Goal: Task Accomplishment & Management: Use online tool/utility

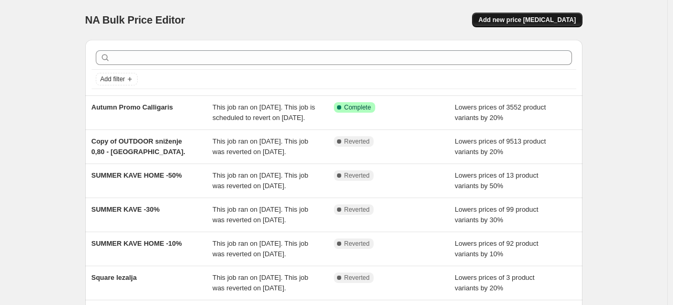
click at [524, 19] on span "Add new price [MEDICAL_DATA]" at bounding box center [526, 20] width 97 height 8
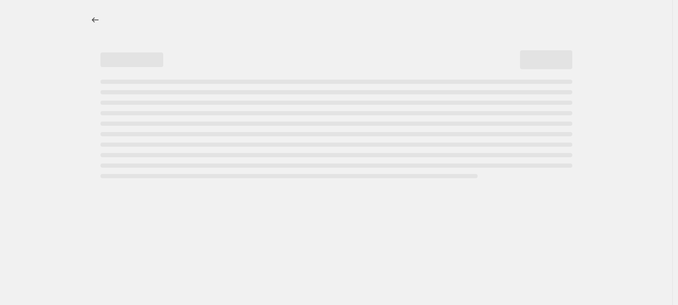
select select "percentage"
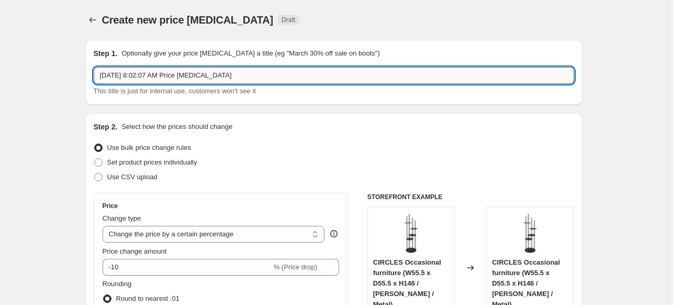
click at [172, 74] on input "Sep 12, 2025, 8:02:07 AM Price change job" at bounding box center [334, 75] width 480 height 17
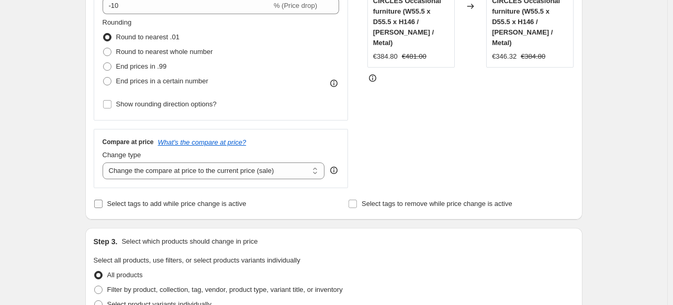
scroll to position [262, 0]
type input "Back to school"
click at [165, 199] on span "Select tags to add while price change is active" at bounding box center [176, 203] width 139 height 8
click at [103, 199] on input "Select tags to add while price change is active" at bounding box center [98, 203] width 8 height 8
checkbox input "true"
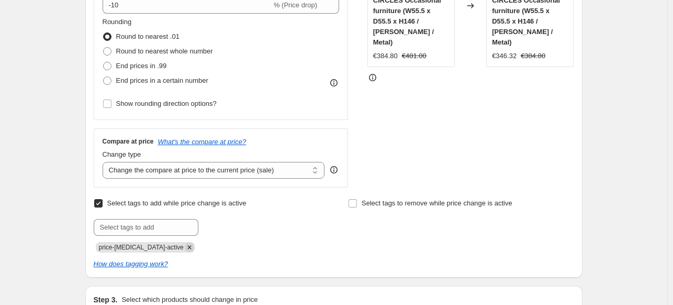
click at [185, 245] on icon "Remove price-change-job-active" at bounding box center [189, 246] width 9 height 9
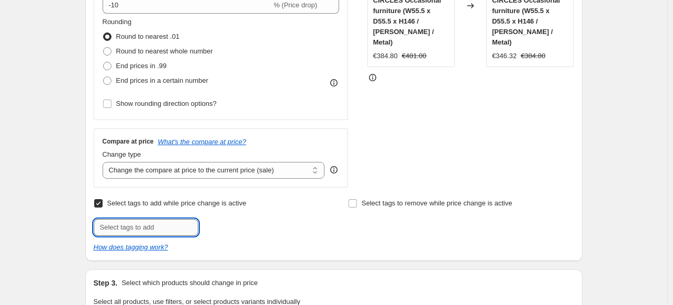
click at [170, 230] on input "text" at bounding box center [146, 227] width 105 height 17
type input "BackToSchool"
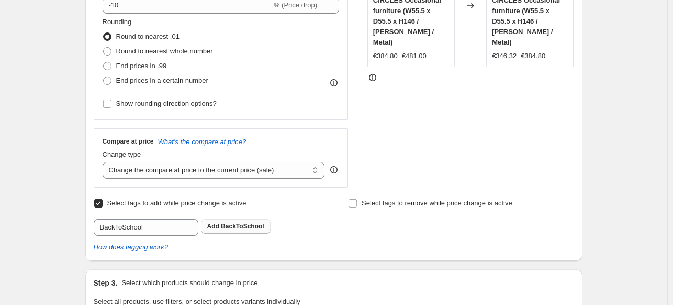
click at [229, 228] on span "BackToSchool" at bounding box center [242, 225] width 43 height 7
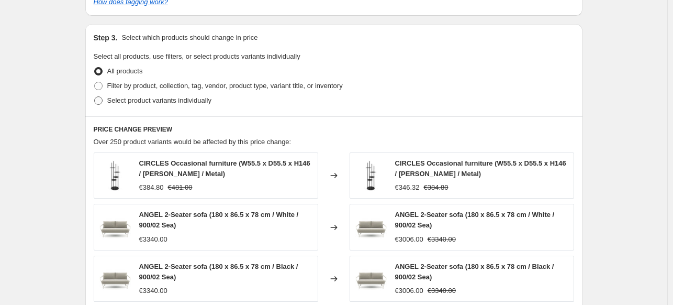
scroll to position [523, 0]
click at [160, 98] on span "Select product variants individually" at bounding box center [159, 100] width 104 height 8
click at [95, 97] on input "Select product variants individually" at bounding box center [94, 96] width 1 height 1
radio input "true"
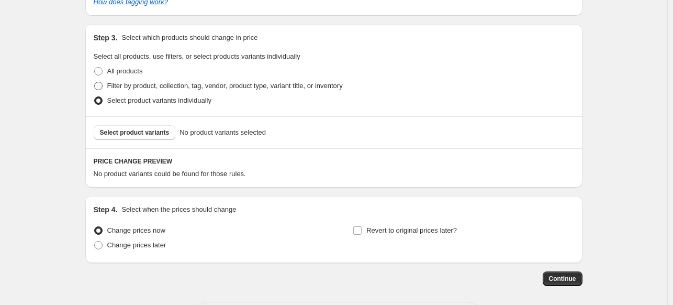
click at [161, 86] on span "Filter by product, collection, tag, vendor, product type, variant title, or inv…" at bounding box center [224, 86] width 235 height 8
click at [95, 82] on input "Filter by product, collection, tag, vendor, product type, variant title, or inv…" at bounding box center [94, 82] width 1 height 1
radio input "true"
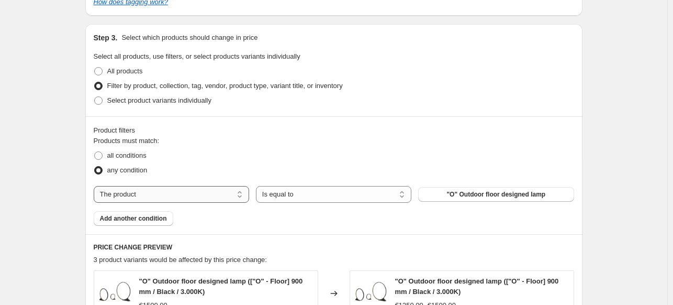
click at [157, 188] on select "The product The product's collection The product's tag The product's vendor The…" at bounding box center [171, 194] width 155 height 17
select select "vendor"
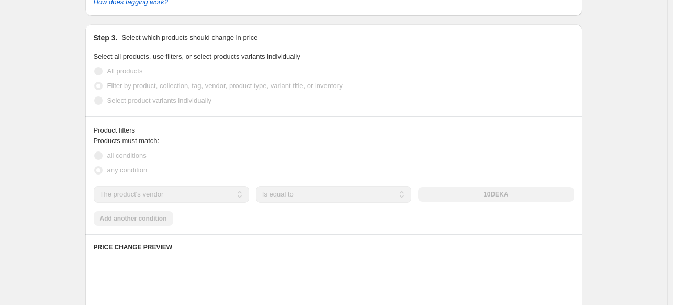
click at [522, 194] on div "10DEKA" at bounding box center [495, 194] width 155 height 15
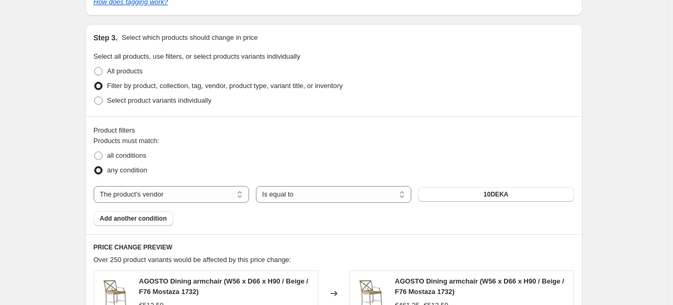
click at [522, 194] on button "10DEKA" at bounding box center [495, 194] width 155 height 15
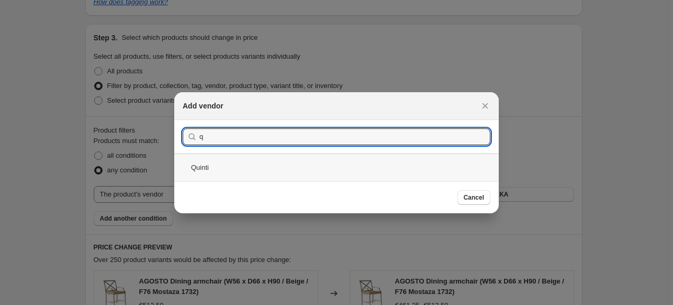
type input "q"
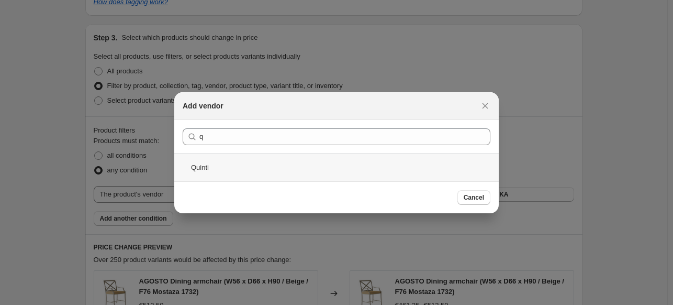
click at [264, 161] on div "Quinti" at bounding box center [336, 167] width 324 height 28
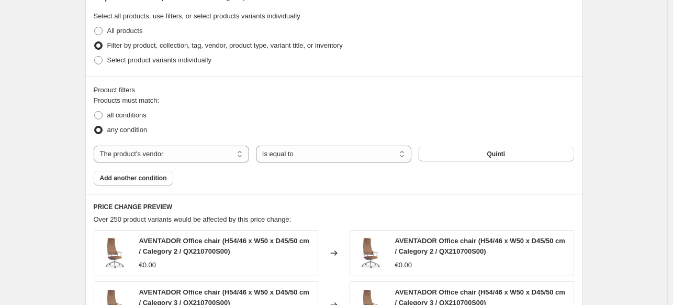
scroll to position [628, 0]
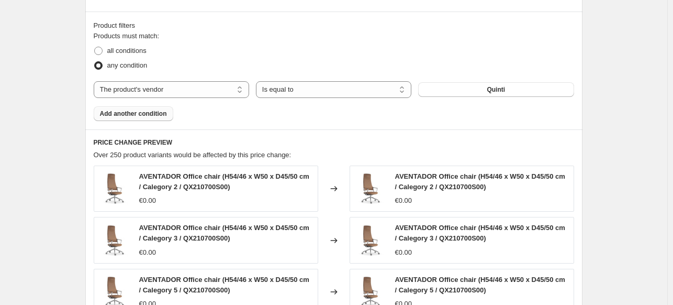
click at [130, 115] on span "Add another condition" at bounding box center [133, 113] width 67 height 8
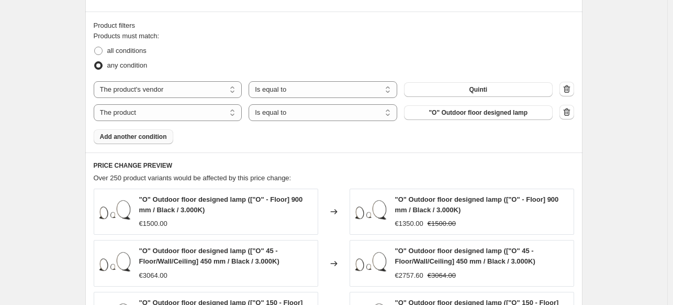
click at [134, 67] on span "any condition" at bounding box center [127, 65] width 40 height 8
click at [95, 62] on input "any condition" at bounding box center [94, 61] width 1 height 1
click at [571, 94] on icon "button" at bounding box center [567, 89] width 10 height 10
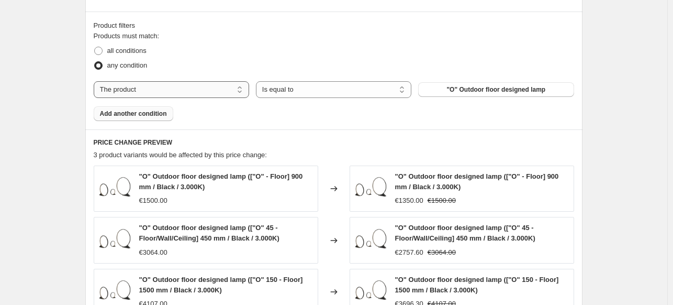
click at [140, 91] on select "The product The product's collection The product's tag The product's vendor The…" at bounding box center [171, 89] width 155 height 17
select select "product_type"
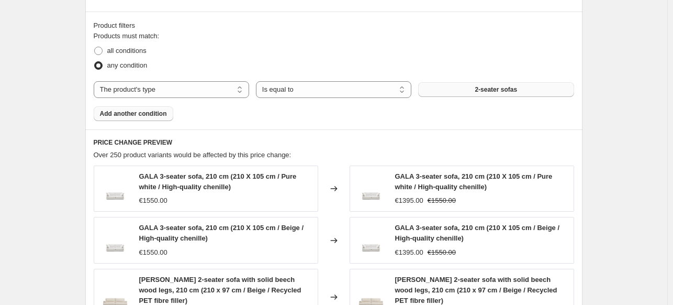
click at [474, 92] on button "2-seater sofas" at bounding box center [495, 89] width 155 height 15
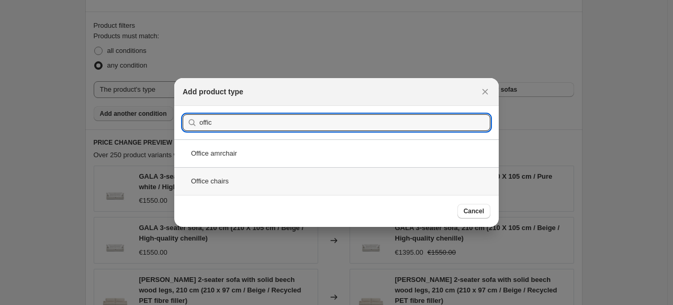
type input "offic"
click at [255, 176] on div "Office chairs" at bounding box center [336, 181] width 324 height 28
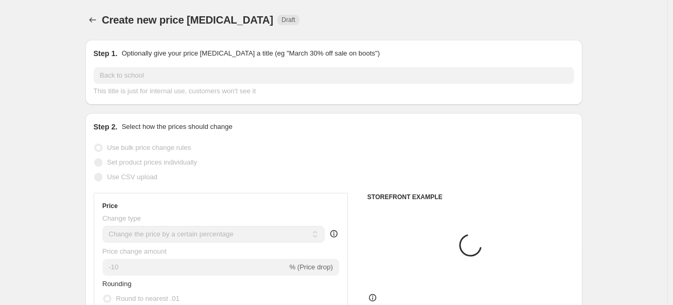
scroll to position [628, 0]
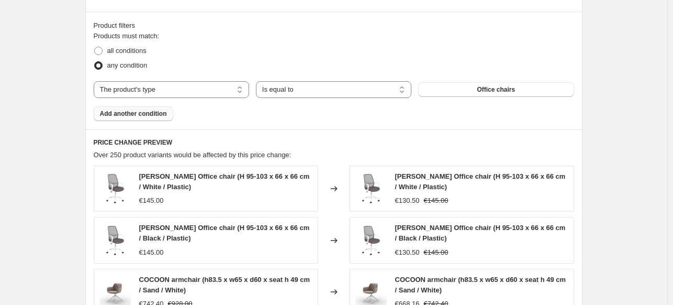
click at [148, 116] on span "Add another condition" at bounding box center [133, 113] width 67 height 8
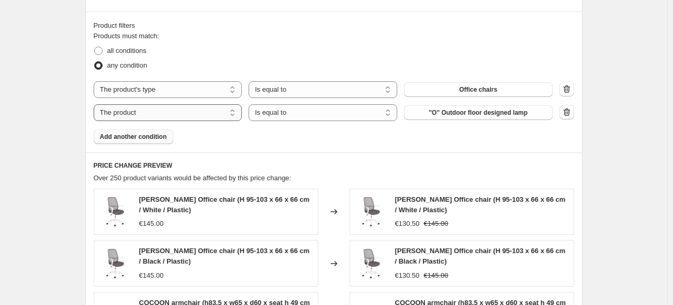
click at [203, 107] on select "The product The product's collection The product's tag The product's vendor The…" at bounding box center [168, 112] width 149 height 17
select select "product_type"
click at [507, 116] on button "2-seater sofas" at bounding box center [478, 112] width 149 height 15
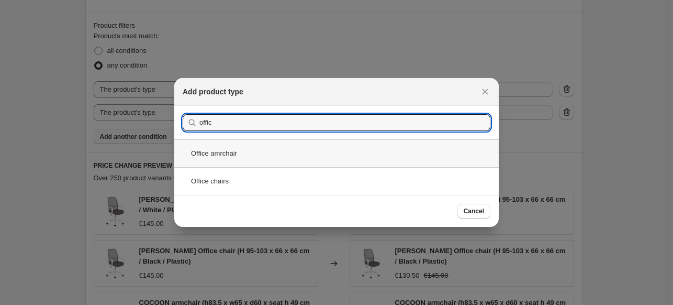
type input "offic"
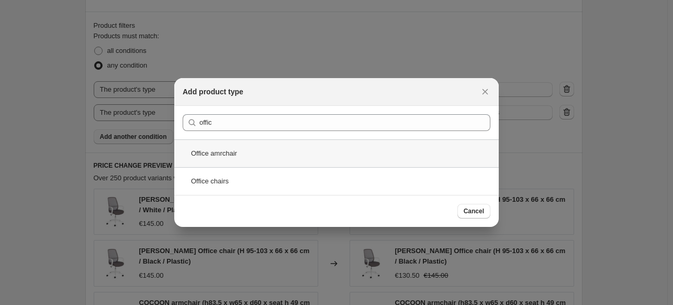
click at [255, 151] on div "Office amrchair" at bounding box center [336, 153] width 324 height 28
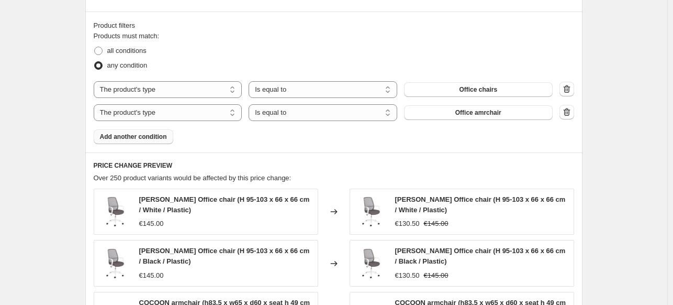
click at [152, 134] on span "Add another condition" at bounding box center [133, 136] width 67 height 8
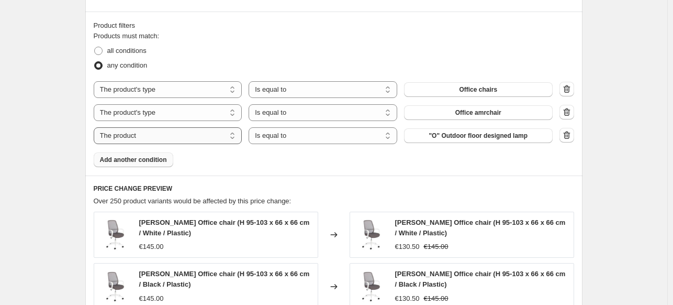
drag, startPoint x: 176, startPoint y: 125, endPoint x: 165, endPoint y: 128, distance: 10.9
click at [174, 126] on div "The product The product's collection The product's tag The product's vendor The…" at bounding box center [334, 112] width 480 height 63
click at [165, 129] on select "The product The product's collection The product's tag The product's vendor The…" at bounding box center [168, 135] width 149 height 17
click at [159, 136] on select "The product The product's collection The product's tag The product's vendor The…" at bounding box center [168, 135] width 149 height 17
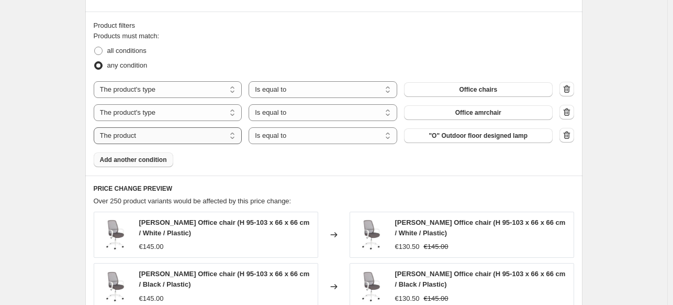
select select "product_type"
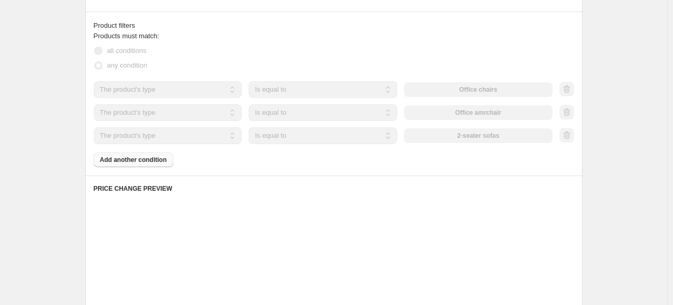
click at [463, 136] on div "2-seater sofas" at bounding box center [478, 135] width 149 height 15
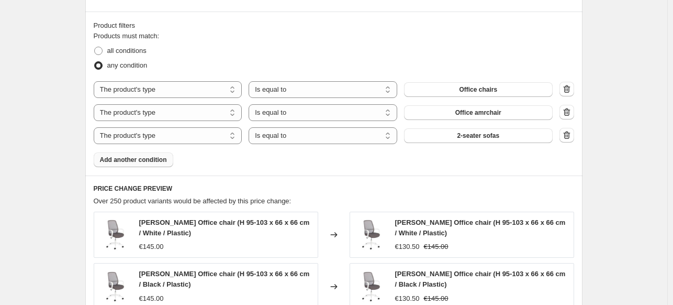
click at [463, 136] on span "2-seater sofas" at bounding box center [478, 135] width 42 height 8
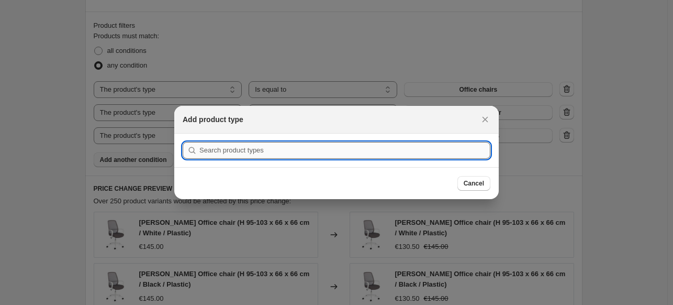
click at [382, 155] on input ":r32:" at bounding box center [344, 150] width 291 height 17
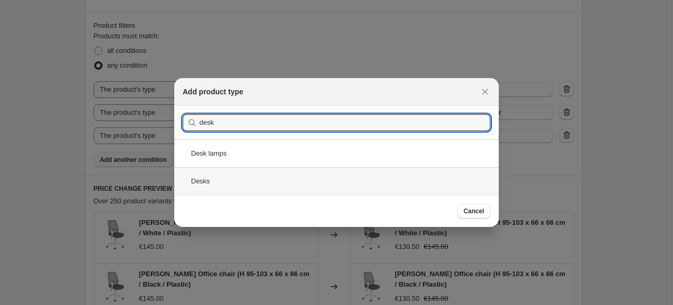
type input "desk"
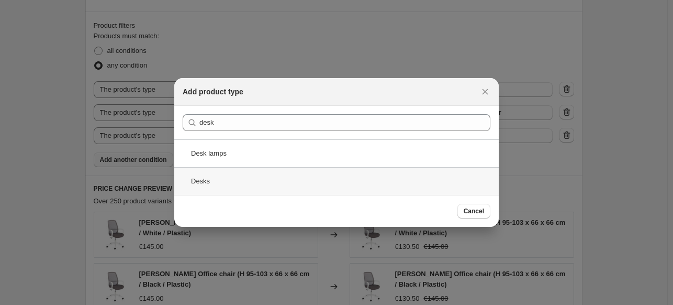
click at [228, 178] on div "Desks" at bounding box center [336, 181] width 324 height 28
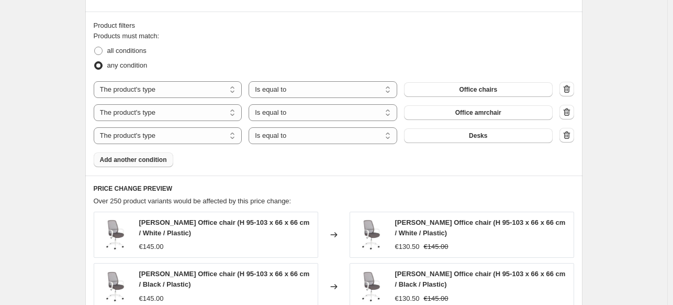
click at [126, 155] on button "Add another condition" at bounding box center [134, 159] width 80 height 15
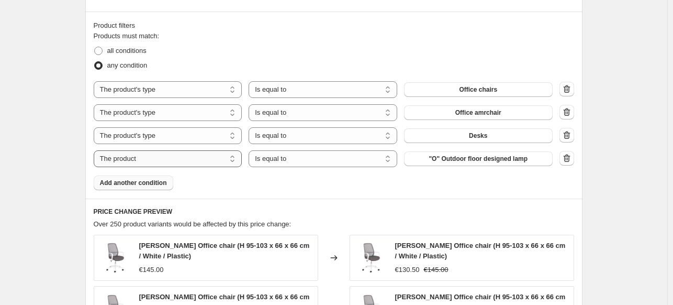
click at [126, 155] on select "The product The product's collection The product's tag The product's vendor The…" at bounding box center [168, 158] width 149 height 17
select select "product_type"
click at [448, 165] on button "2-seater sofas" at bounding box center [478, 158] width 149 height 15
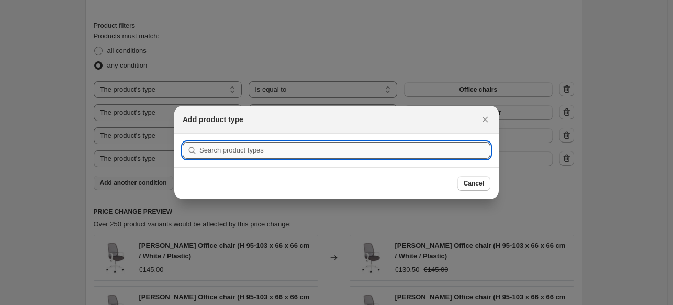
click at [436, 156] on input ":r38:" at bounding box center [344, 150] width 291 height 17
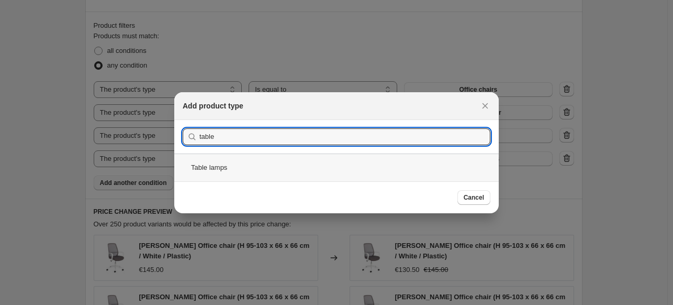
type input "table"
click at [328, 175] on div "Table lamps" at bounding box center [336, 167] width 324 height 28
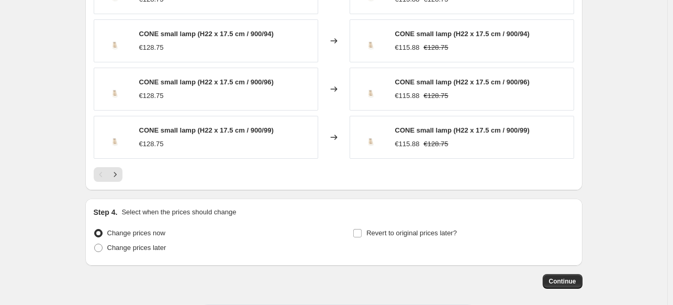
scroll to position [986, 0]
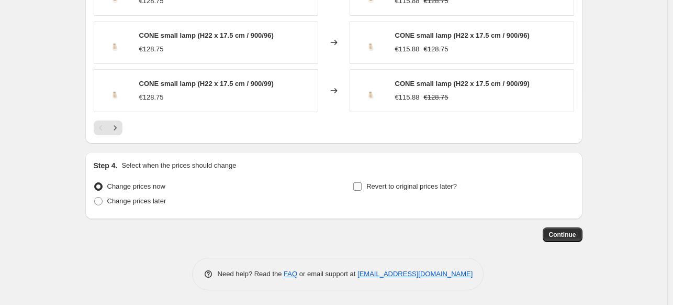
click at [441, 192] on label "Revert to original prices later?" at bounding box center [405, 186] width 104 height 15
click at [362, 190] on input "Revert to original prices later?" at bounding box center [357, 186] width 8 height 8
checkbox input "true"
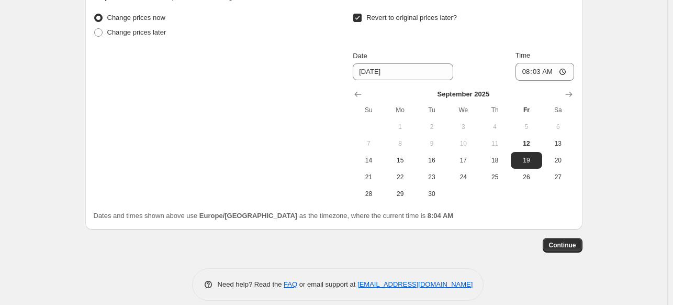
scroll to position [1164, 0]
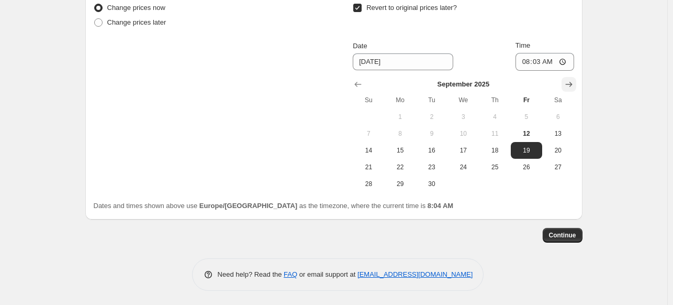
click at [572, 77] on button "Show next month, October 2025" at bounding box center [569, 84] width 15 height 15
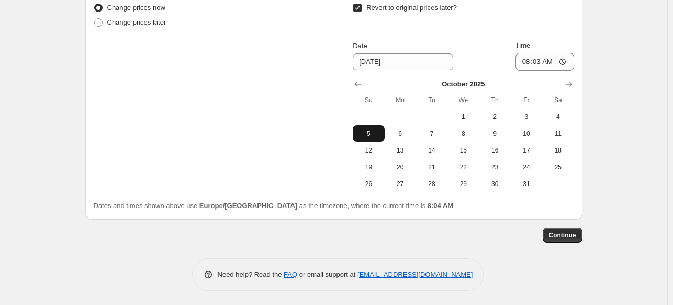
click at [369, 125] on button "5" at bounding box center [368, 133] width 31 height 17
type input "10/5/2025"
click at [528, 58] on input "08:03" at bounding box center [544, 62] width 59 height 18
click at [529, 60] on input "02:30" at bounding box center [544, 62] width 59 height 18
type input "23:50"
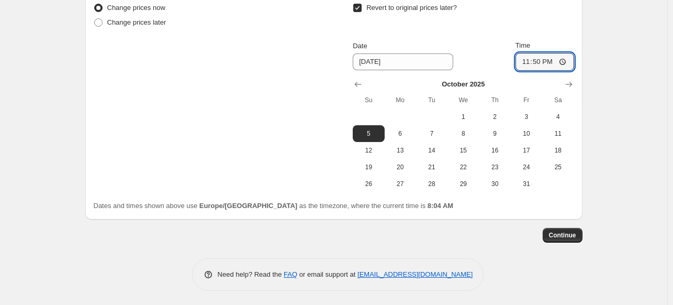
click at [519, 182] on span "31" at bounding box center [526, 184] width 23 height 8
type input "[DATE]"
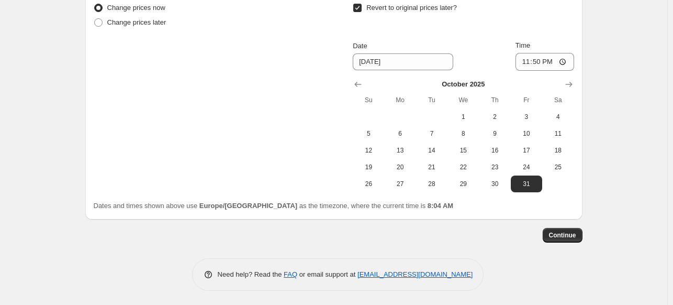
click at [458, 201] on div "Dates and times shown above use Europe/Zagreb as the timezone, where the curren…" at bounding box center [334, 205] width 480 height 10
click at [558, 231] on span "Continue" at bounding box center [562, 235] width 27 height 8
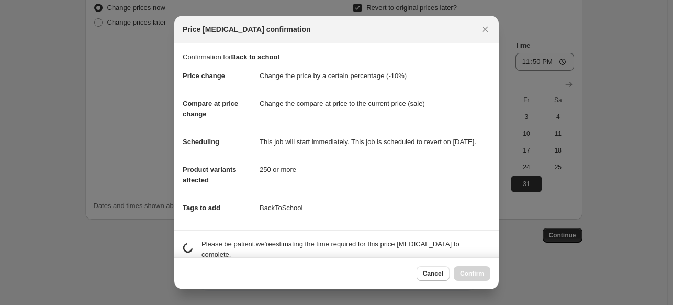
click at [419, 266] on div "Cancel Confirm" at bounding box center [337, 273] width 308 height 15
click at [422, 270] on button "Cancel" at bounding box center [433, 273] width 33 height 15
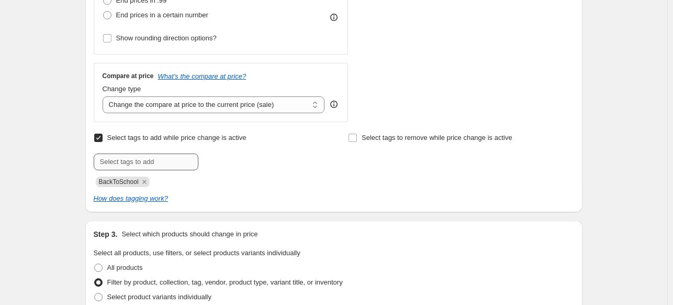
scroll to position [170, 0]
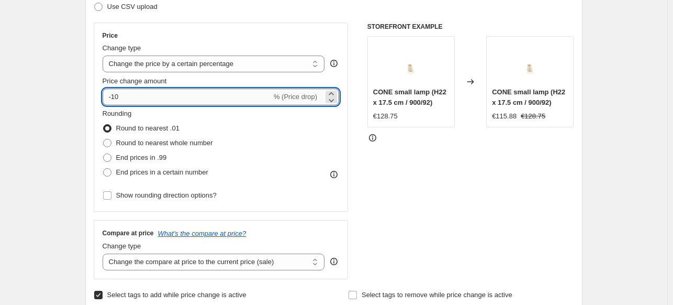
click at [117, 99] on input "-10" at bounding box center [187, 96] width 169 height 17
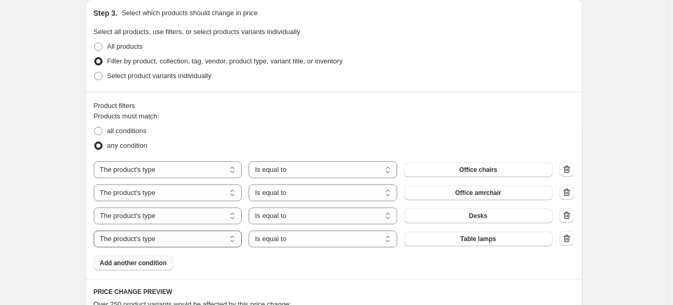
scroll to position [536, 0]
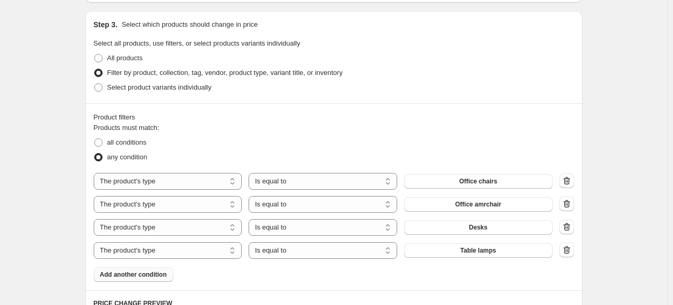
type input "-11"
click at [136, 274] on span "Add another condition" at bounding box center [133, 274] width 67 height 8
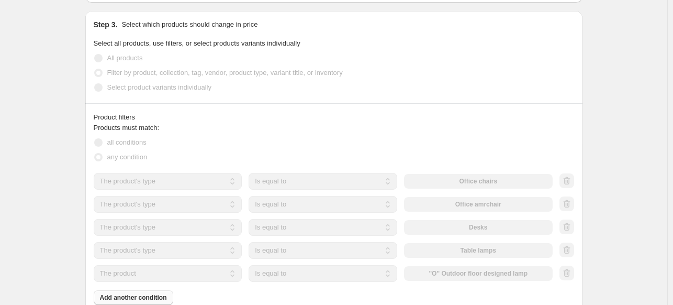
click at [150, 273] on select "The product The product's collection The product's tag The product's vendor The…" at bounding box center [168, 273] width 149 height 17
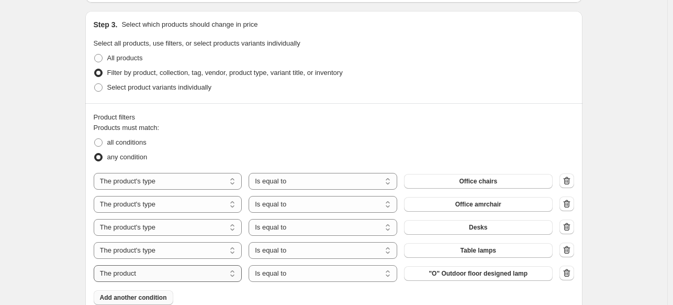
click at [150, 273] on select "The product The product's collection The product's tag The product's vendor The…" at bounding box center [168, 273] width 149 height 17
select select "vendor"
click at [329, 277] on select "Is equal to Is not equal to" at bounding box center [323, 273] width 149 height 17
select select "not_equal"
click at [472, 276] on span "10DEKA" at bounding box center [478, 273] width 25 height 8
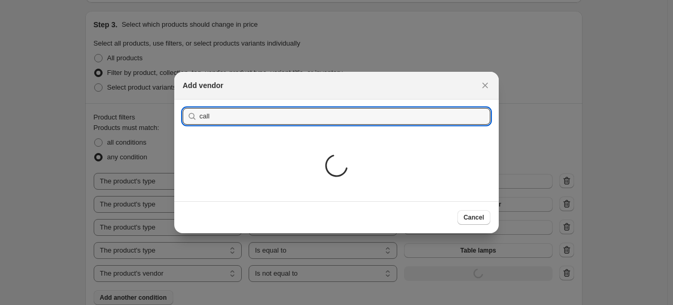
type input "call"
click at [249, 158] on div "Loading..." at bounding box center [336, 167] width 324 height 68
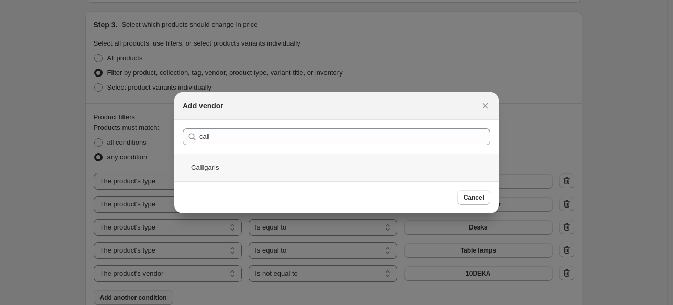
click at [310, 163] on div "Calligaris" at bounding box center [336, 167] width 324 height 28
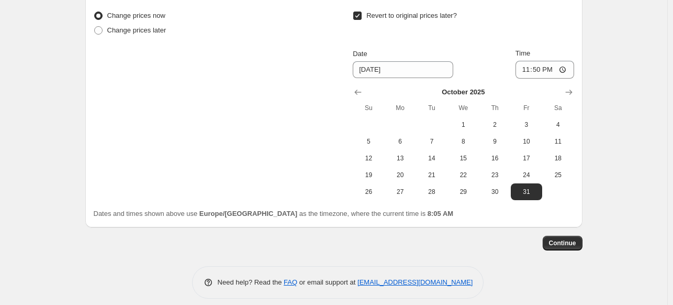
scroll to position [1194, 0]
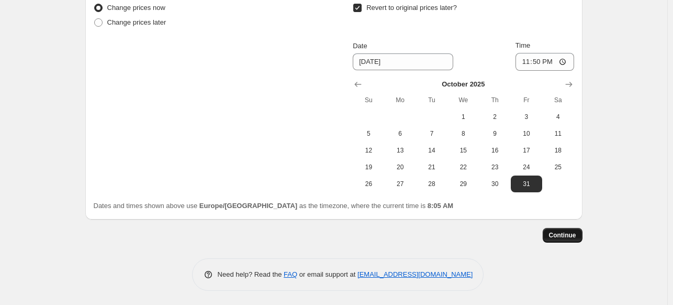
click at [574, 235] on span "Continue" at bounding box center [562, 235] width 27 height 8
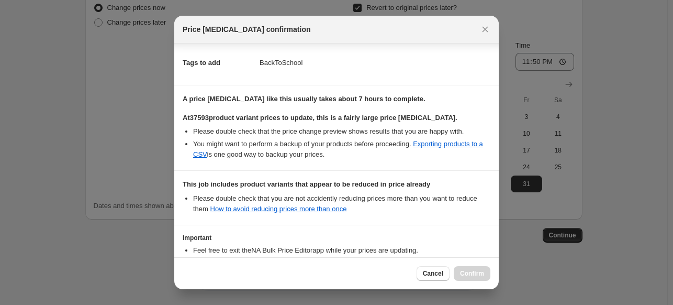
scroll to position [230, 0]
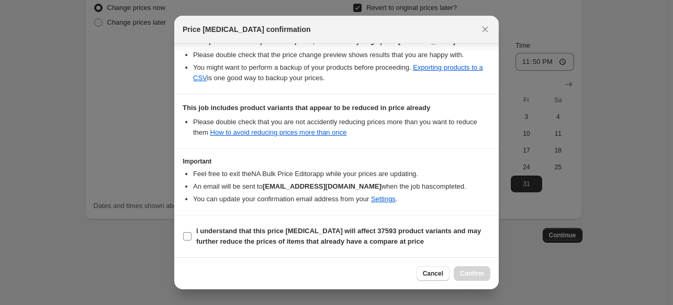
click at [276, 235] on b "I understand that this price change job will affect 37593 product variants and …" at bounding box center [338, 236] width 285 height 18
click at [192, 235] on input "I understand that this price change job will affect 37593 product variants and …" at bounding box center [187, 236] width 8 height 8
checkbox input "true"
click at [480, 272] on span "Confirm" at bounding box center [472, 273] width 24 height 8
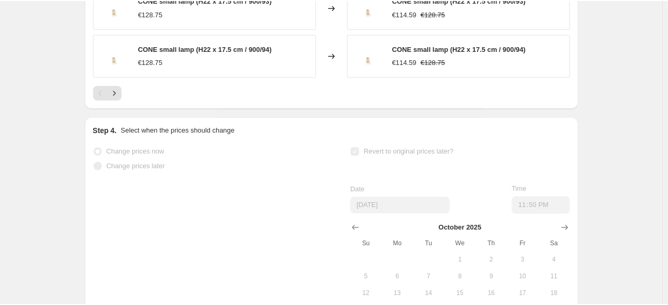
scroll to position [1012, 0]
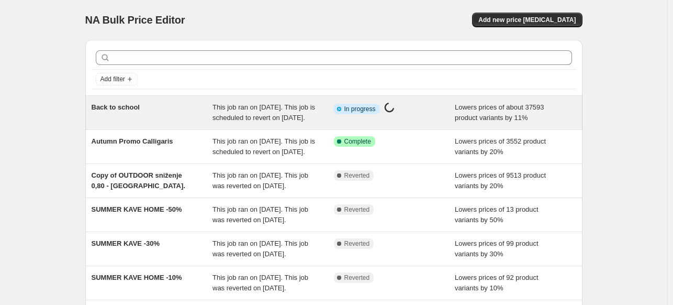
click at [208, 123] on div "Back to school" at bounding box center [152, 112] width 121 height 21
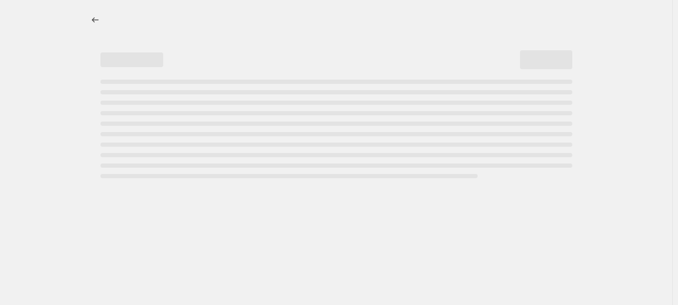
select select "percentage"
select select "not_equal"
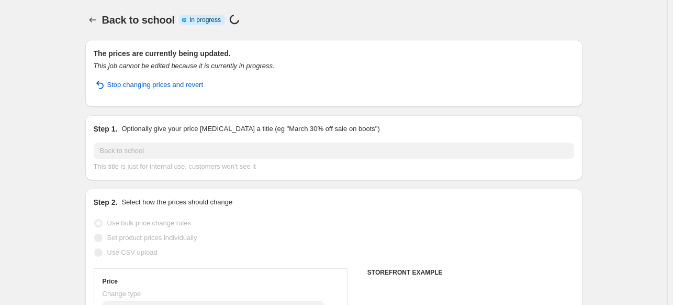
select select "product_type"
select select "vendor"
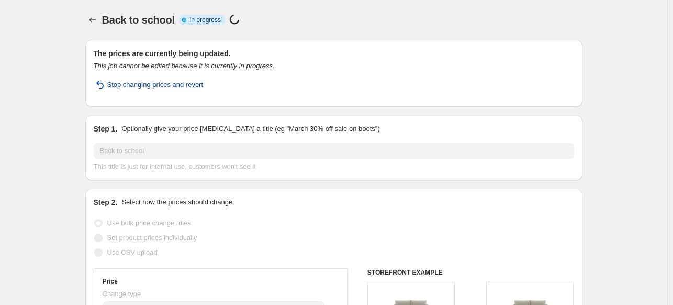
click at [187, 91] on button "Stop changing prices and revert" at bounding box center [148, 84] width 122 height 17
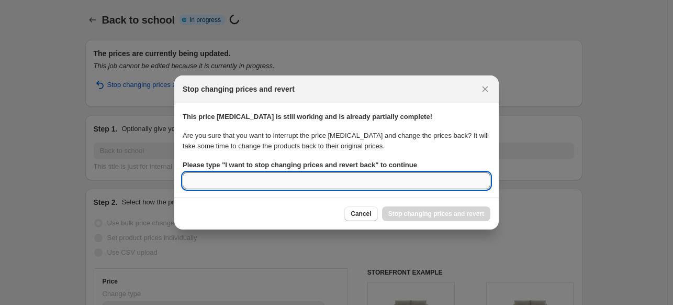
click at [335, 173] on input "Please type " I want to stop changing prices and revert back " to continue" at bounding box center [337, 180] width 308 height 17
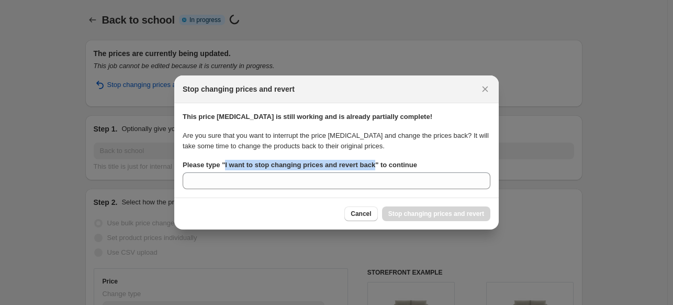
drag, startPoint x: 373, startPoint y: 166, endPoint x: 223, endPoint y: 167, distance: 149.7
click at [223, 167] on b "Please type " I want to stop changing prices and revert back " to continue" at bounding box center [300, 165] width 234 height 8
copy b "I want to stop changing prices and revert back"
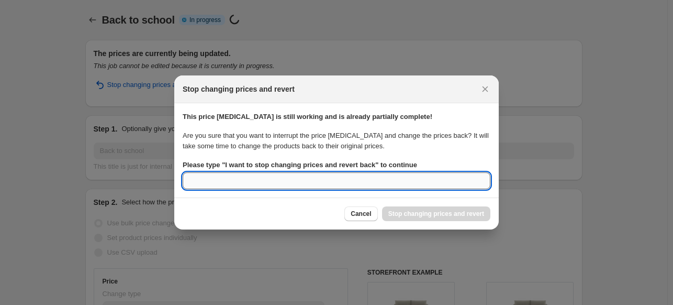
click at [233, 181] on input "Please type " I want to stop changing prices and revert back " to continue" at bounding box center [337, 180] width 308 height 17
paste input "I want to stop changing prices and revert back"
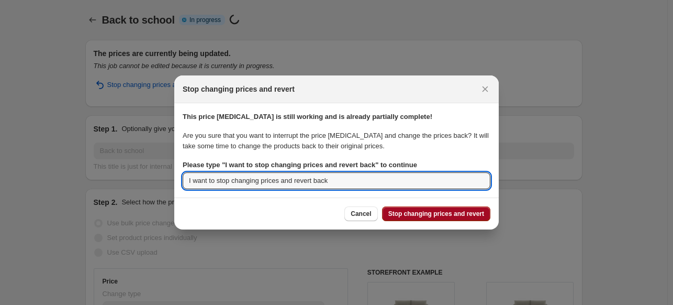
type input "I want to stop changing prices and revert back"
click at [416, 215] on span "Stop changing prices and revert" at bounding box center [436, 213] width 96 height 8
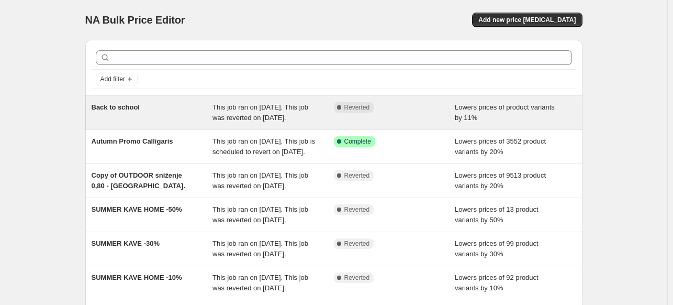
click at [159, 109] on div "Back to school" at bounding box center [152, 112] width 121 height 21
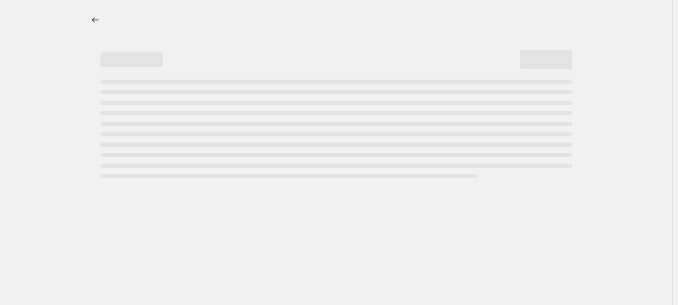
select select "percentage"
select select "product_type"
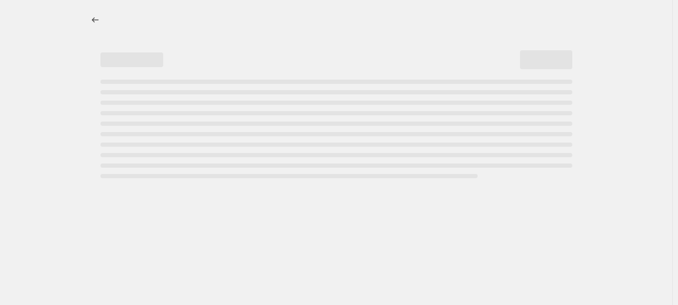
select select "vendor"
select select "not_equal"
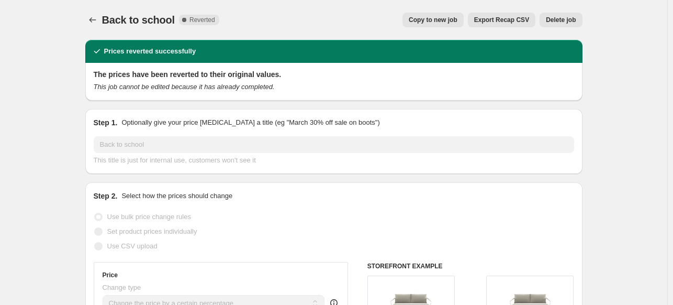
click at [435, 22] on span "Copy to new job" at bounding box center [433, 20] width 49 height 8
select select "percentage"
select select "product_type"
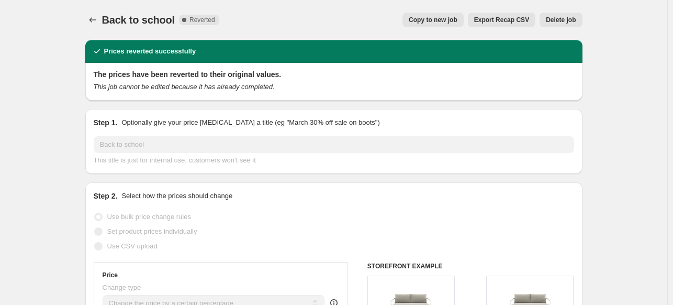
select select "product_type"
select select "vendor"
select select "not_equal"
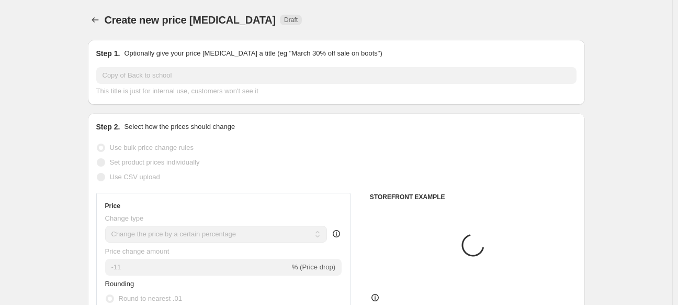
select select "percentage"
select select "product_type"
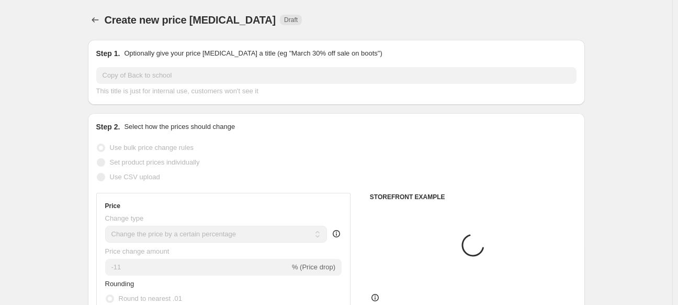
select select "vendor"
select select "not_equal"
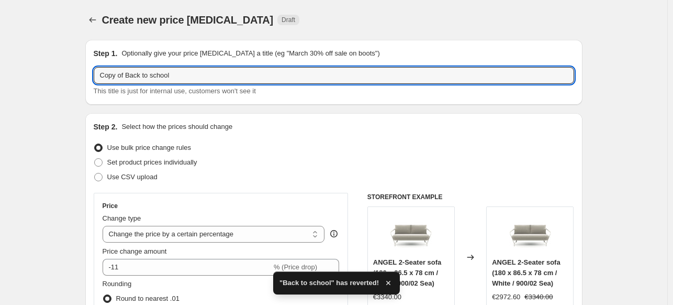
drag, startPoint x: 127, startPoint y: 75, endPoint x: 41, endPoint y: 71, distance: 86.5
click at [170, 77] on input "Back to school" at bounding box center [334, 75] width 480 height 17
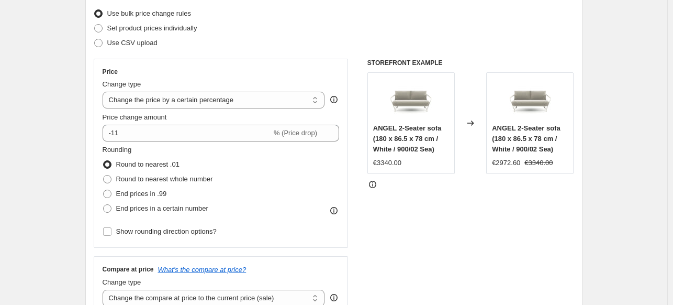
scroll to position [157, 0]
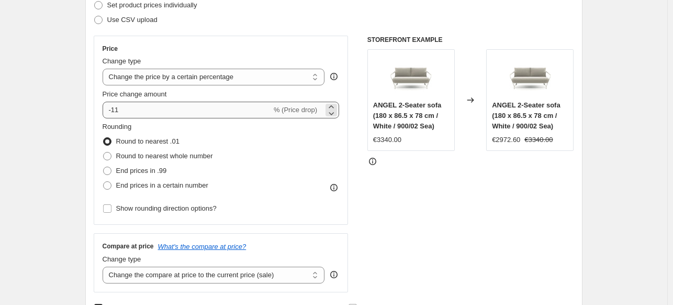
type input "Back to school -30%"
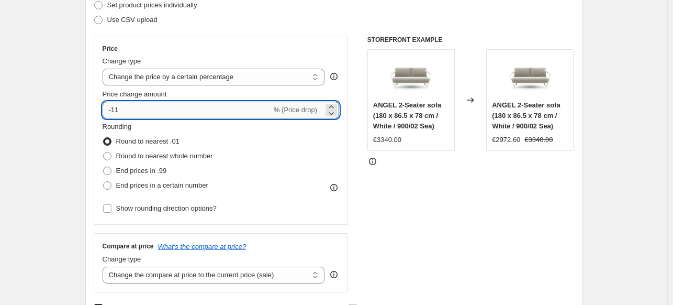
click at [130, 114] on input "-11" at bounding box center [187, 110] width 169 height 17
type input "-1"
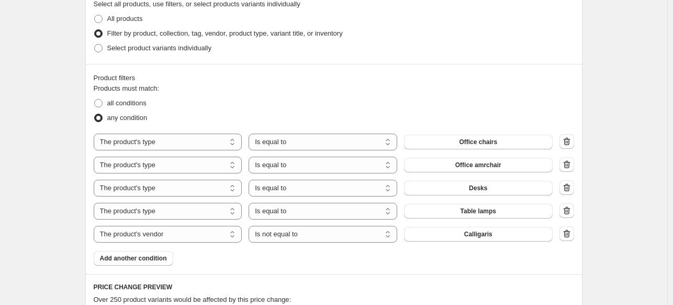
scroll to position [628, 0]
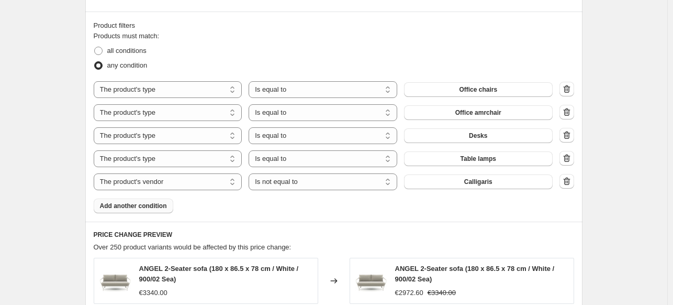
type input "-10"
click at [149, 205] on span "Add another condition" at bounding box center [133, 205] width 67 height 8
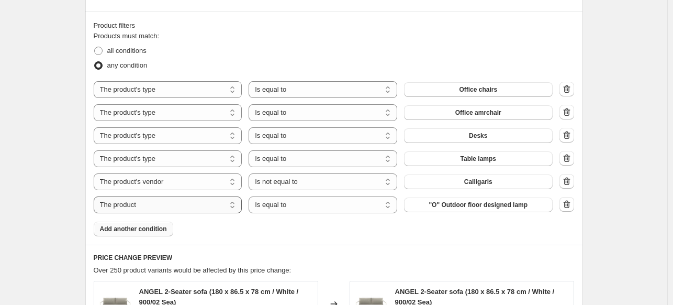
click at [176, 208] on select "The product The product's collection The product's tag The product's vendor The…" at bounding box center [168, 204] width 149 height 17
select select "vendor"
click at [331, 209] on select "Is equal to Is not equal to" at bounding box center [323, 204] width 149 height 17
select select "not_equal"
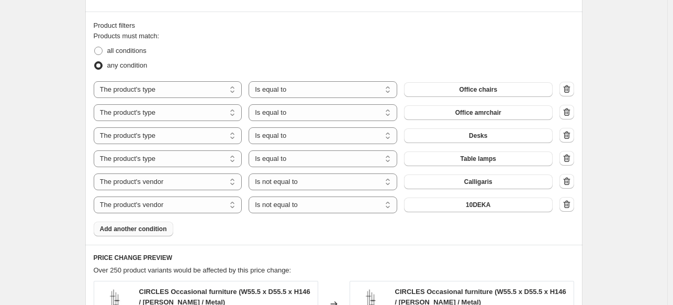
click at [445, 209] on button "10DEKA" at bounding box center [478, 204] width 149 height 15
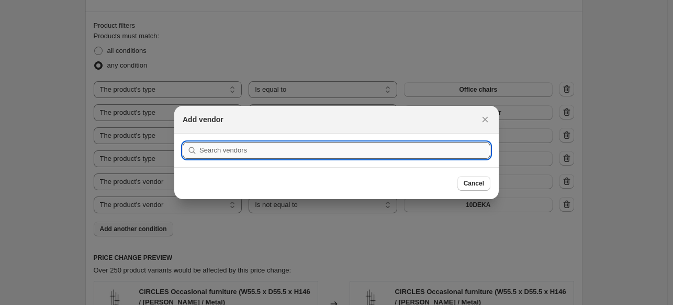
click at [316, 149] on input ":r74:" at bounding box center [344, 150] width 291 height 17
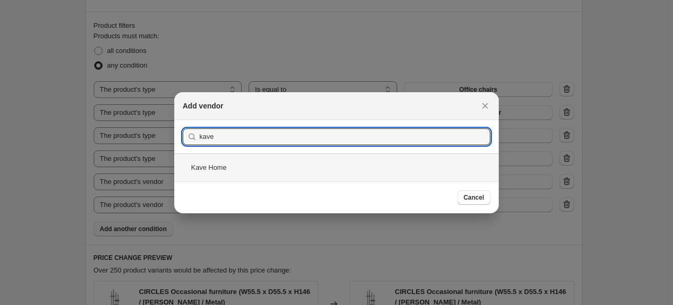
type input "kave"
click at [230, 167] on div "Kave Home" at bounding box center [336, 167] width 324 height 28
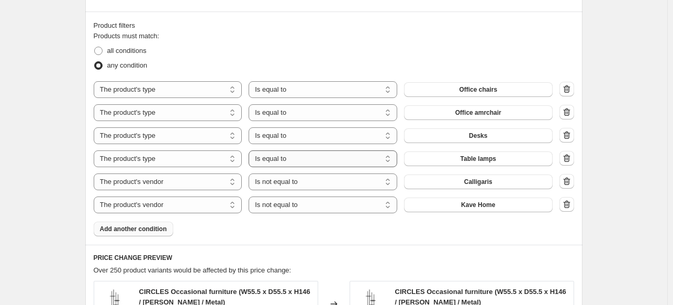
scroll to position [1042, 0]
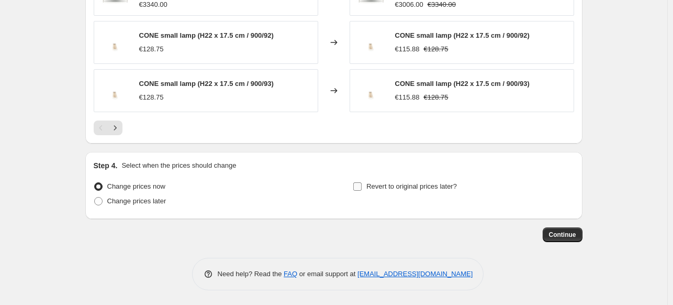
click at [425, 189] on span "Revert to original prices later?" at bounding box center [411, 186] width 91 height 8
click at [362, 189] on input "Revert to original prices later?" at bounding box center [357, 186] width 8 height 8
checkbox input "true"
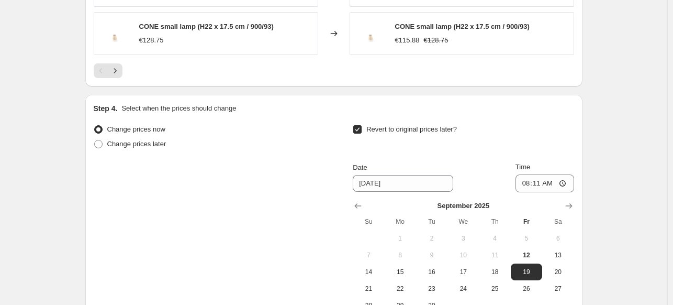
scroll to position [1220, 0]
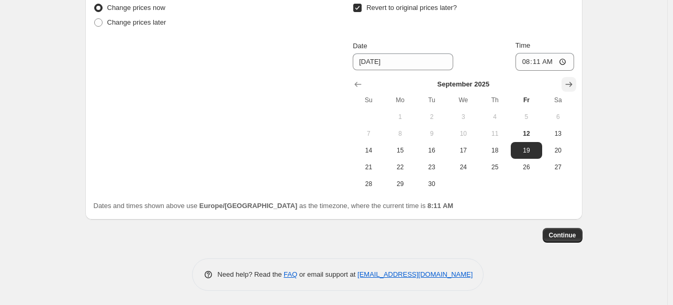
click at [574, 83] on icon "Show next month, October 2025" at bounding box center [569, 84] width 10 height 10
click at [574, 83] on icon "Show next month, November 2025" at bounding box center [569, 84] width 10 height 10
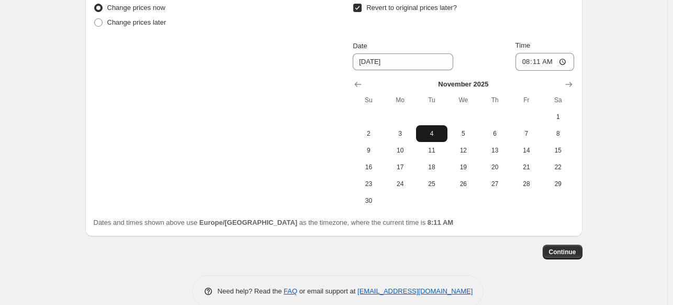
click at [446, 131] on button "4" at bounding box center [431, 133] width 31 height 17
type input "11/4/2025"
click at [529, 63] on input "08:11" at bounding box center [544, 62] width 59 height 18
type input "23:50"
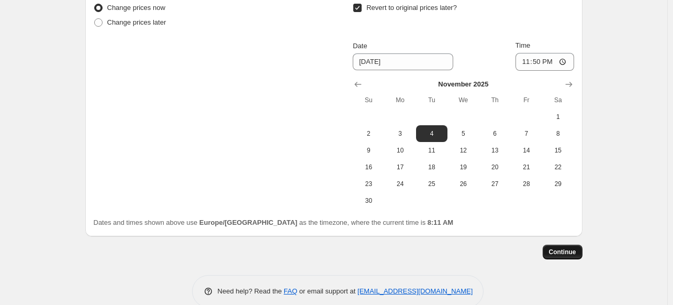
click at [562, 250] on span "Continue" at bounding box center [562, 252] width 27 height 8
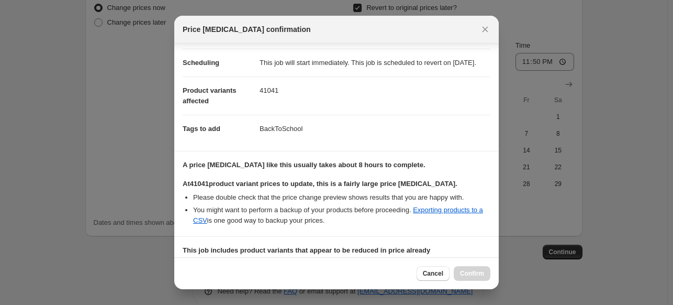
scroll to position [230, 0]
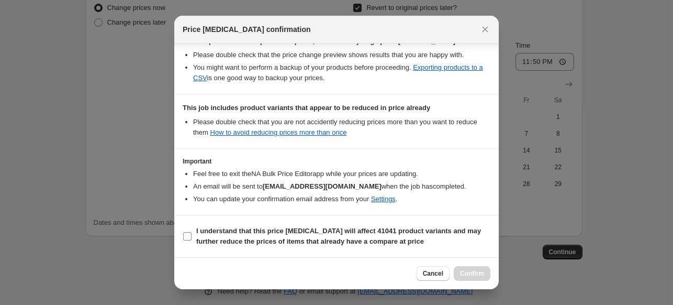
click at [187, 241] on label "I understand that this price change job will affect 41041 product variants and …" at bounding box center [337, 235] width 308 height 25
click at [187, 240] on input "I understand that this price change job will affect 41041 product variants and …" at bounding box center [187, 236] width 8 height 8
checkbox input "true"
click at [473, 272] on span "Confirm" at bounding box center [472, 273] width 24 height 8
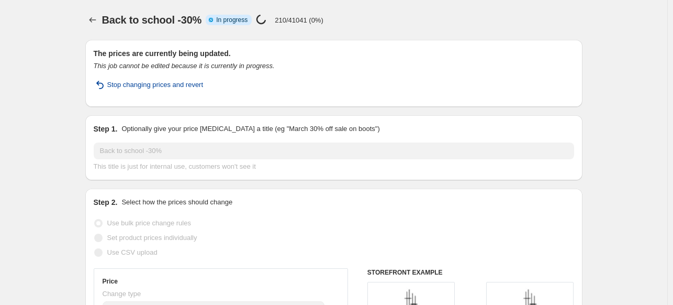
click at [153, 80] on span "Stop changing prices and revert" at bounding box center [155, 85] width 96 height 10
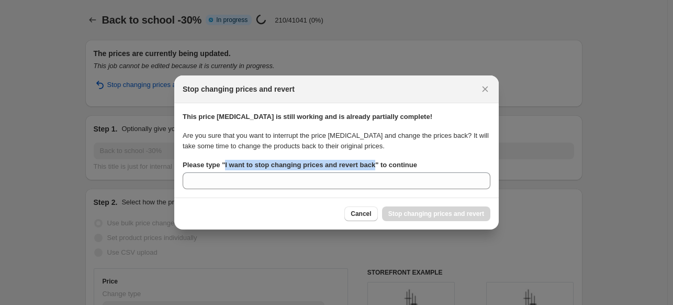
drag, startPoint x: 373, startPoint y: 166, endPoint x: 224, endPoint y: 166, distance: 148.6
click at [224, 166] on b "Please type " I want to stop changing prices and revert back " to continue" at bounding box center [300, 165] width 234 height 8
copy b "I want to stop changing prices and revert back"
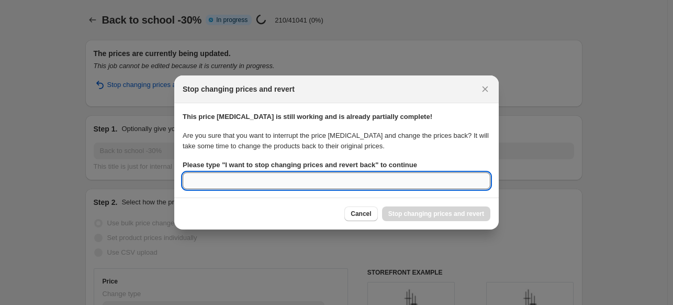
paste input "I want to stop changing prices and revert back"
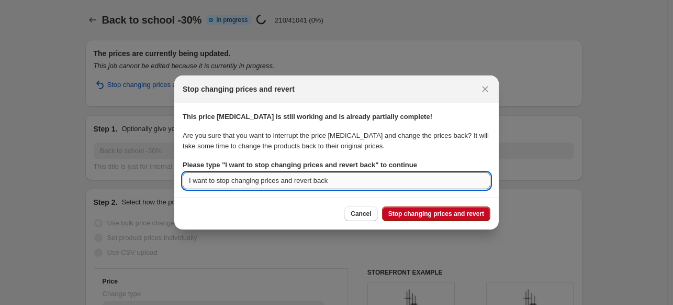
click at [273, 180] on input "I want to stop changing prices and revert back" at bounding box center [337, 180] width 308 height 17
type input "I want to stop changing prices and revert back"
click at [446, 219] on button "Stop changing prices and revert" at bounding box center [436, 213] width 108 height 15
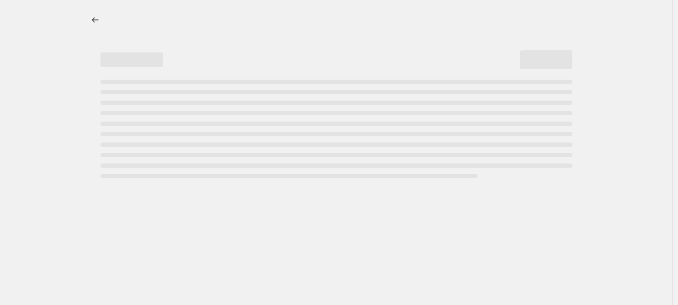
select select "percentage"
select select "not_equal"
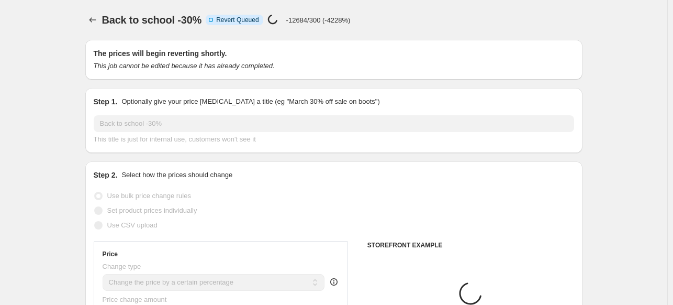
select select "product_type"
select select "vendor"
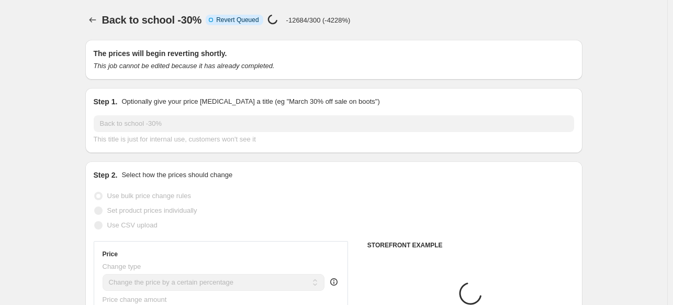
select select "vendor"
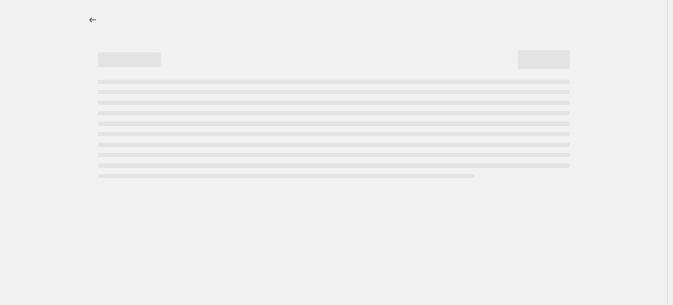
select select "percentage"
select select "product_type"
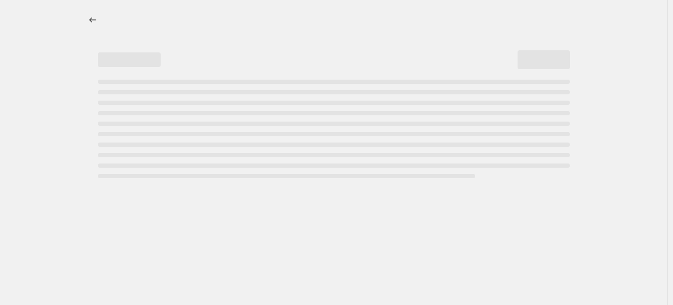
select select "vendor"
select select "not_equal"
select select "vendor"
select select "not_equal"
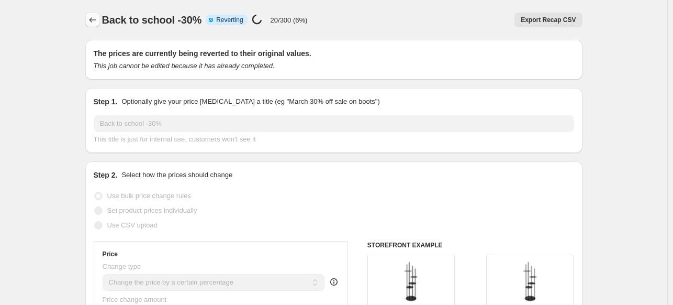
click at [93, 18] on icon "Price change jobs" at bounding box center [92, 20] width 10 height 10
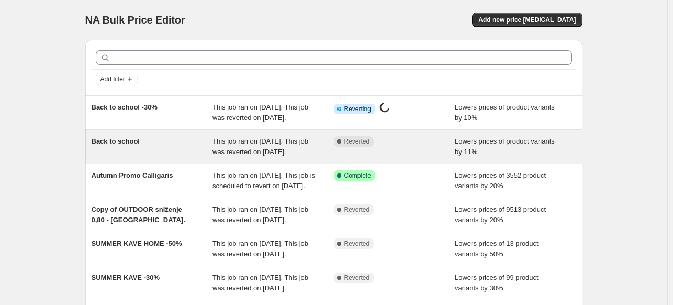
click at [357, 157] on div "Complete Reverted" at bounding box center [394, 146] width 121 height 21
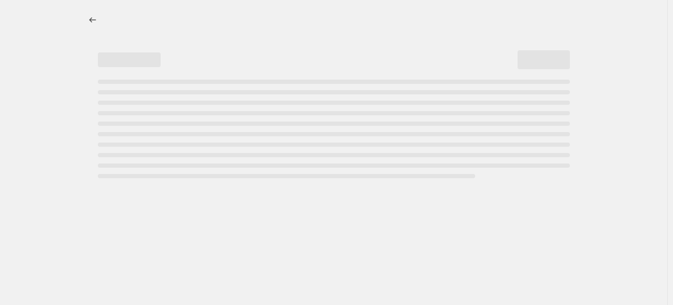
select select "percentage"
select select "product_type"
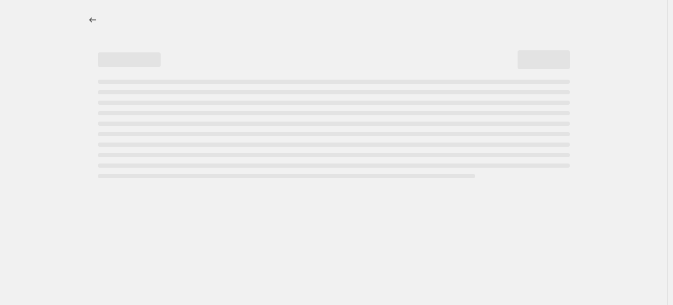
select select "vendor"
select select "not_equal"
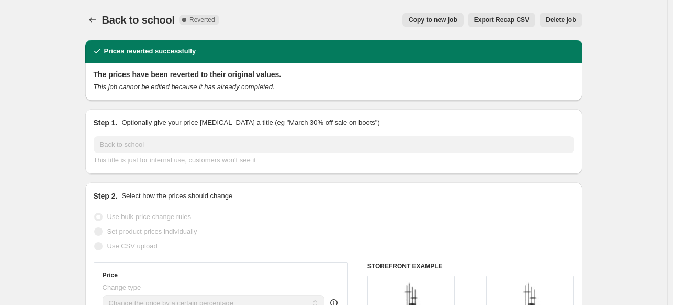
click at [556, 17] on span "Delete job" at bounding box center [561, 20] width 30 height 8
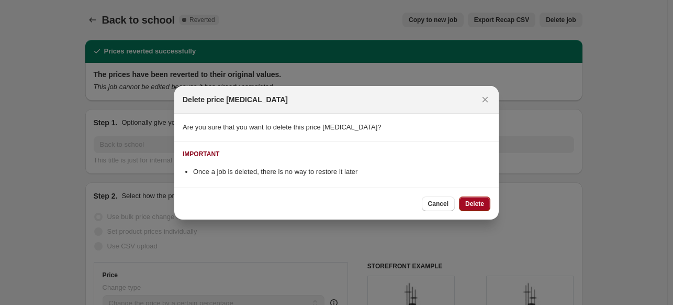
click at [473, 207] on span "Delete" at bounding box center [474, 203] width 19 height 8
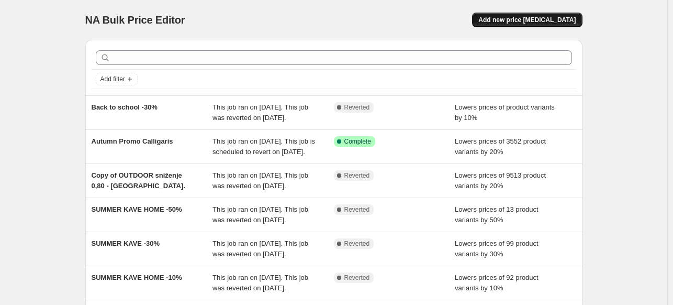
click at [533, 20] on span "Add new price [MEDICAL_DATA]" at bounding box center [526, 20] width 97 height 8
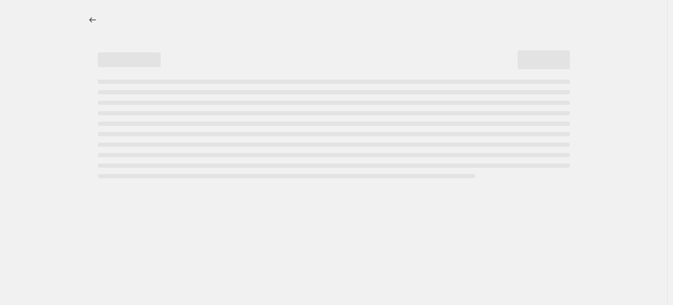
select select "percentage"
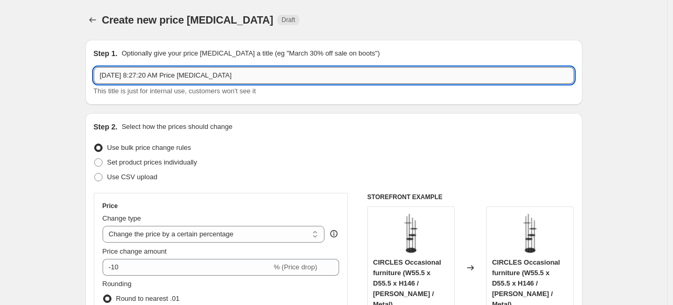
click at [161, 72] on input "[DATE] 8:27:20 AM Price [MEDICAL_DATA]" at bounding box center [334, 75] width 480 height 17
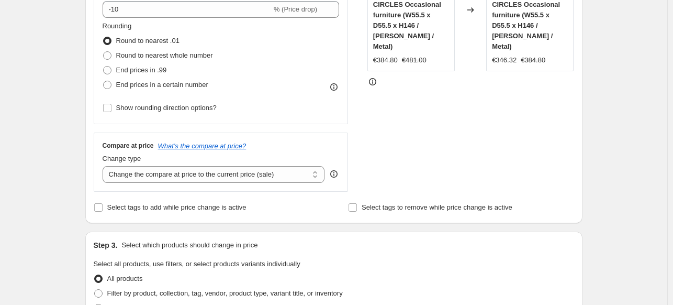
scroll to position [262, 0]
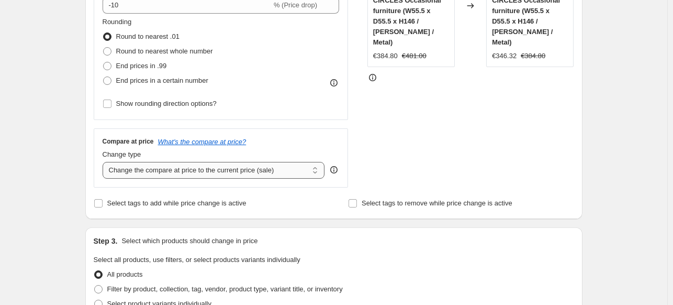
type input "Back to school"
click at [152, 170] on select "Change the compare at price to the current price (sale) Change the compare at p…" at bounding box center [214, 170] width 222 height 17
click at [73, 172] on div "Create new price [MEDICAL_DATA]. This page is ready Create new price [MEDICAL_D…" at bounding box center [333, 266] width 667 height 1056
click at [96, 203] on input "Select tags to add while price change is active" at bounding box center [98, 203] width 8 height 8
checkbox input "true"
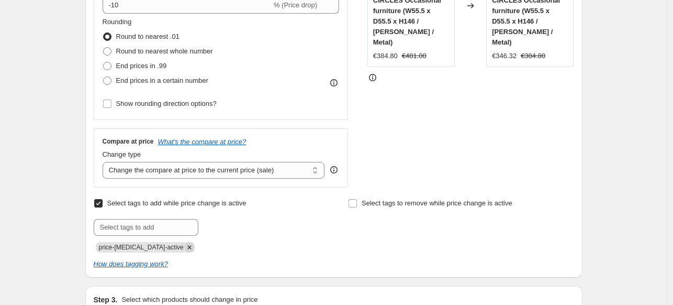
click at [185, 243] on icon "Remove price-change-job-active" at bounding box center [189, 246] width 9 height 9
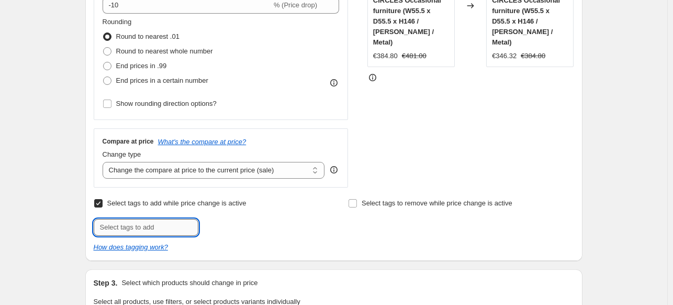
click at [171, 228] on input "text" at bounding box center [146, 227] width 105 height 17
type input "BackToSchool"
click at [242, 225] on span "BackToSchool" at bounding box center [242, 225] width 43 height 7
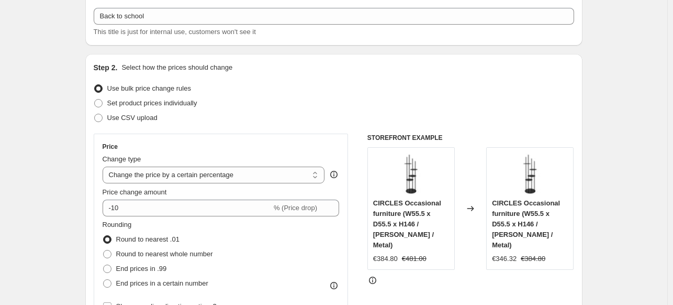
scroll to position [0, 0]
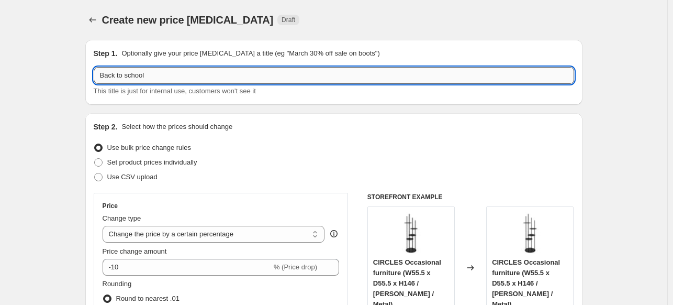
click at [189, 75] on input "Back to school" at bounding box center [334, 75] width 480 height 17
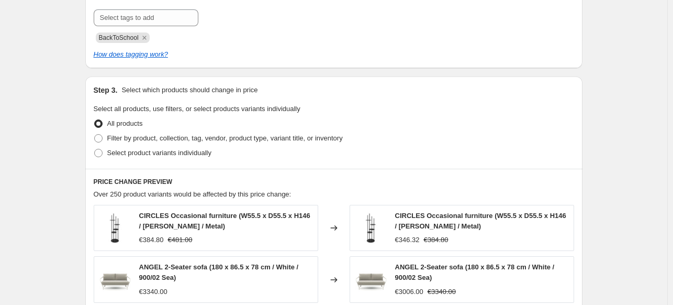
scroll to position [576, 0]
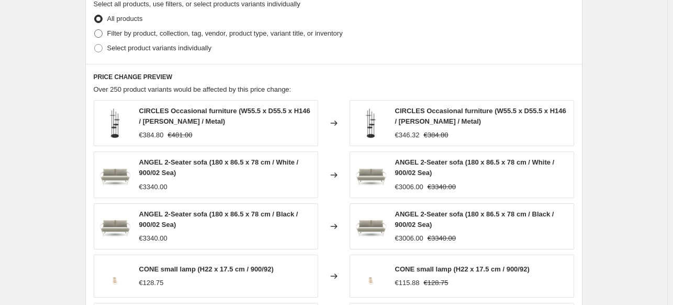
type input "Back to school -10% Office chairs"
click at [281, 36] on span "Filter by product, collection, tag, vendor, product type, variant title, or inv…" at bounding box center [224, 33] width 235 height 8
click at [95, 30] on input "Filter by product, collection, tag, vendor, product type, variant title, or inv…" at bounding box center [94, 29] width 1 height 1
radio input "true"
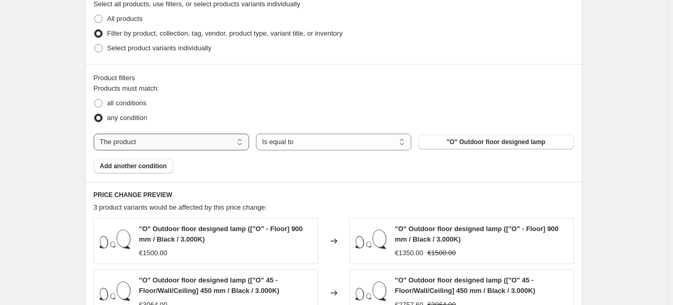
click at [179, 142] on select "The product The product's collection The product's tag The product's vendor The…" at bounding box center [171, 141] width 155 height 17
select select "product_type"
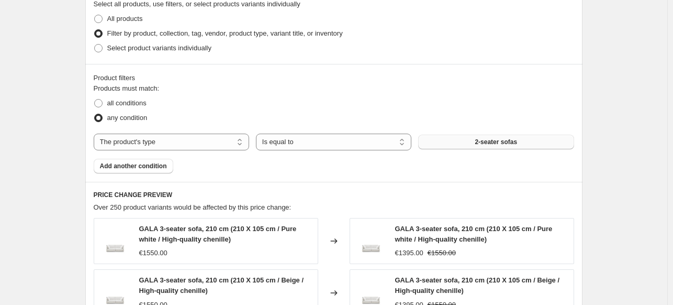
click at [466, 143] on button "2-seater sofas" at bounding box center [495, 141] width 155 height 15
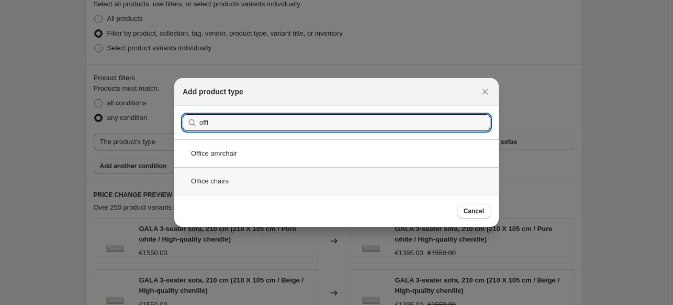
type input "offi"
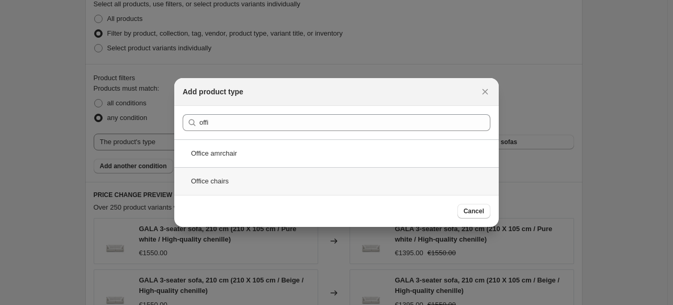
click at [267, 182] on div "Office chairs" at bounding box center [336, 181] width 324 height 28
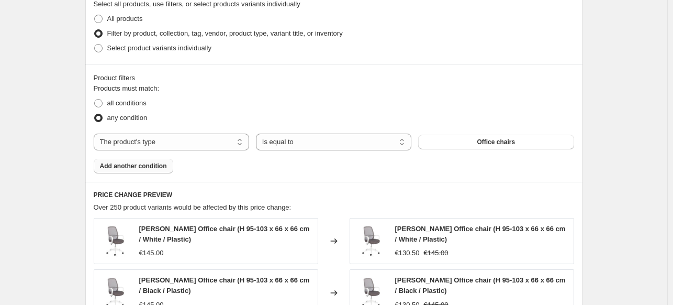
click at [157, 171] on button "Add another condition" at bounding box center [134, 166] width 80 height 15
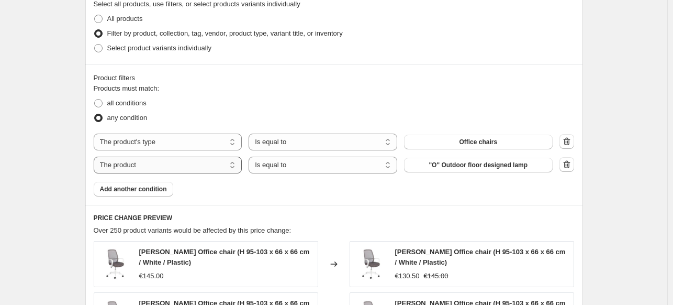
click at [167, 169] on select "The product The product's collection The product's tag The product's vendor The…" at bounding box center [168, 164] width 149 height 17
click at [167, 167] on select "The product The product's collection The product's tag The product's vendor The…" at bounding box center [168, 164] width 149 height 17
select select "vendor"
click at [312, 167] on select "Is equal to Is not equal to" at bounding box center [323, 164] width 149 height 17
select select "not_equal"
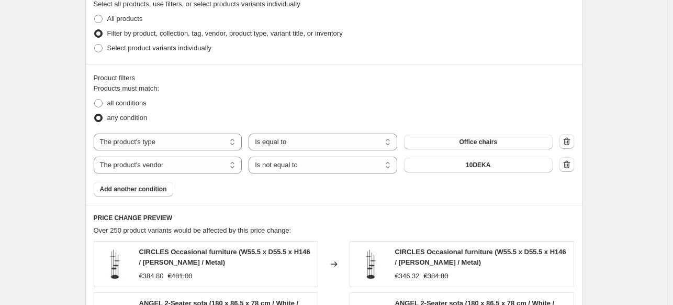
click at [474, 163] on span "10DEKA" at bounding box center [478, 165] width 25 height 8
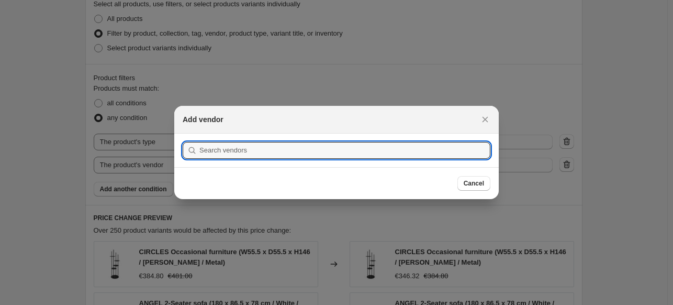
scroll to position [0, 0]
click at [396, 149] on input ":r2m:" at bounding box center [344, 150] width 291 height 17
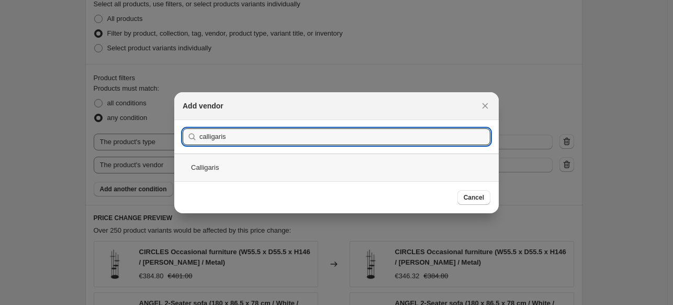
type input "calligaris"
click at [261, 163] on div "Calligaris" at bounding box center [336, 167] width 324 height 28
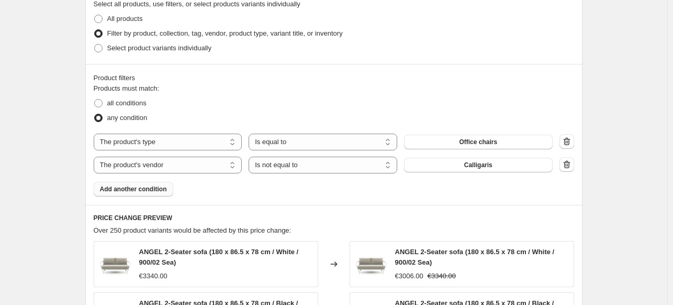
click at [151, 192] on span "Add another condition" at bounding box center [133, 189] width 67 height 8
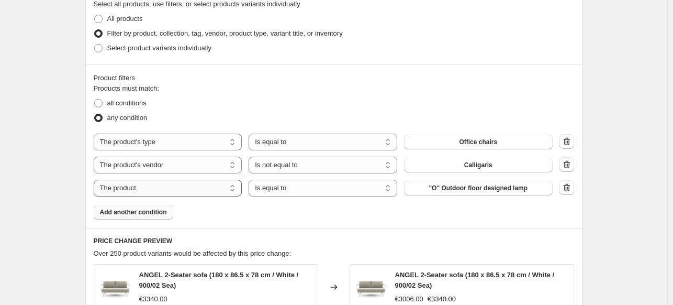
click at [153, 192] on select "The product The product's collection The product's tag The product's vendor The…" at bounding box center [168, 188] width 149 height 17
select select "vendor"
click at [139, 100] on span "all conditions" at bounding box center [126, 103] width 39 height 8
click at [95, 99] on input "all conditions" at bounding box center [94, 99] width 1 height 1
radio input "true"
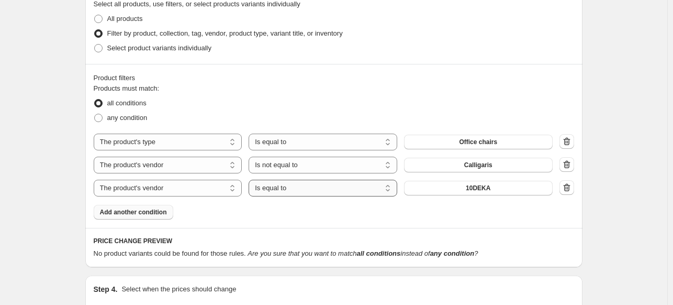
click at [283, 194] on select "Is equal to Is not equal to" at bounding box center [323, 188] width 149 height 17
select select "not_equal"
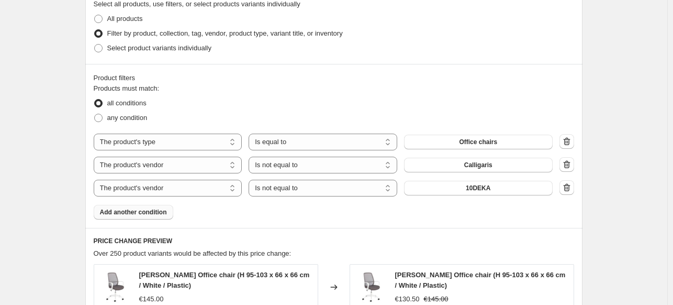
click at [484, 192] on span "10DEKA" at bounding box center [478, 188] width 25 height 8
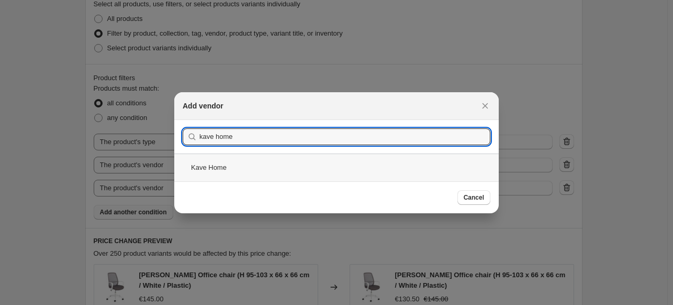
type input "kave home"
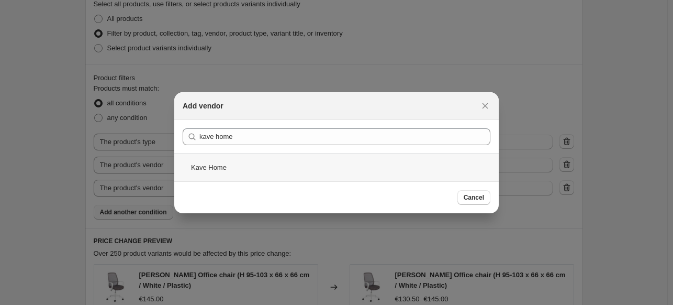
click at [255, 167] on div "Kave Home" at bounding box center [336, 167] width 324 height 28
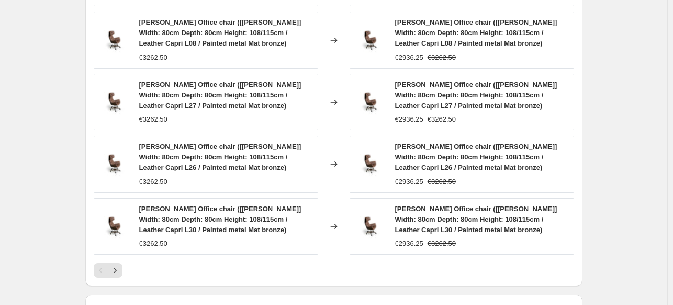
scroll to position [1032, 0]
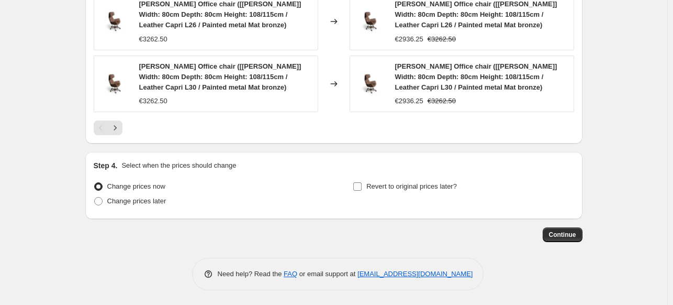
click at [432, 188] on span "Revert to original prices later?" at bounding box center [411, 186] width 91 height 8
click at [362, 188] on input "Revert to original prices later?" at bounding box center [357, 186] width 8 height 8
checkbox input "true"
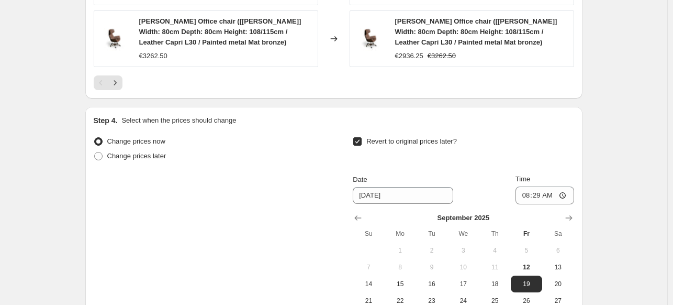
scroll to position [1137, 0]
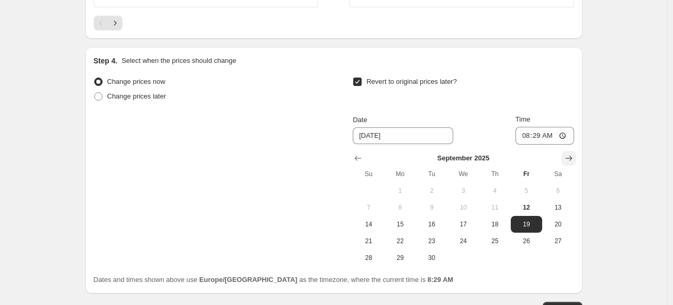
click at [571, 153] on icon "Show next month, October 2025" at bounding box center [569, 158] width 10 height 10
click at [571, 153] on icon "Show next month, November 2025" at bounding box center [569, 158] width 10 height 10
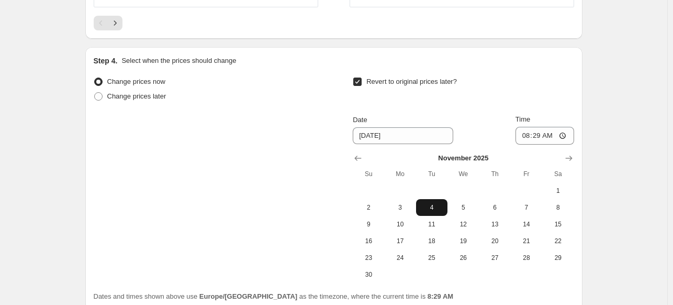
click at [441, 206] on span "4" at bounding box center [431, 207] width 23 height 8
type input "11/4/2025"
click at [530, 133] on input "08:29" at bounding box center [544, 136] width 59 height 18
type input "23:50"
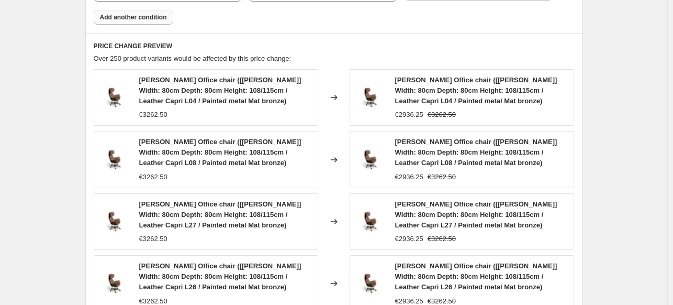
scroll to position [1227, 0]
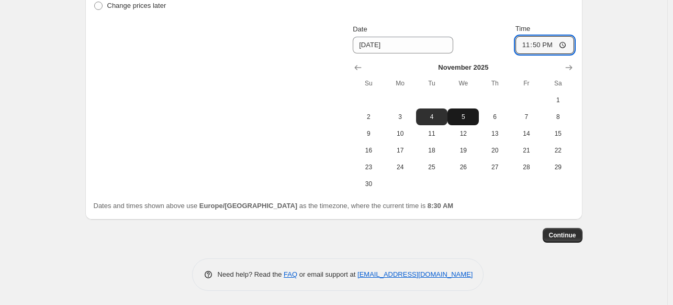
click at [469, 113] on span "5" at bounding box center [463, 117] width 23 height 8
type input "[DATE]"
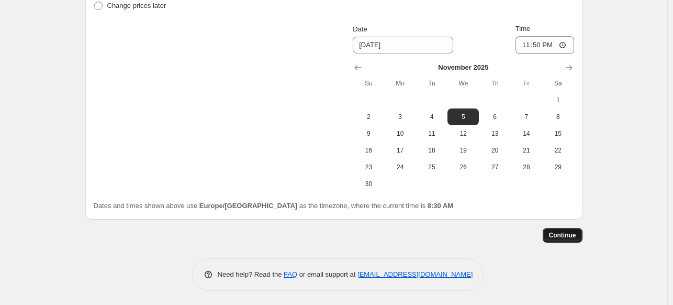
click at [558, 238] on span "Continue" at bounding box center [562, 235] width 27 height 8
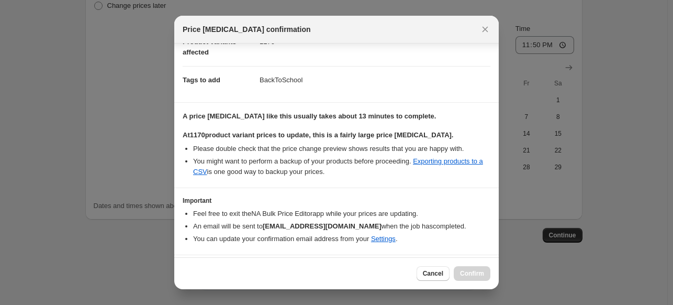
scroll to position [166, 0]
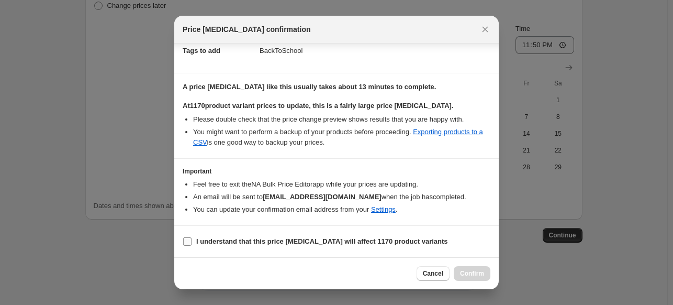
click at [223, 244] on b "I understand that this price change job will affect 1170 product variants" at bounding box center [322, 241] width 252 height 8
click at [192, 244] on input "I understand that this price change job will affect 1170 product variants" at bounding box center [187, 241] width 8 height 8
checkbox input "true"
click at [481, 273] on span "Confirm" at bounding box center [472, 273] width 24 height 8
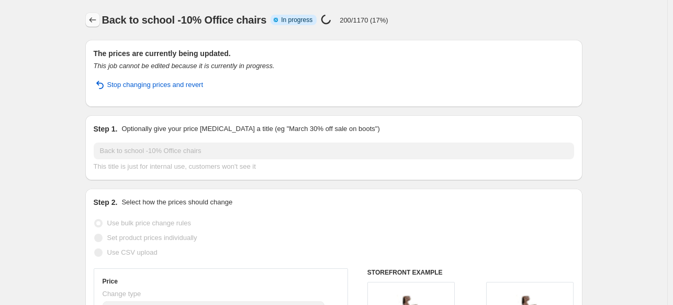
click at [88, 16] on button "Price change jobs" at bounding box center [92, 20] width 15 height 15
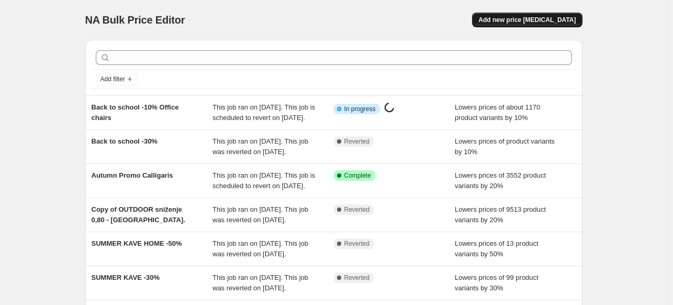
click at [515, 23] on span "Add new price [MEDICAL_DATA]" at bounding box center [526, 20] width 97 height 8
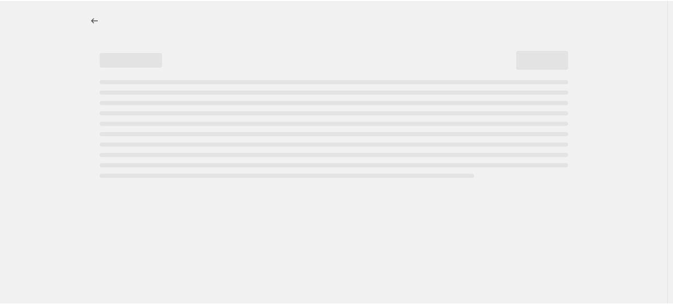
select select "percentage"
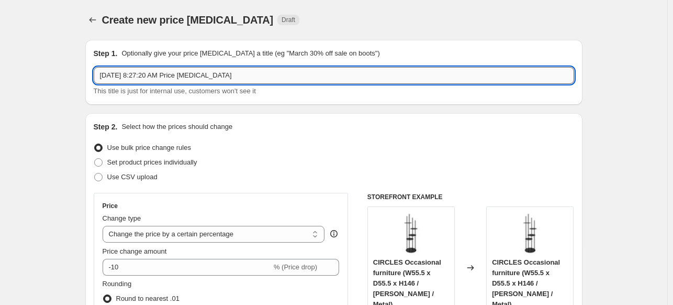
click at [163, 79] on input "Sep 12, 2025, 8:27:20 AM Price change job" at bounding box center [334, 75] width 480 height 17
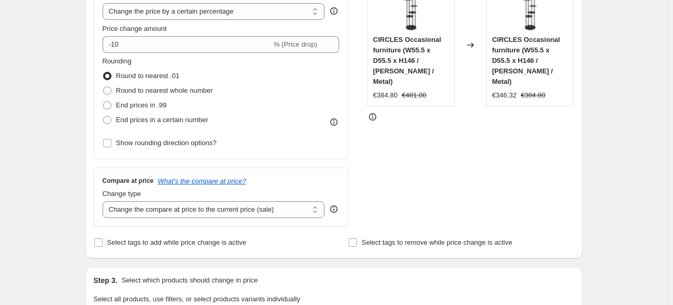
scroll to position [262, 0]
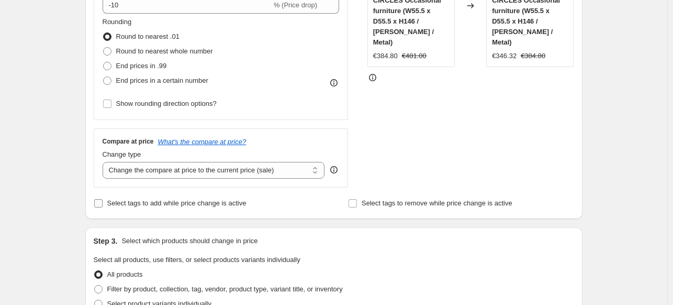
type input "Back to school -10% Desks"
click at [116, 209] on label "Select tags to add while price change is active" at bounding box center [170, 203] width 153 height 15
click at [103, 207] on input "Select tags to add while price change is active" at bounding box center [98, 203] width 8 height 8
checkbox input "true"
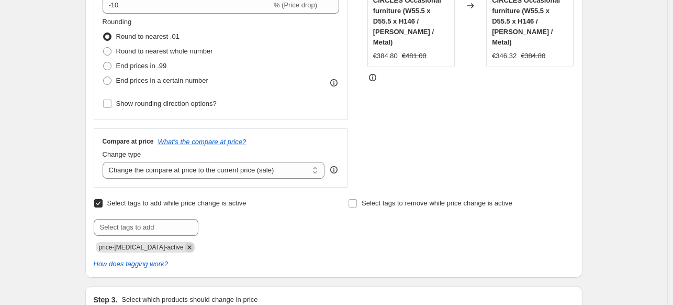
click at [185, 249] on icon "Remove price-change-job-active" at bounding box center [189, 246] width 9 height 9
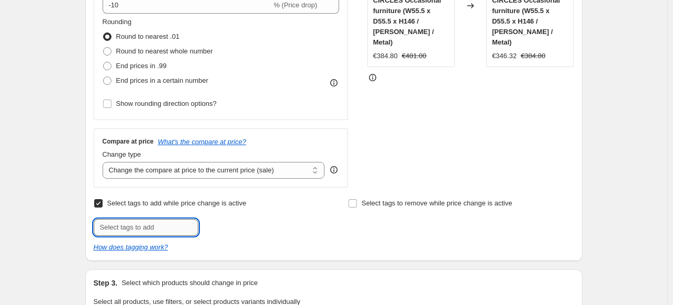
click at [165, 228] on input "text" at bounding box center [146, 227] width 105 height 17
type input "b"
type input "BackToSchool"
click at [254, 227] on span "BackToSchool" at bounding box center [242, 225] width 43 height 7
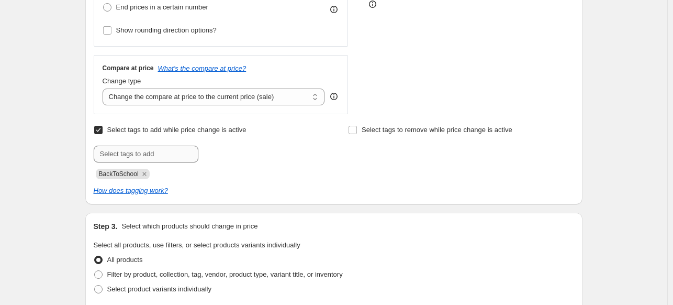
scroll to position [471, 0]
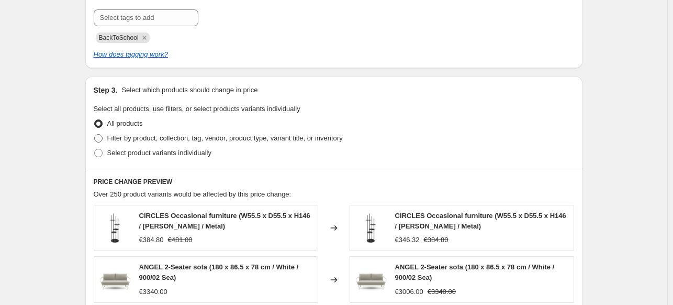
click at [152, 138] on span "Filter by product, collection, tag, vendor, product type, variant title, or inv…" at bounding box center [224, 138] width 235 height 8
click at [95, 134] on input "Filter by product, collection, tag, vendor, product type, variant title, or inv…" at bounding box center [94, 134] width 1 height 1
radio input "true"
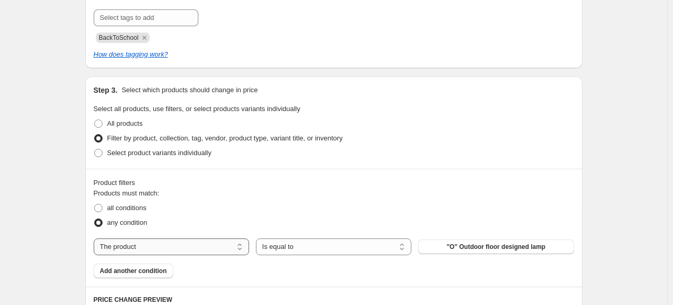
click at [174, 246] on select "The product The product's collection The product's tag The product's vendor The…" at bounding box center [171, 246] width 155 height 17
select select "product_type"
click at [512, 246] on span "2-seater sofas" at bounding box center [496, 246] width 42 height 8
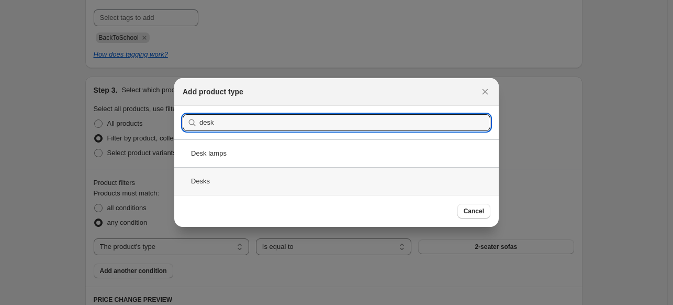
type input "desk"
click at [230, 177] on div "Desks" at bounding box center [336, 181] width 324 height 28
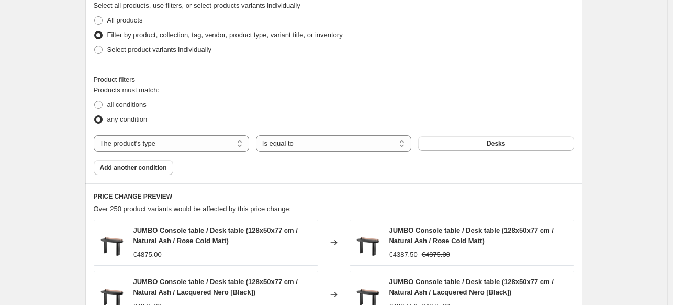
scroll to position [576, 0]
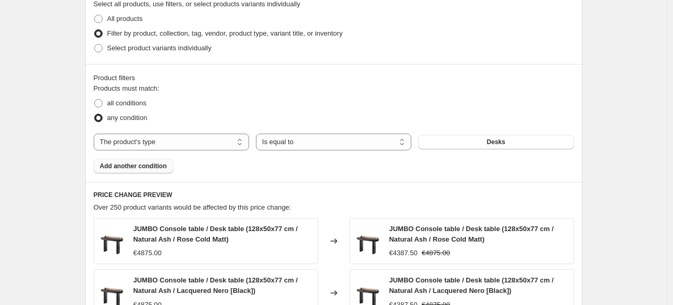
click at [148, 159] on button "Add another condition" at bounding box center [134, 166] width 80 height 15
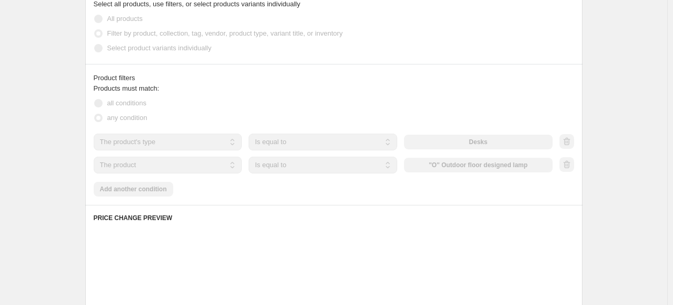
click at [170, 169] on select "The product The product's collection The product's tag The product's vendor The…" at bounding box center [168, 164] width 149 height 17
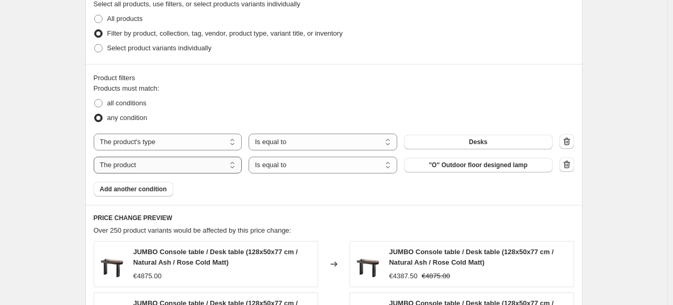
click at [170, 169] on select "The product The product's collection The product's tag The product's vendor The…" at bounding box center [168, 164] width 149 height 17
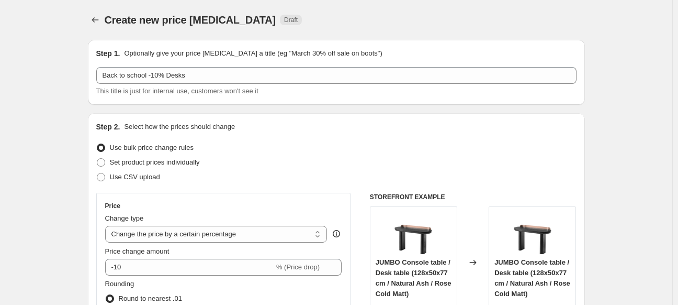
select select "percentage"
select select "product_type"
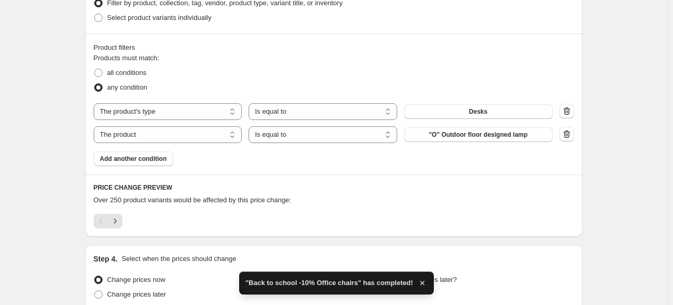
scroll to position [490, 0]
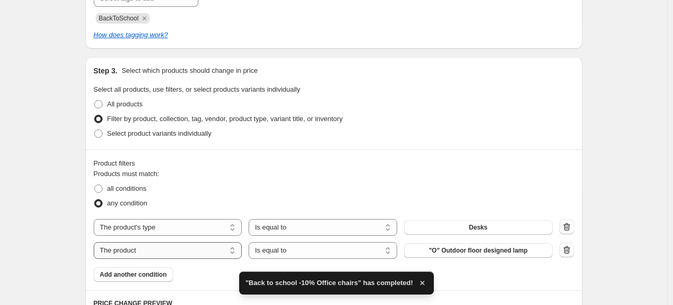
click at [161, 243] on select "The product The product's collection The product's tag The product's vendor The…" at bounding box center [168, 250] width 149 height 17
select select "vendor"
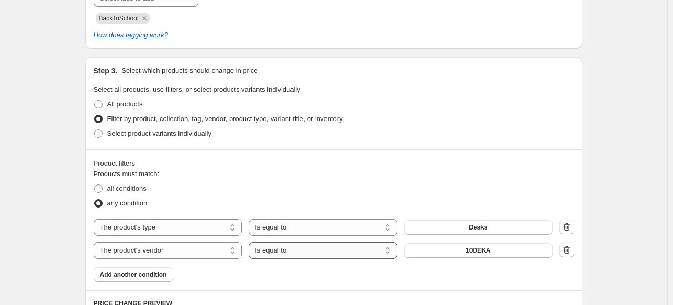
click at [308, 250] on select "Is equal to Is not equal to" at bounding box center [323, 250] width 149 height 17
select select "not_equal"
click at [440, 251] on button "10DEKA" at bounding box center [478, 250] width 149 height 15
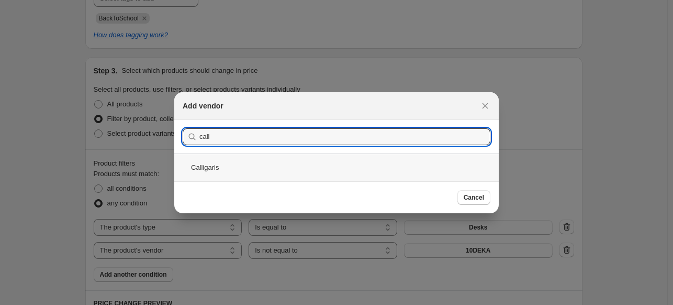
type input "call"
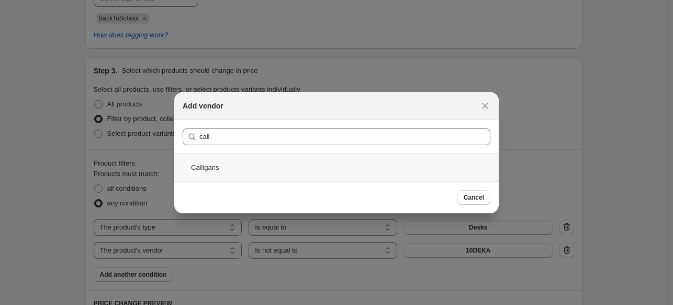
click at [241, 177] on div "Calligaris" at bounding box center [336, 167] width 324 height 28
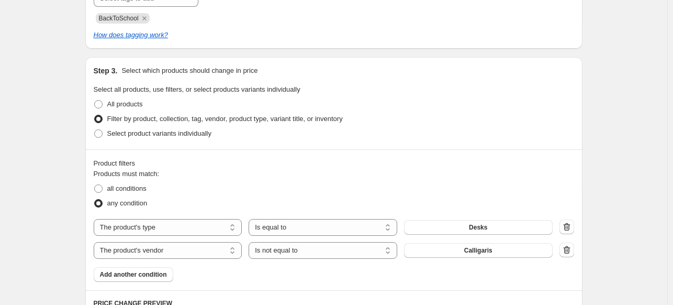
click at [154, 266] on div "Products must match: all conditions any condition The product The product's col…" at bounding box center [334, 225] width 480 height 113
click at [154, 270] on span "Add another condition" at bounding box center [133, 274] width 67 height 8
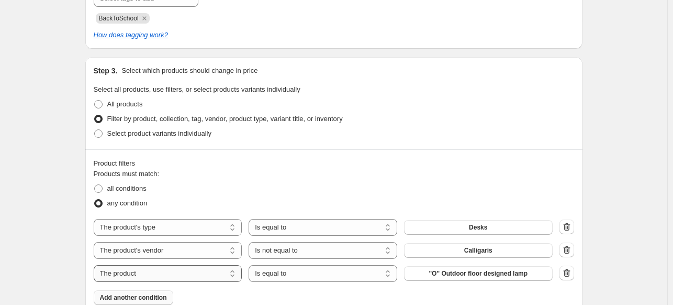
click at [187, 275] on select "The product The product's collection The product's tag The product's vendor The…" at bounding box center [168, 273] width 149 height 17
select select "vendor"
click at [287, 274] on select "Is equal to Is not equal to" at bounding box center [323, 273] width 149 height 17
select select "not_equal"
click at [457, 278] on button "10DEKA" at bounding box center [478, 273] width 149 height 15
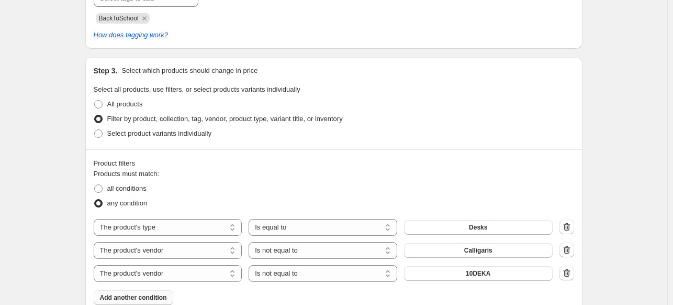
scroll to position [0, 0]
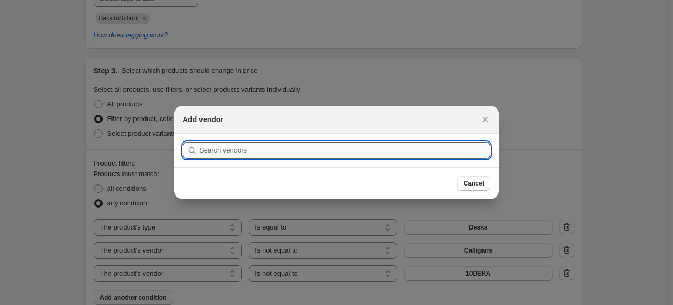
click at [372, 153] on input ":r7g:" at bounding box center [344, 150] width 291 height 17
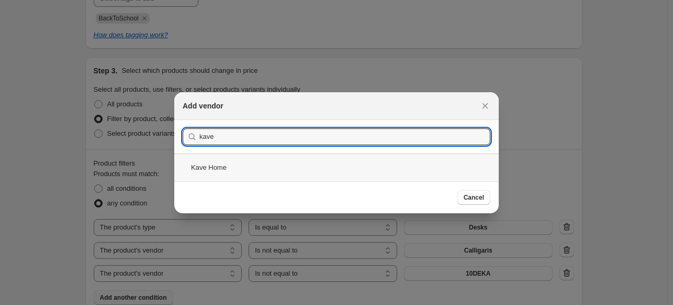
type input "kave"
click at [309, 167] on div "Kave Home" at bounding box center [336, 167] width 324 height 28
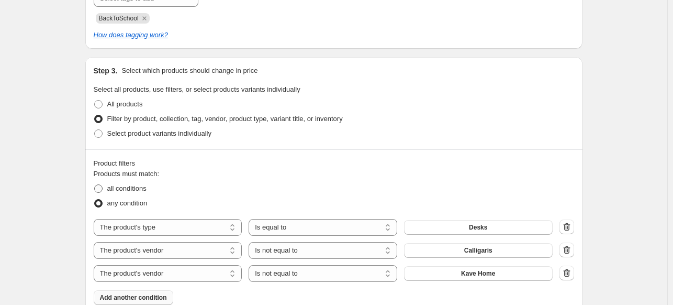
click at [137, 188] on span "all conditions" at bounding box center [126, 188] width 39 height 8
click at [95, 185] on input "all conditions" at bounding box center [94, 184] width 1 height 1
radio input "true"
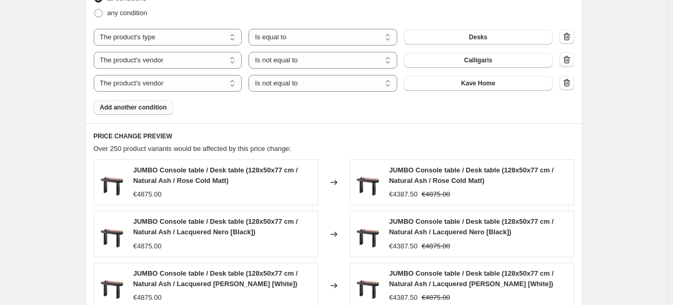
scroll to position [980, 0]
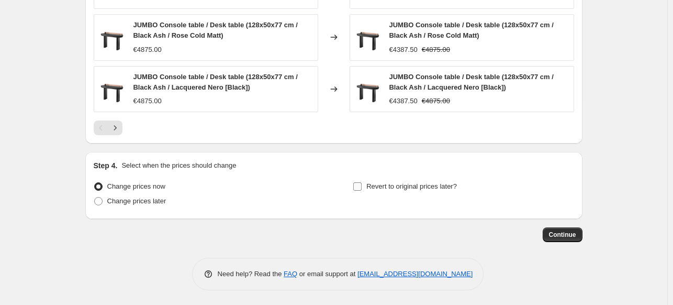
click at [427, 190] on span "Revert to original prices later?" at bounding box center [411, 186] width 91 height 10
click at [362, 190] on input "Revert to original prices later?" at bounding box center [357, 186] width 8 height 8
checkbox input "true"
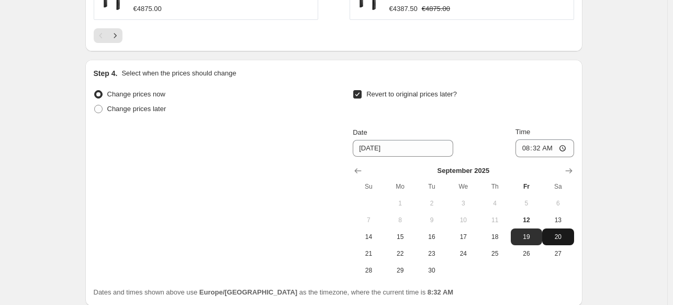
scroll to position [1137, 0]
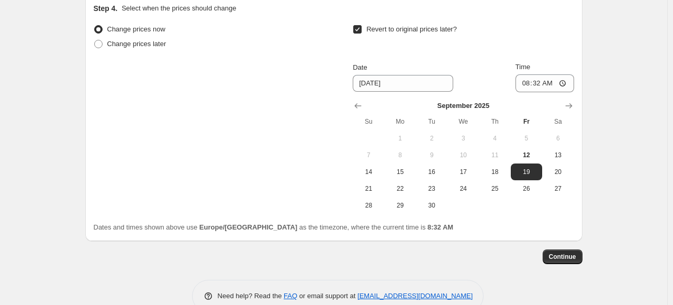
click at [571, 96] on div "September 2025 Su Mo Tu We Th Fr Sa 1 2 3 4 5 6 7 8 9 10 11 12 13 14 15 16 17 1…" at bounding box center [458, 152] width 229 height 121
click at [570, 100] on icon "Show next month, October 2025" at bounding box center [569, 105] width 10 height 10
click at [570, 100] on icon "Show next month, November 2025" at bounding box center [569, 105] width 10 height 10
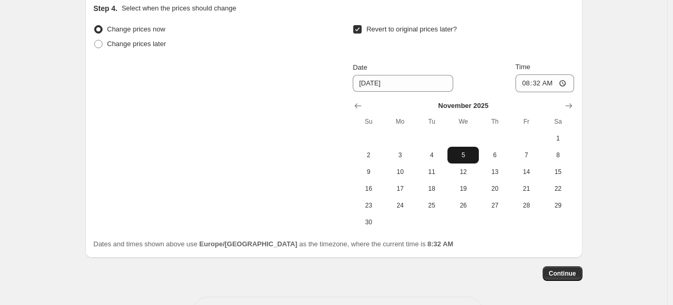
click at [470, 156] on span "5" at bounding box center [463, 155] width 23 height 8
type input "[DATE]"
click at [528, 83] on input "08:32" at bounding box center [544, 83] width 59 height 18
type input "23:50"
click at [570, 271] on span "Continue" at bounding box center [562, 273] width 27 height 8
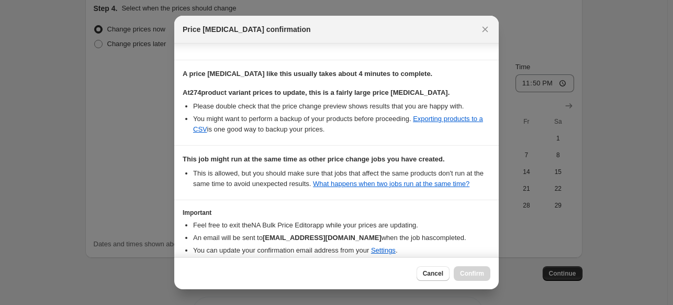
scroll to position [230, 0]
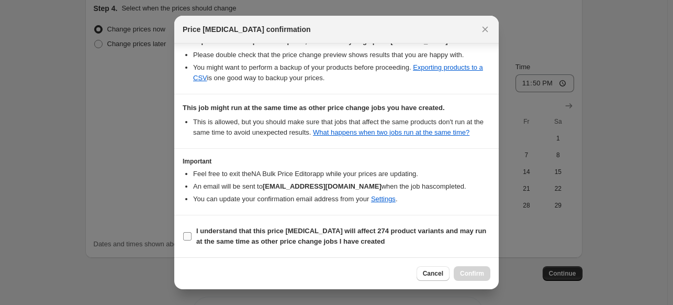
click at [247, 234] on b "I understand that this price change job will affect 274 product variants and ma…" at bounding box center [341, 236] width 290 height 18
click at [192, 234] on input "I understand that this price change job will affect 274 product variants and ma…" at bounding box center [187, 236] width 8 height 8
checkbox input "true"
click at [463, 270] on span "Confirm" at bounding box center [472, 273] width 24 height 8
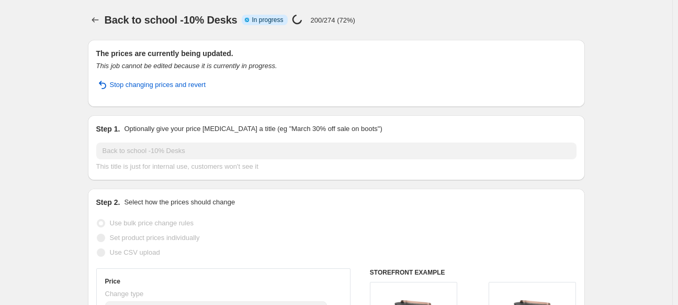
select select "percentage"
select select "product_type"
select select "vendor"
select select "not_equal"
select select "vendor"
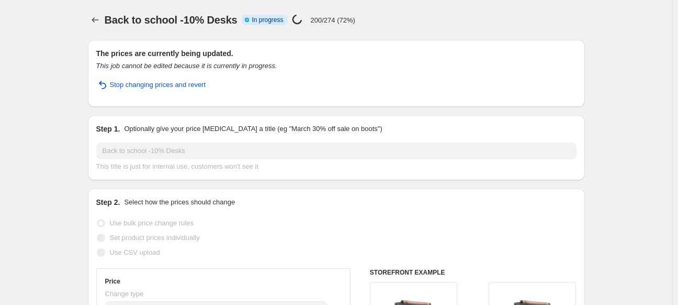
select select "not_equal"
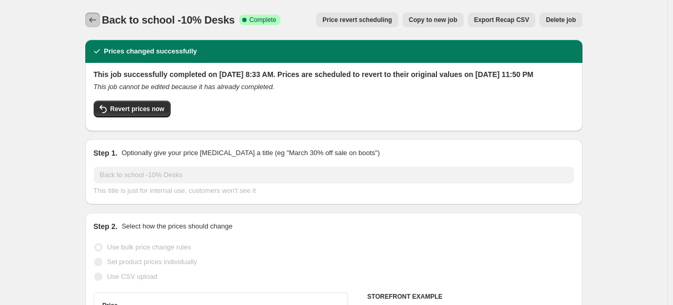
click at [98, 26] on button "Price change jobs" at bounding box center [92, 20] width 15 height 15
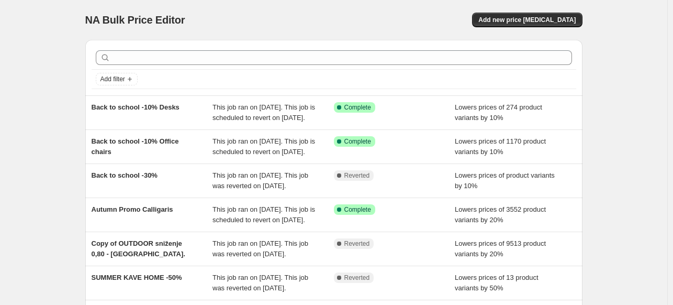
click at [536, 32] on div "NA Bulk Price Editor. This page is ready NA Bulk Price Editor Add new price cha…" at bounding box center [333, 20] width 497 height 40
click at [533, 25] on button "Add new price [MEDICAL_DATA]" at bounding box center [527, 20] width 110 height 15
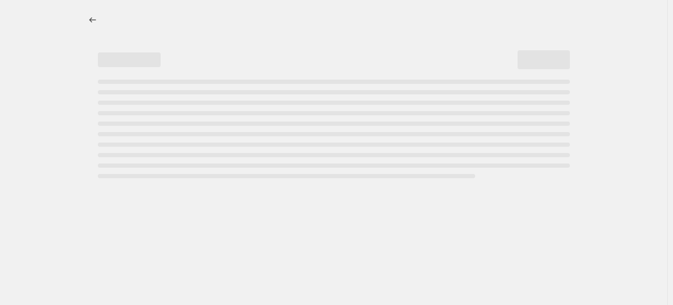
select select "percentage"
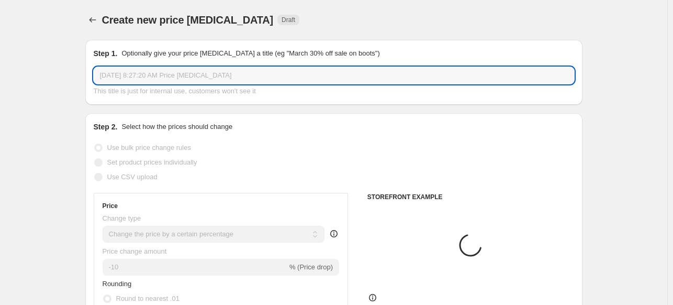
click at [188, 74] on input "Sep 12, 2025, 8:27:20 AM Price change job" at bounding box center [334, 75] width 480 height 17
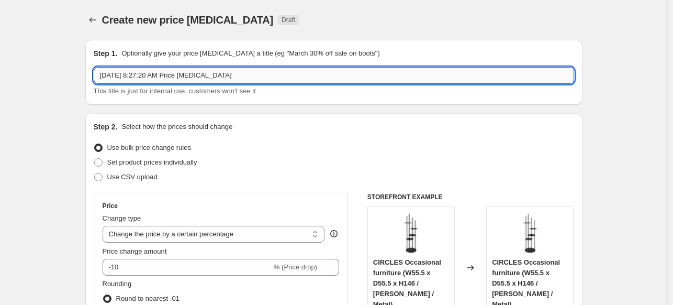
click at [188, 74] on input "Sep 12, 2025, 8:27:20 AM Price change job" at bounding box center [334, 75] width 480 height 17
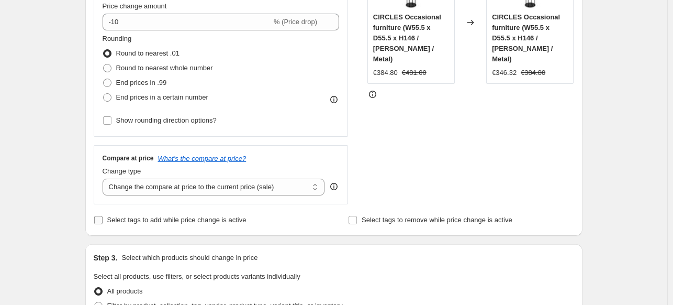
scroll to position [262, 0]
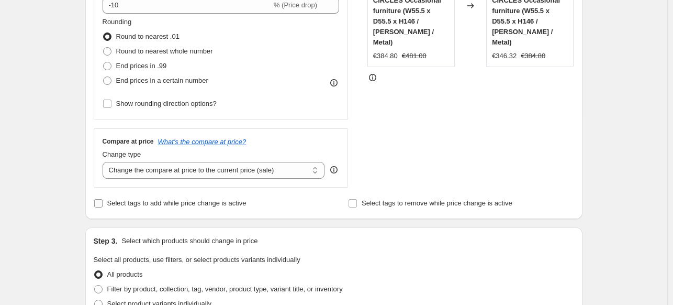
type input "Back to school -10% Office armchairs"
click at [132, 205] on span "Select tags to add while price change is active" at bounding box center [176, 203] width 139 height 8
click at [103, 205] on input "Select tags to add while price change is active" at bounding box center [98, 203] width 8 height 8
checkbox input "true"
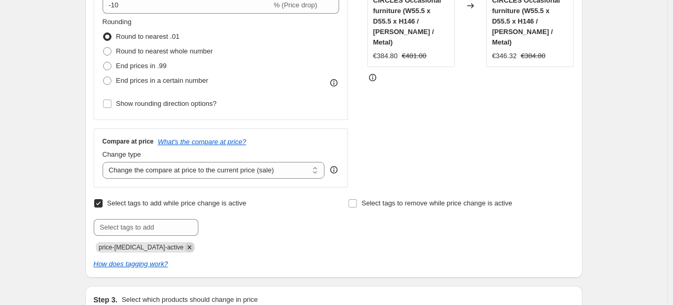
click at [185, 247] on icon "Remove price-change-job-active" at bounding box center [189, 246] width 9 height 9
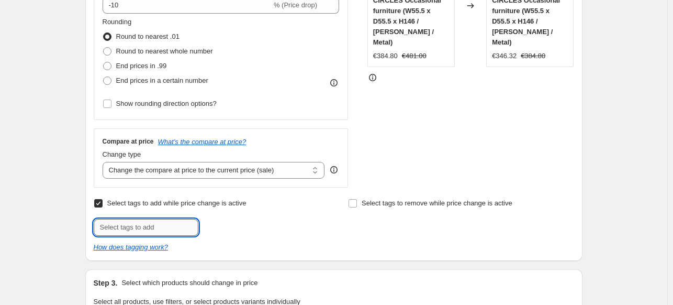
click at [168, 226] on input "text" at bounding box center [146, 227] width 105 height 17
type input "BackToSchool"
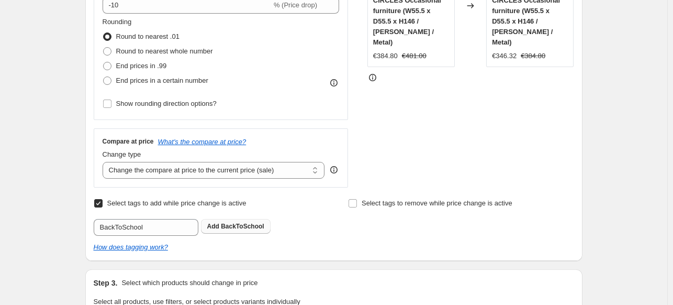
click at [253, 223] on span "BackToSchool" at bounding box center [242, 225] width 43 height 7
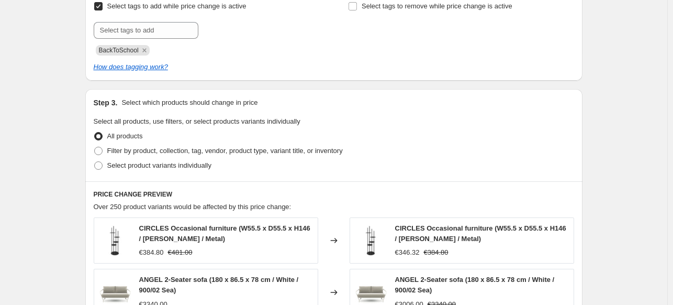
scroll to position [443, 0]
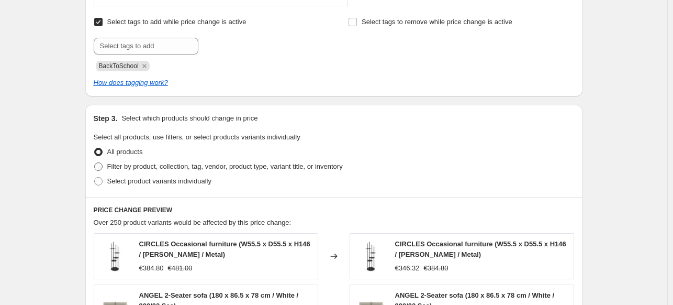
click at [164, 167] on span "Filter by product, collection, tag, vendor, product type, variant title, or inv…" at bounding box center [224, 166] width 235 height 8
click at [95, 163] on input "Filter by product, collection, tag, vendor, product type, variant title, or inv…" at bounding box center [94, 162] width 1 height 1
radio input "true"
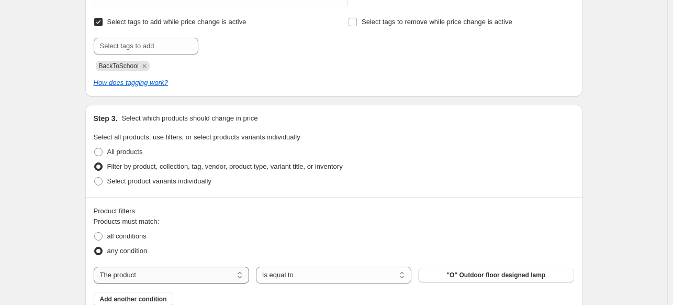
click at [162, 276] on select "The product The product's collection The product's tag The product's vendor The…" at bounding box center [171, 274] width 155 height 17
select select "product_type"
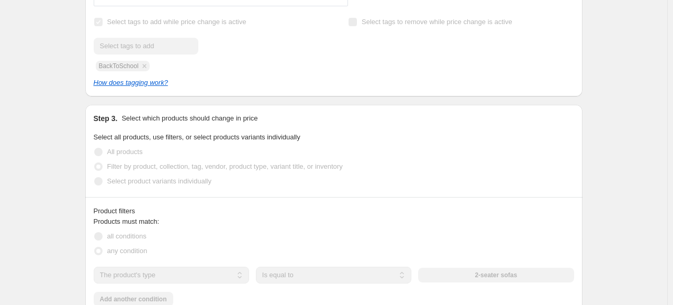
click at [498, 278] on div "2-seater sofas" at bounding box center [495, 274] width 155 height 15
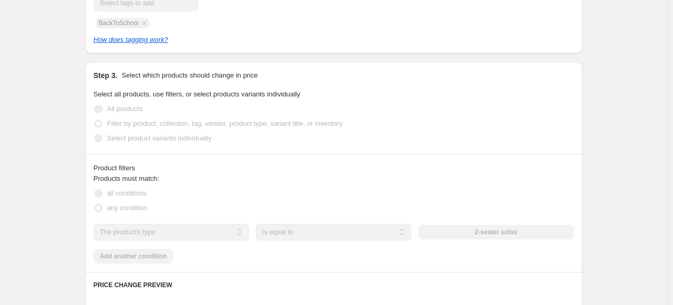
scroll to position [547, 0]
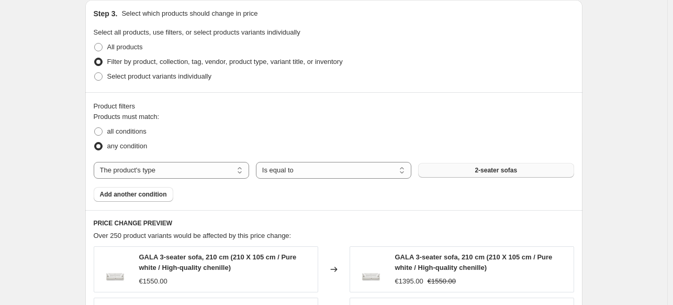
click at [484, 169] on span "2-seater sofas" at bounding box center [496, 170] width 42 height 8
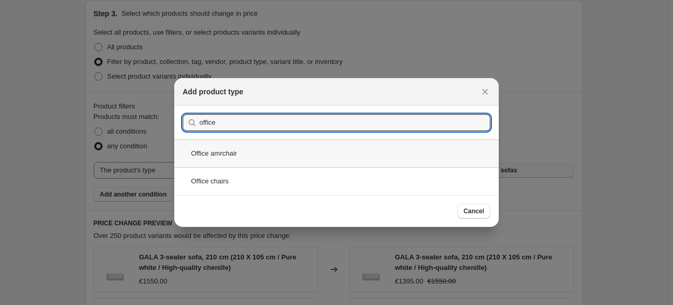
type input "office"
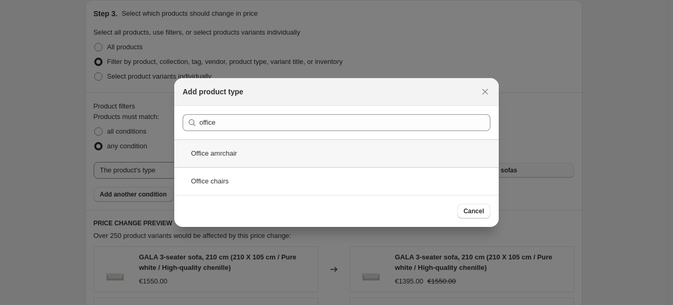
click at [273, 155] on div "Office amrchair" at bounding box center [336, 153] width 324 height 28
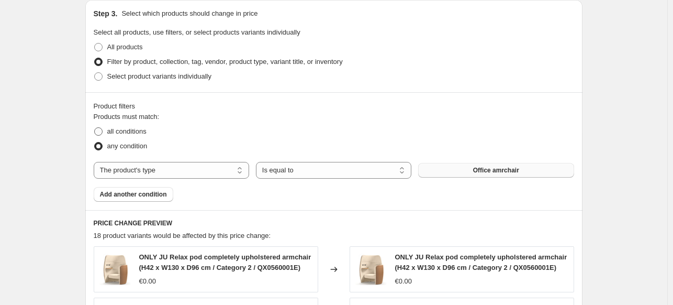
click at [133, 132] on span "all conditions" at bounding box center [126, 131] width 39 height 8
click at [95, 128] on input "all conditions" at bounding box center [94, 127] width 1 height 1
radio input "true"
click at [133, 194] on span "Add another condition" at bounding box center [133, 194] width 67 height 8
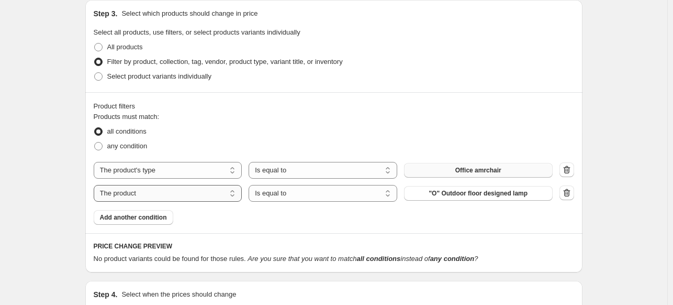
click at [142, 194] on select "The product The product's collection The product's tag The product's vendor The…" at bounding box center [168, 193] width 149 height 17
select select "vendor"
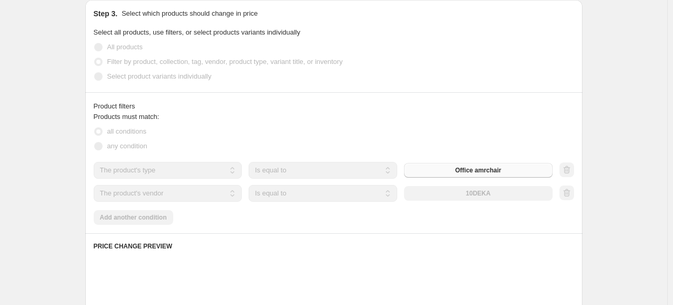
click at [273, 196] on select "Is equal to Is not equal to" at bounding box center [323, 193] width 149 height 17
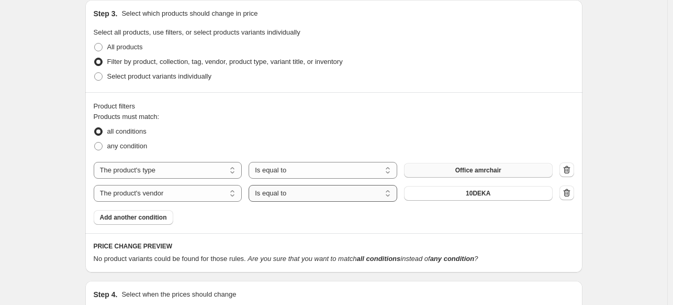
click at [273, 196] on select "Is equal to Is not equal to" at bounding box center [323, 193] width 149 height 17
select select "not_equal"
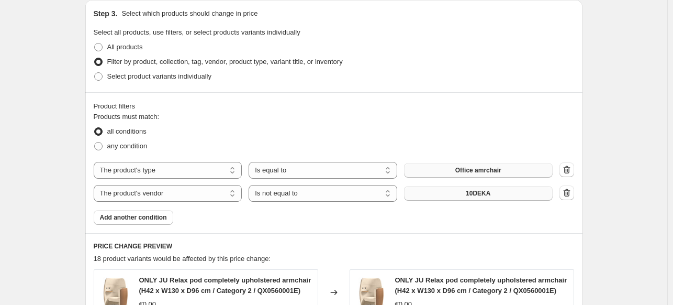
click at [436, 195] on button "10DEKA" at bounding box center [478, 193] width 149 height 15
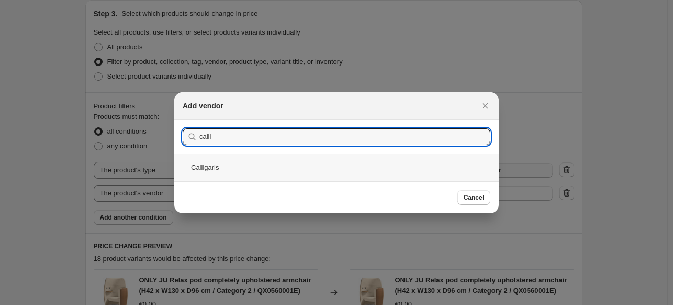
type input "calli"
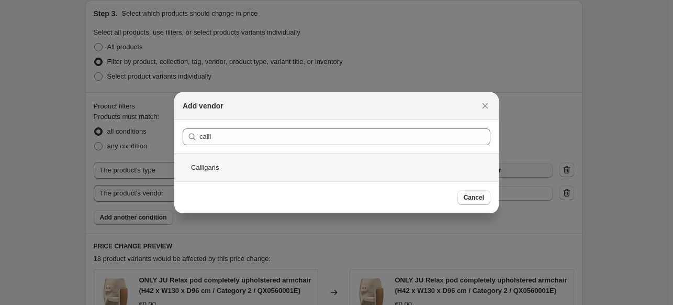
click at [252, 159] on div "Calligaris" at bounding box center [336, 167] width 324 height 28
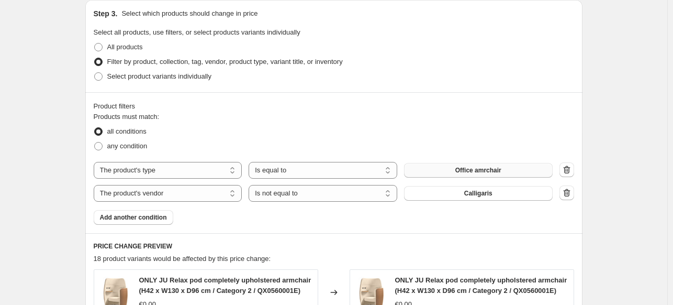
click at [125, 212] on button "Add another condition" at bounding box center [134, 217] width 80 height 15
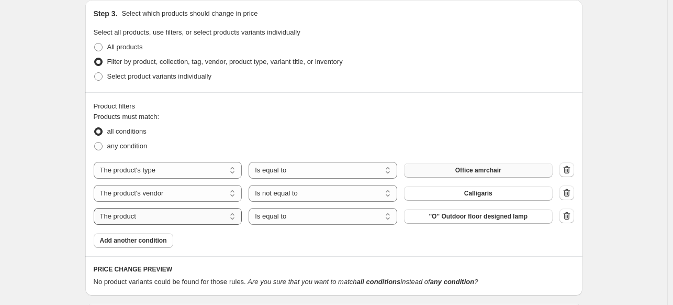
click at [164, 216] on select "The product The product's collection The product's tag The product's vendor The…" at bounding box center [168, 216] width 149 height 17
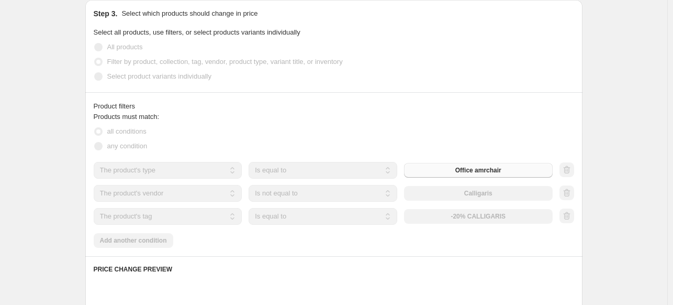
click at [173, 222] on select "The product The product's collection The product's tag The product's vendor The…" at bounding box center [168, 216] width 149 height 17
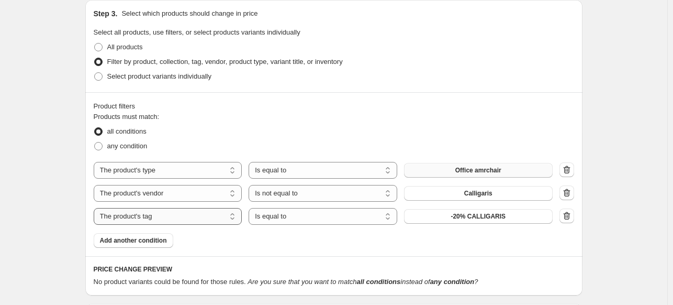
select select "vendor"
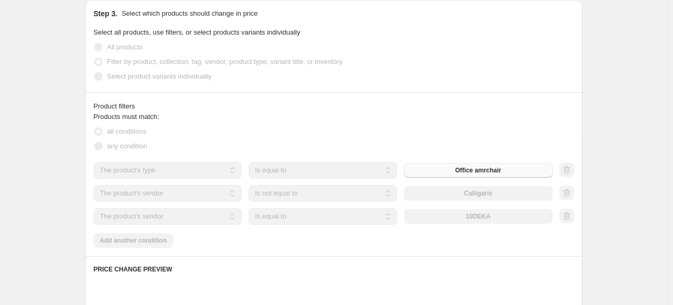
click at [289, 219] on select "Is equal to Is not equal to" at bounding box center [323, 216] width 149 height 17
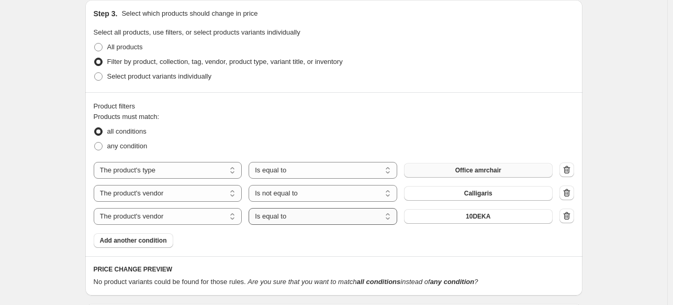
select select "not_equal"
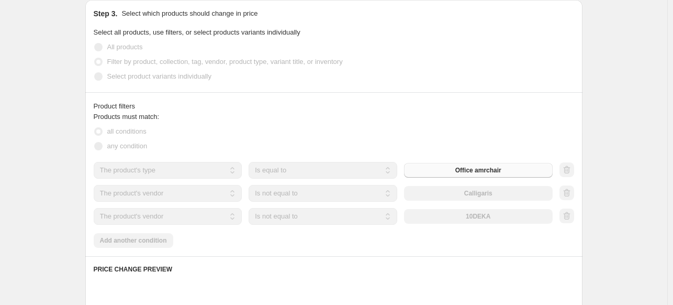
click at [431, 218] on div "10DEKA" at bounding box center [478, 216] width 149 height 15
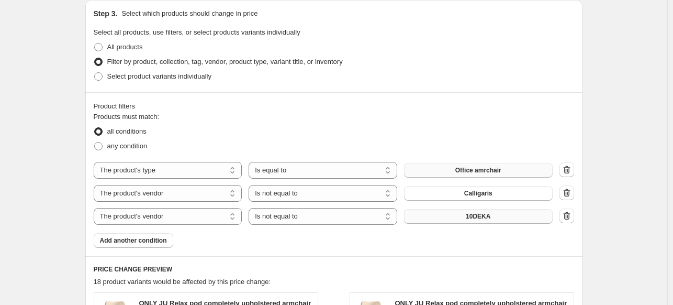
click at [433, 214] on button "10DEKA" at bounding box center [478, 216] width 149 height 15
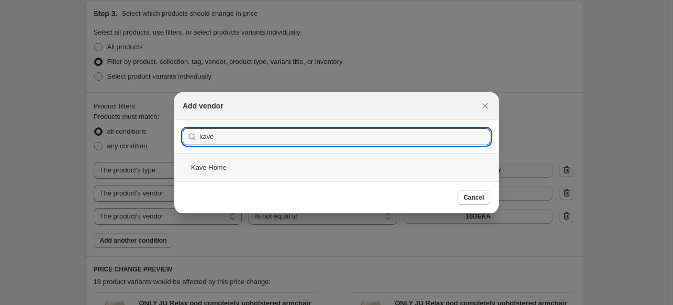
type input "kave"
click at [279, 169] on div "Kave Home" at bounding box center [336, 167] width 324 height 28
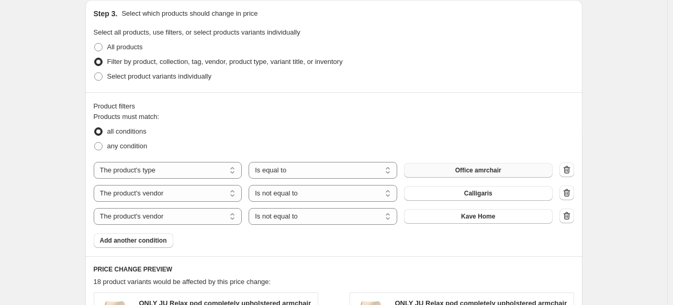
scroll to position [980, 0]
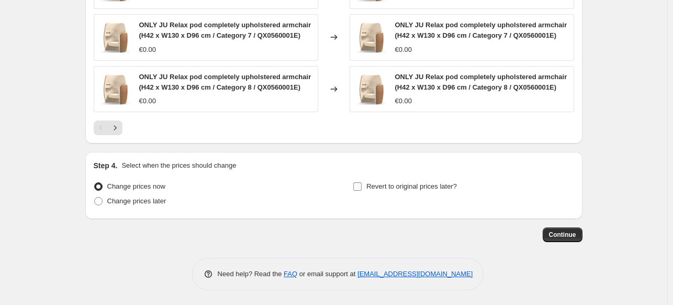
click at [389, 187] on span "Revert to original prices later?" at bounding box center [411, 186] width 91 height 8
click at [362, 187] on input "Revert to original prices later?" at bounding box center [357, 186] width 8 height 8
checkbox input "true"
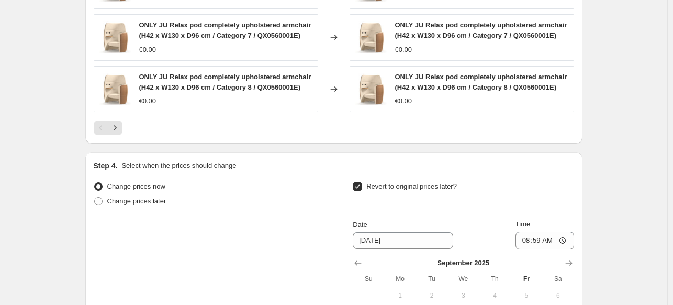
scroll to position [1084, 0]
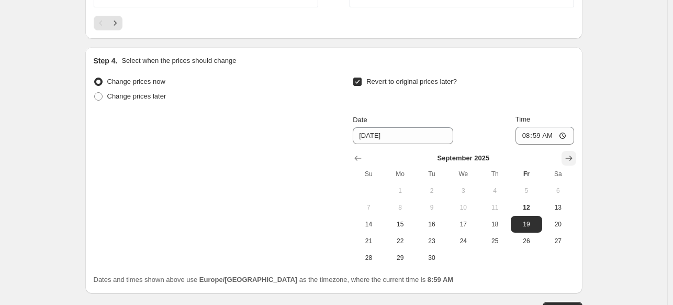
click at [573, 159] on icon "Show next month, October 2025" at bounding box center [569, 158] width 10 height 10
click at [573, 159] on icon "Show next month, November 2025" at bounding box center [569, 158] width 10 height 10
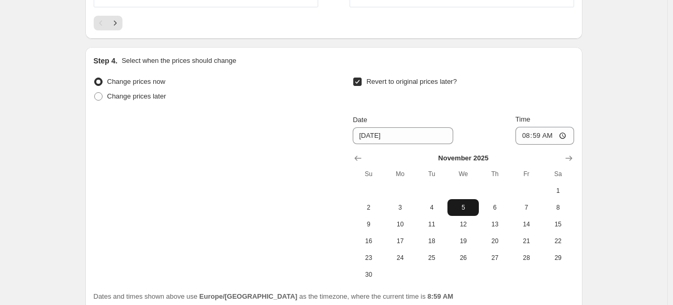
click at [463, 201] on button "5" at bounding box center [462, 207] width 31 height 17
type input "[DATE]"
click at [532, 132] on input "08:59" at bounding box center [544, 136] width 59 height 18
type input "23:50"
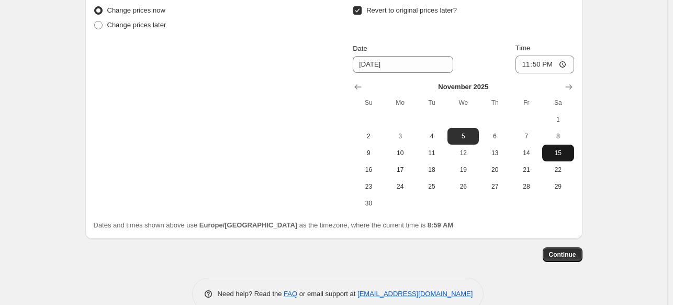
scroll to position [1175, 0]
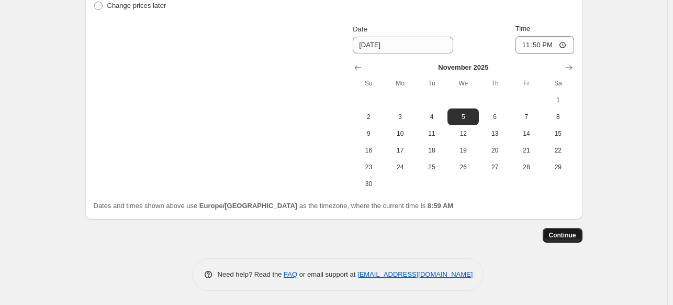
click at [558, 234] on span "Continue" at bounding box center [562, 235] width 27 height 8
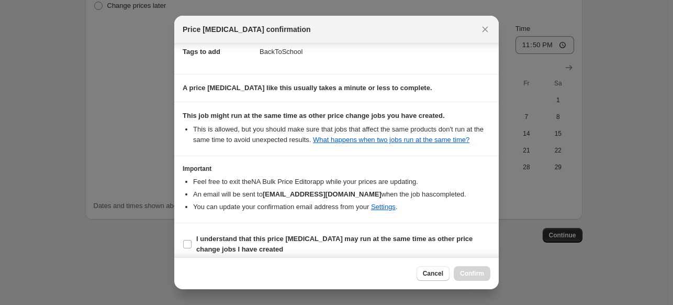
scroll to position [173, 0]
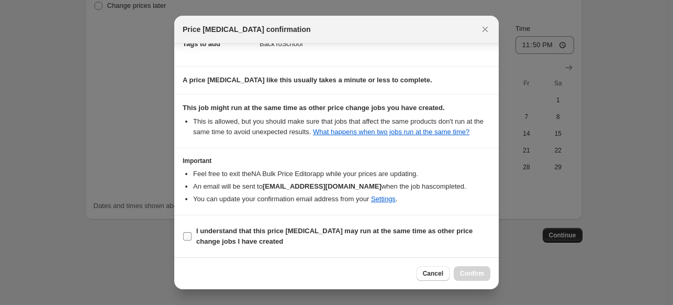
click at [250, 245] on b "I understand that this price [MEDICAL_DATA] may run at the same time as other p…" at bounding box center [334, 236] width 276 height 18
click at [192, 240] on input "I understand that this price [MEDICAL_DATA] may run at the same time as other p…" at bounding box center [187, 236] width 8 height 8
checkbox input "true"
click at [484, 270] on button "Confirm" at bounding box center [472, 273] width 37 height 15
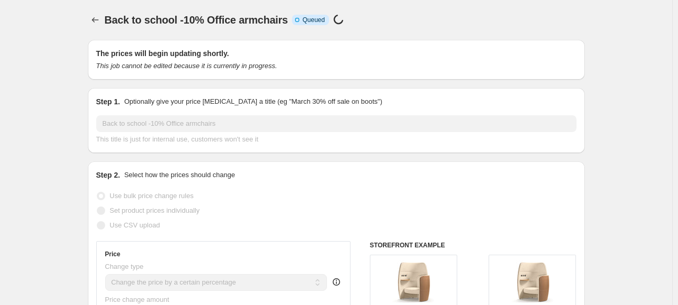
select select "percentage"
select select "product_type"
select select "vendor"
select select "not_equal"
select select "vendor"
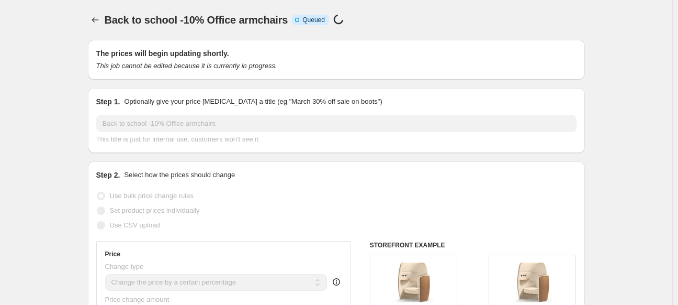
select select "not_equal"
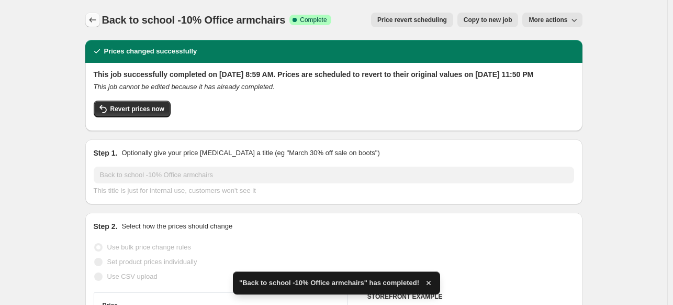
click at [97, 21] on icon "Price change jobs" at bounding box center [92, 20] width 10 height 10
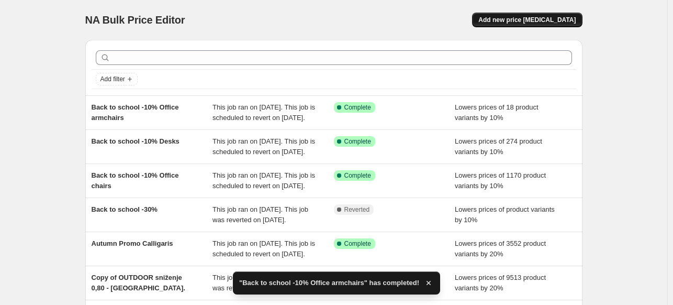
click at [517, 16] on button "Add new price [MEDICAL_DATA]" at bounding box center [527, 20] width 110 height 15
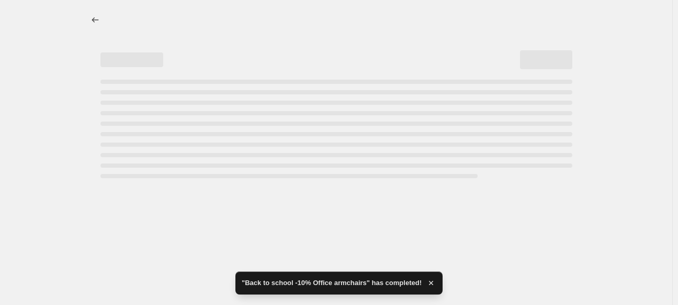
select select "percentage"
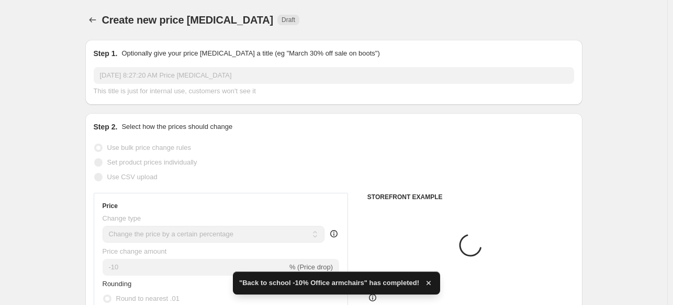
click at [159, 77] on input "Sep 12, 2025, 8:27:20 AM Price change job" at bounding box center [334, 75] width 480 height 17
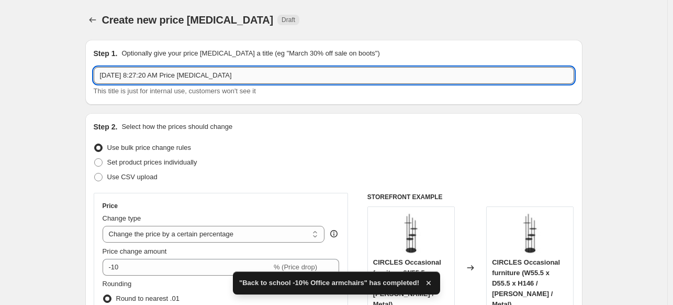
click at [159, 77] on input "Sep 12, 2025, 8:27:20 AM Price change job" at bounding box center [334, 75] width 480 height 17
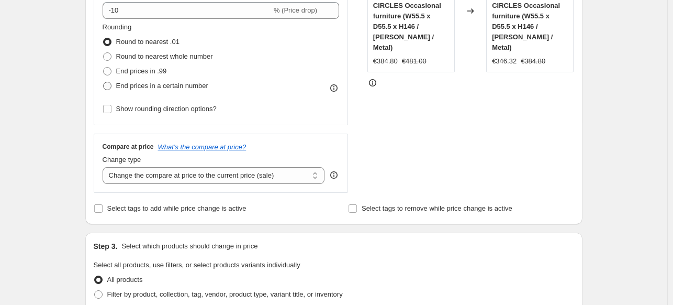
scroll to position [262, 0]
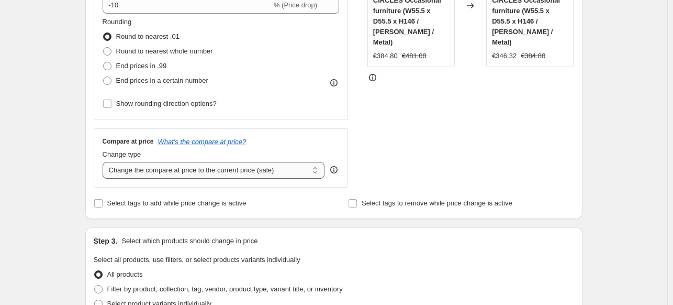
type input "Back to school -20% Kave Home"
click at [155, 171] on select "Change the compare at price to the current price (sale) Change the compare at p…" at bounding box center [214, 170] width 222 height 17
click at [138, 203] on span "Select tags to add while price change is active" at bounding box center [176, 203] width 139 height 8
click at [103, 203] on input "Select tags to add while price change is active" at bounding box center [98, 203] width 8 height 8
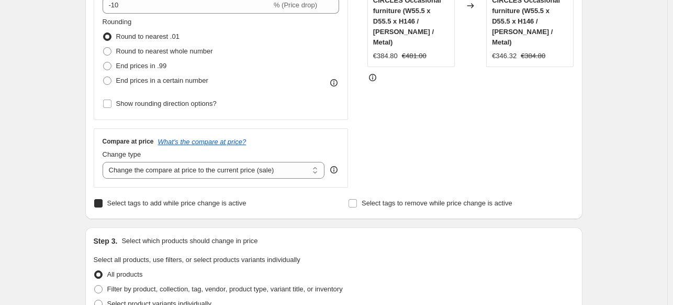
checkbox input "true"
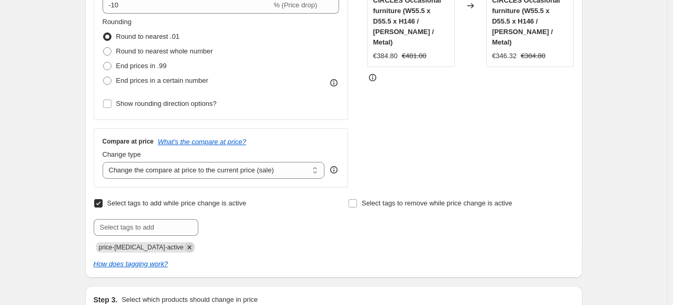
click at [185, 245] on icon "Remove price-change-job-active" at bounding box center [189, 246] width 9 height 9
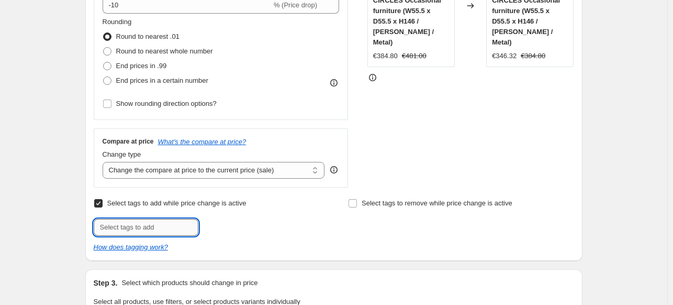
click at [172, 224] on input "text" at bounding box center [146, 227] width 105 height 17
type input "BackToSchool"
click at [221, 232] on button "Add BackToSchool" at bounding box center [236, 226] width 70 height 15
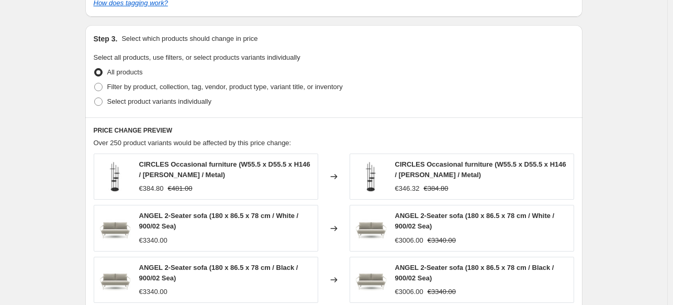
scroll to position [576, 0]
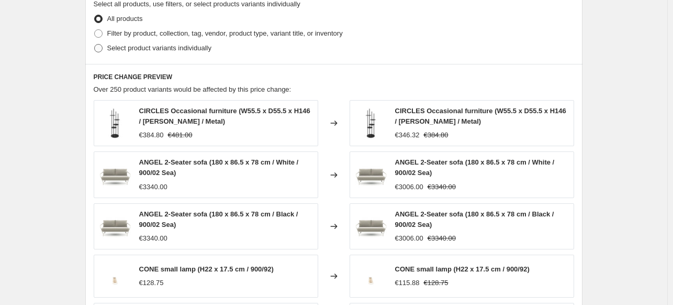
click at [133, 42] on label "Select product variants individually" at bounding box center [153, 48] width 118 height 15
click at [95, 44] on input "Select product variants individually" at bounding box center [94, 44] width 1 height 1
radio input "true"
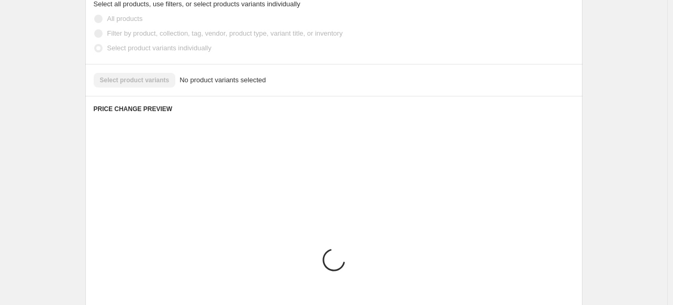
click at [133, 35] on label "Filter by product, collection, tag, vendor, product type, variant title, or inv…" at bounding box center [218, 33] width 249 height 15
click at [95, 30] on input "Filter by product, collection, tag, vendor, product type, variant title, or inv…" at bounding box center [94, 29] width 1 height 1
radio input "true"
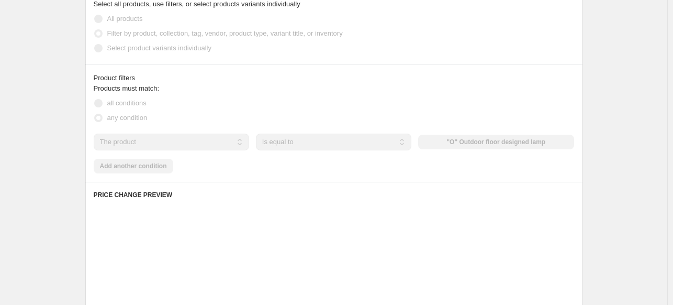
scroll to position [568, 0]
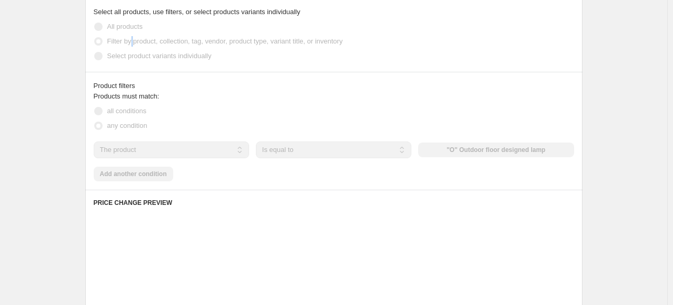
click at [133, 35] on label "Filter by product, collection, tag, vendor, product type, variant title, or inv…" at bounding box center [218, 41] width 249 height 15
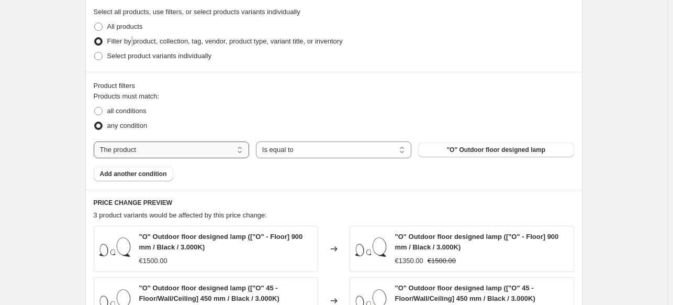
click at [180, 151] on select "The product The product's collection The product's tag The product's vendor The…" at bounding box center [171, 149] width 155 height 17
select select "product_type"
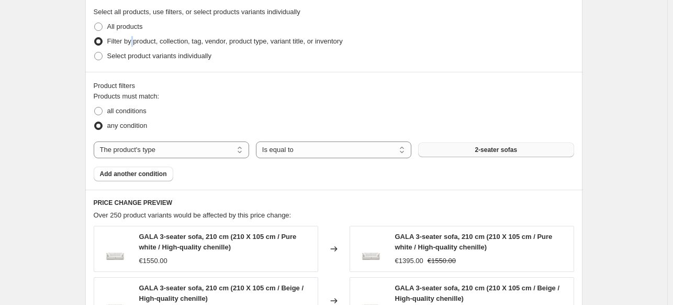
click at [535, 150] on button "2-seater sofas" at bounding box center [495, 149] width 155 height 15
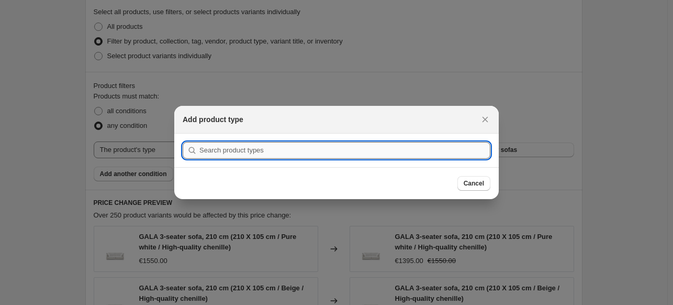
click at [397, 148] on input ":rhg:" at bounding box center [344, 150] width 291 height 17
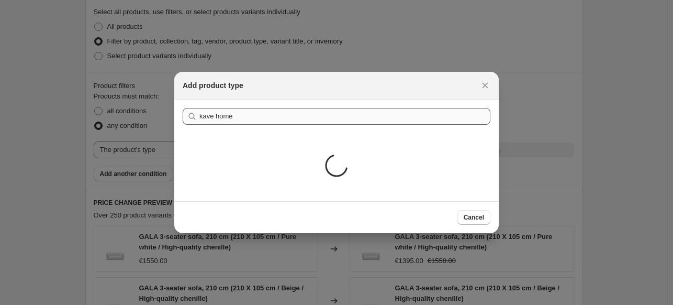
drag, startPoint x: 387, startPoint y: 149, endPoint x: 362, endPoint y: 141, distance: 25.8
click at [368, 144] on div "Loading..." at bounding box center [336, 167] width 324 height 68
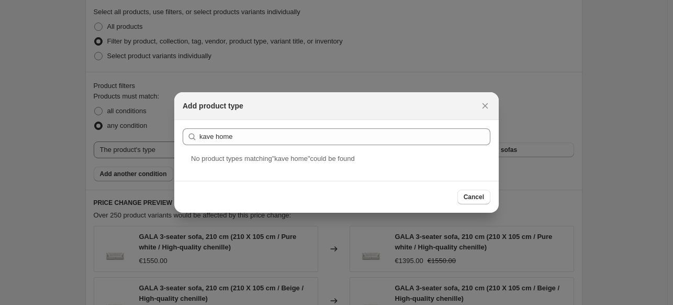
click at [308, 115] on div "Add product type" at bounding box center [336, 106] width 324 height 28
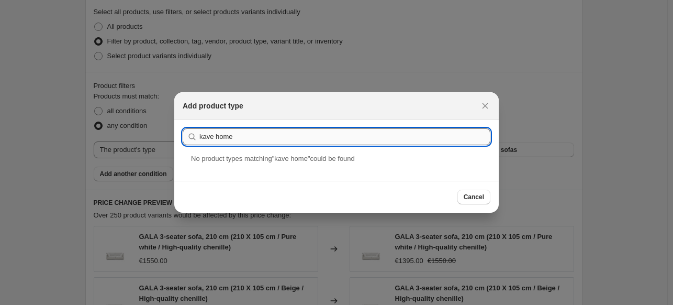
click at [254, 142] on input "kave home" at bounding box center [344, 136] width 291 height 17
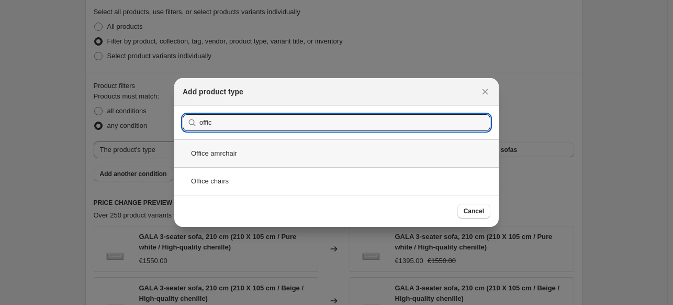
type input "offic"
click at [247, 156] on div "Office amrchair" at bounding box center [336, 153] width 324 height 28
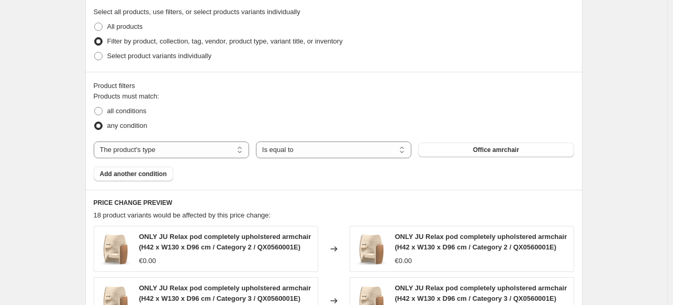
click at [151, 172] on span "Add another condition" at bounding box center [133, 174] width 67 height 8
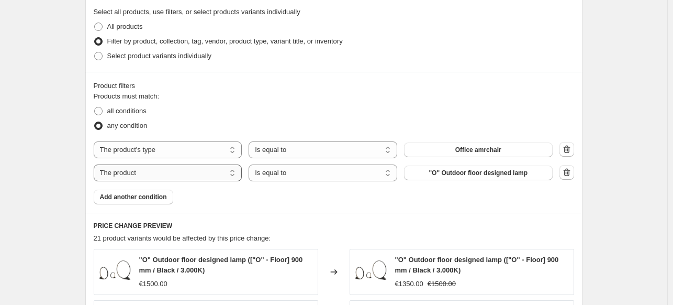
click at [170, 171] on select "The product The product's collection The product's tag The product's vendor The…" at bounding box center [168, 172] width 149 height 17
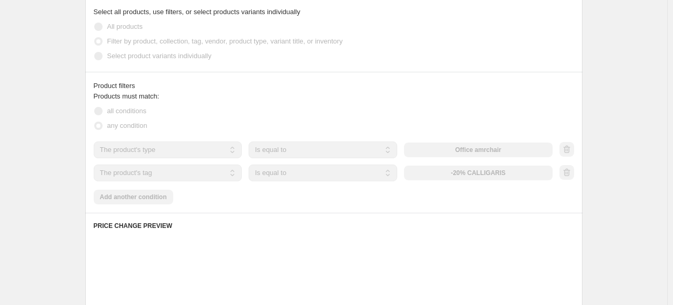
click at [172, 170] on select "The product The product's collection The product's tag The product's vendor The…" at bounding box center [168, 172] width 149 height 17
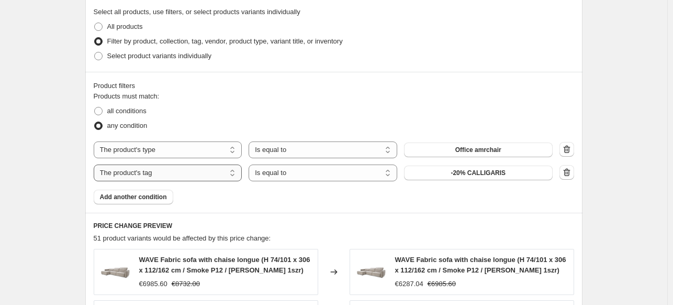
click at [170, 173] on select "The product The product's collection The product's tag The product's vendor The…" at bounding box center [168, 172] width 149 height 17
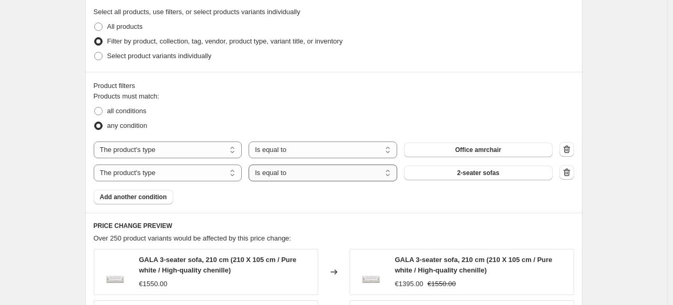
click at [299, 177] on select "Is equal to Is not equal to" at bounding box center [323, 172] width 149 height 17
click at [251, 164] on select "Is equal to Is not equal to" at bounding box center [323, 172] width 149 height 17
click at [472, 165] on button "2-seater sofas" at bounding box center [478, 172] width 149 height 15
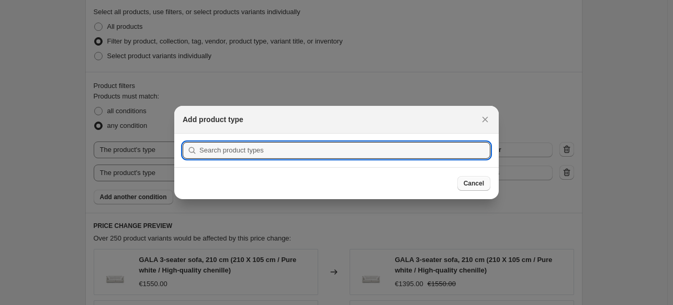
click at [471, 184] on span "Cancel" at bounding box center [474, 183] width 20 height 8
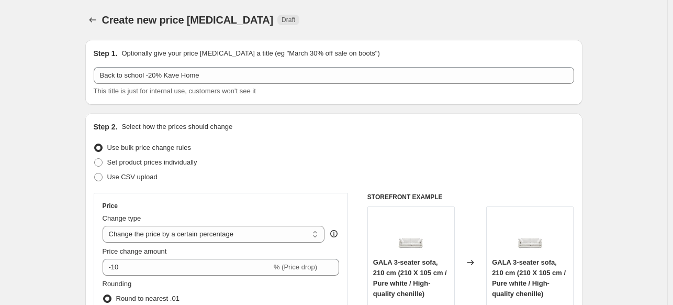
scroll to position [568, 0]
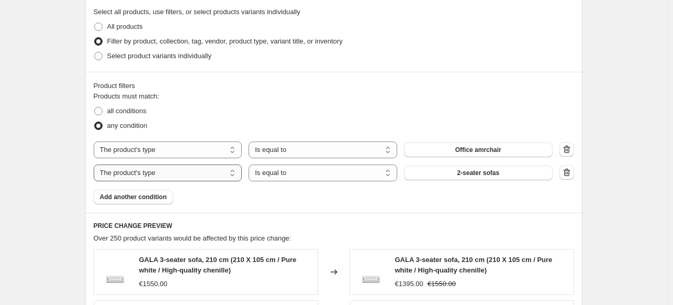
click at [144, 173] on select "The product The product's collection The product's tag The product's vendor The…" at bounding box center [168, 172] width 149 height 17
select select "vendor"
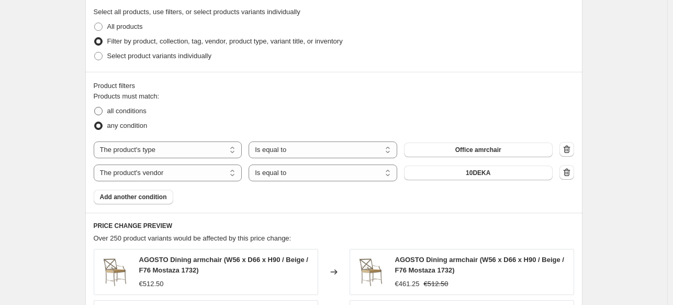
click at [109, 107] on span "all conditions" at bounding box center [126, 111] width 39 height 8
click at [95, 107] on input "all conditions" at bounding box center [94, 107] width 1 height 1
radio input "true"
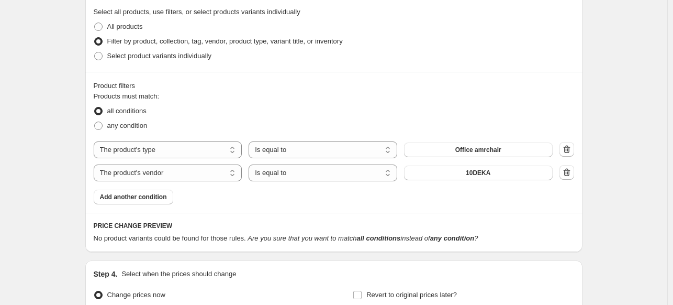
click at [434, 174] on button "10DEKA" at bounding box center [478, 172] width 149 height 15
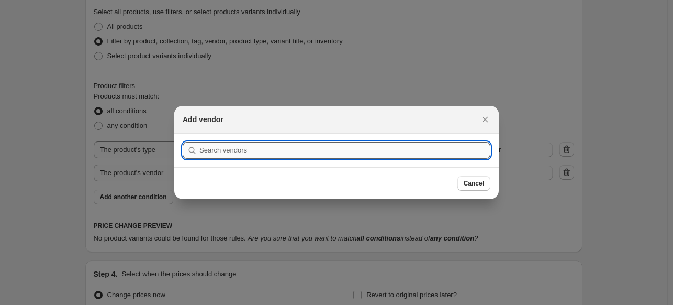
click at [394, 157] on input ":rhm:" at bounding box center [344, 150] width 291 height 17
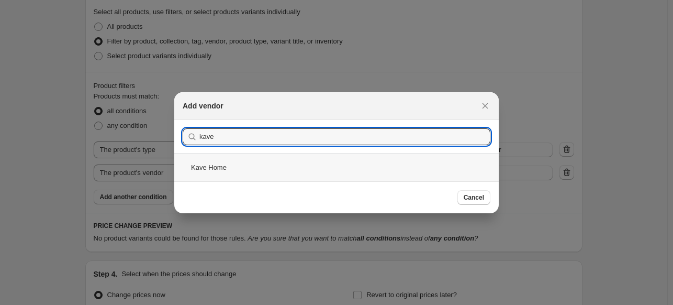
type input "kave"
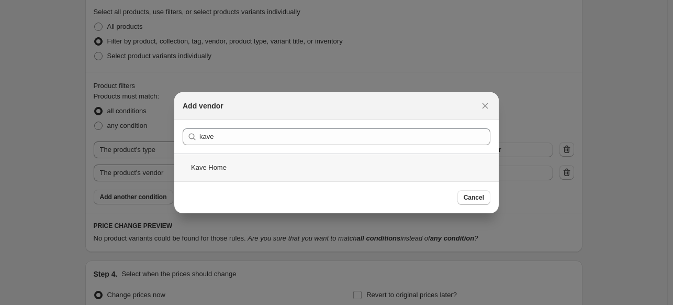
click at [284, 173] on div "Kave Home" at bounding box center [336, 167] width 324 height 28
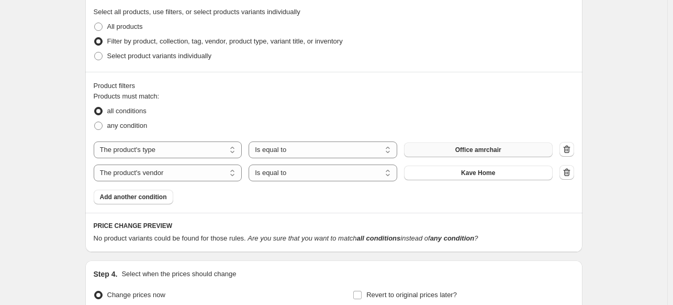
click at [457, 149] on button "Office amrchair" at bounding box center [478, 149] width 149 height 15
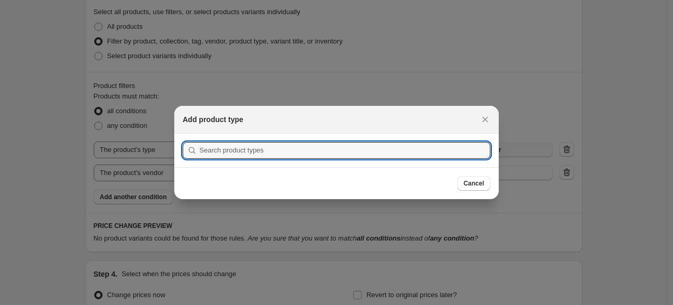
scroll to position [0, 0]
click at [380, 152] on input ":rhg:" at bounding box center [344, 150] width 291 height 17
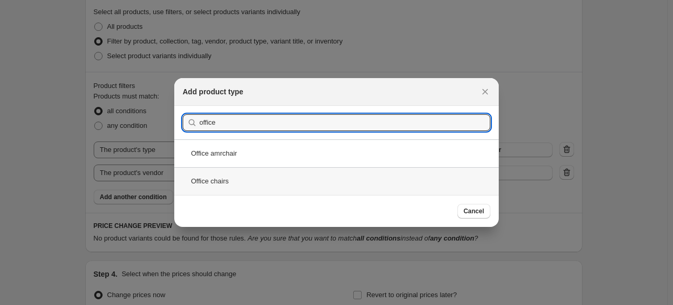
type input "office"
click at [302, 183] on div "Office chairs" at bounding box center [336, 181] width 324 height 28
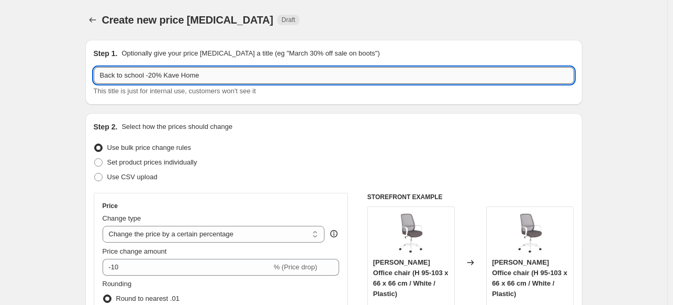
click at [155, 75] on input "Back to school -20% Kave Home" at bounding box center [334, 75] width 480 height 17
click at [218, 74] on input "Back to school -30% Kave Home" at bounding box center [334, 75] width 480 height 17
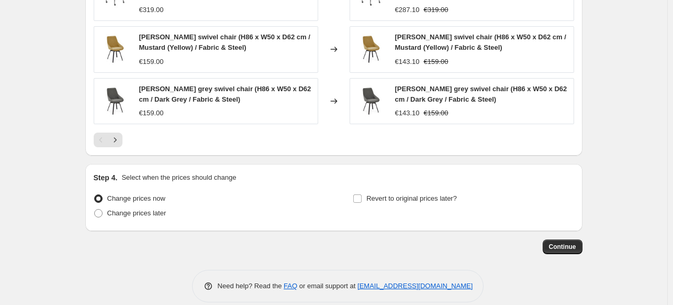
scroll to position [967, 0]
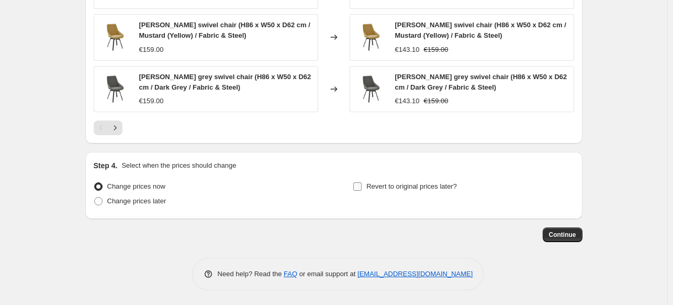
type input "Back to school -30% Kave Home office chairs"
click at [397, 189] on span "Revert to original prices later?" at bounding box center [411, 186] width 91 height 8
click at [362, 189] on input "Revert to original prices later?" at bounding box center [357, 186] width 8 height 8
checkbox input "true"
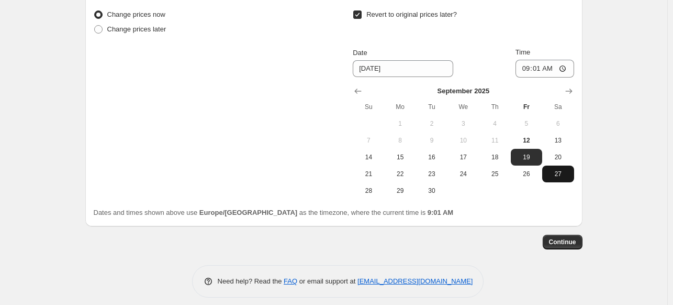
scroll to position [1146, 0]
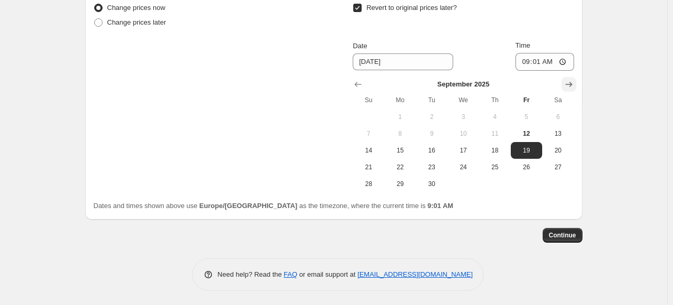
click at [565, 83] on icon "Show next month, October 2025" at bounding box center [569, 84] width 10 height 10
click at [565, 83] on icon "Show next month, November 2025" at bounding box center [569, 84] width 10 height 10
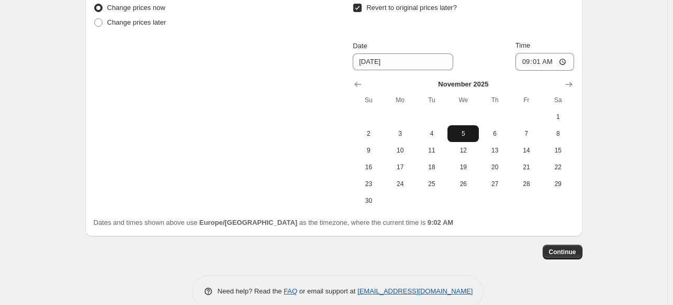
click at [462, 129] on span "5" at bounding box center [463, 133] width 23 height 8
type input "[DATE]"
click at [528, 59] on input "09:01" at bounding box center [544, 62] width 59 height 18
type input "23:50"
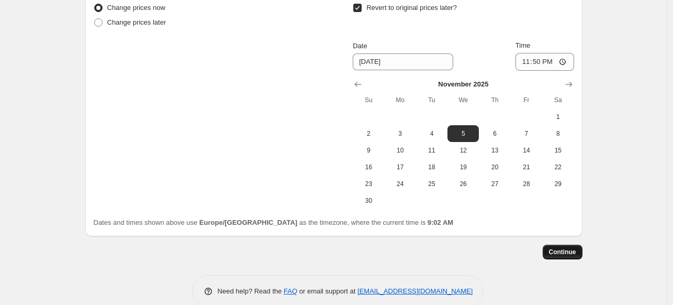
click at [574, 254] on span "Continue" at bounding box center [562, 252] width 27 height 8
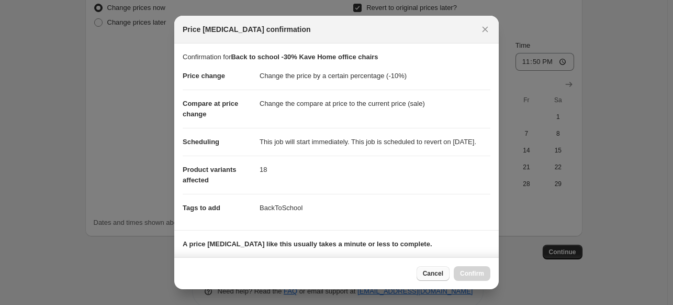
click at [433, 276] on span "Cancel" at bounding box center [433, 273] width 20 height 8
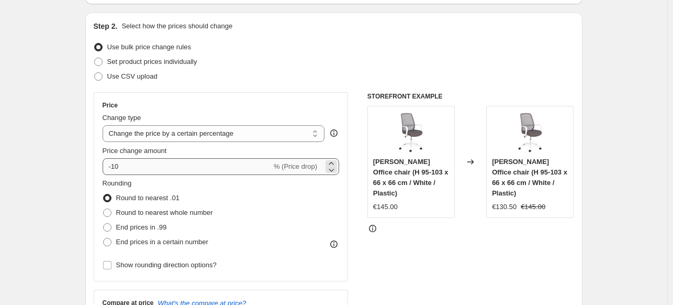
scroll to position [99, 0]
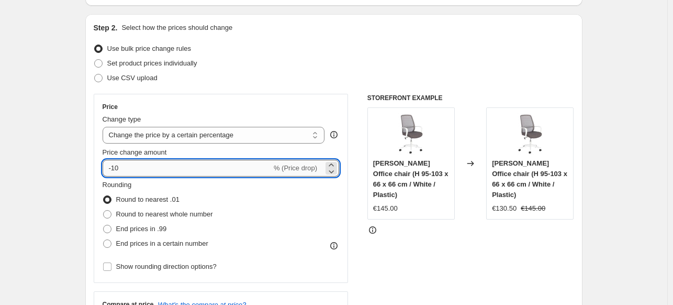
click at [118, 170] on input "-10" at bounding box center [187, 168] width 169 height 17
type input "-30"
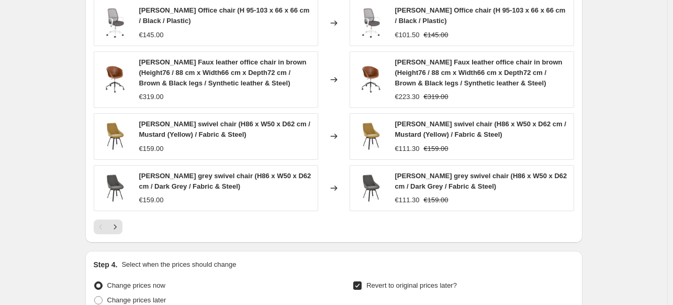
scroll to position [1162, 0]
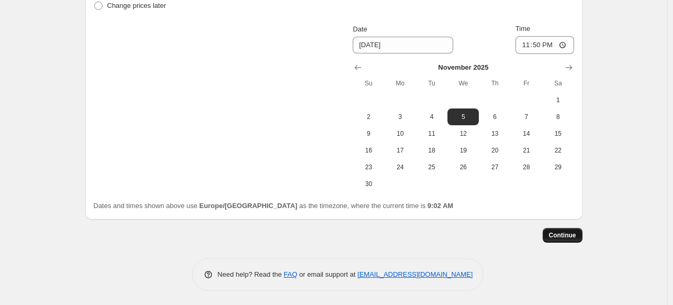
click at [560, 232] on span "Continue" at bounding box center [562, 235] width 27 height 8
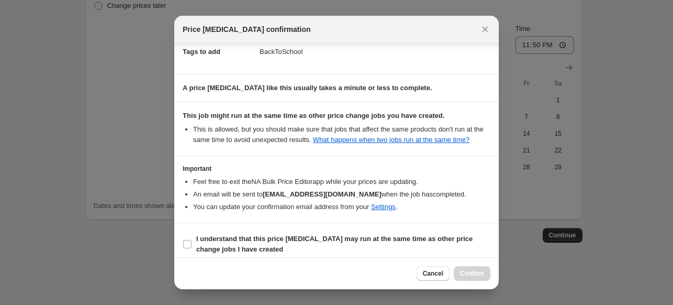
scroll to position [173, 0]
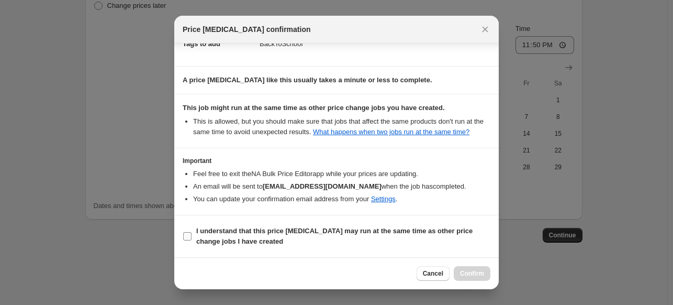
click at [315, 228] on b "I understand that this price [MEDICAL_DATA] may run at the same time as other p…" at bounding box center [334, 236] width 276 height 18
click at [192, 232] on input "I understand that this price [MEDICAL_DATA] may run at the same time as other p…" at bounding box center [187, 236] width 8 height 8
checkbox input "true"
click at [461, 271] on span "Confirm" at bounding box center [472, 273] width 24 height 8
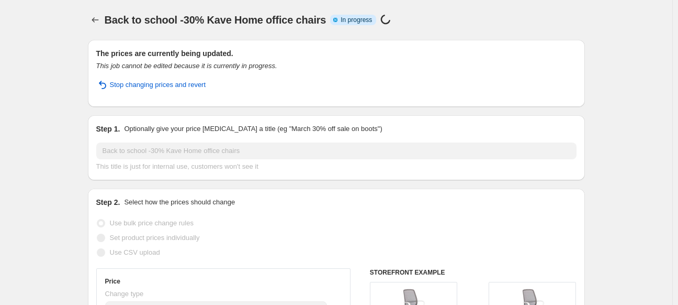
select select "percentage"
select select "product_type"
select select "vendor"
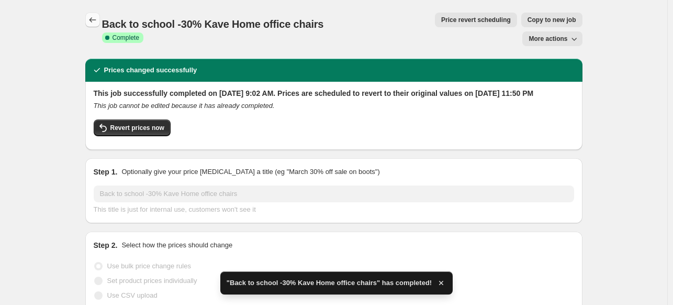
click at [95, 20] on icon "Price change jobs" at bounding box center [92, 20] width 10 height 10
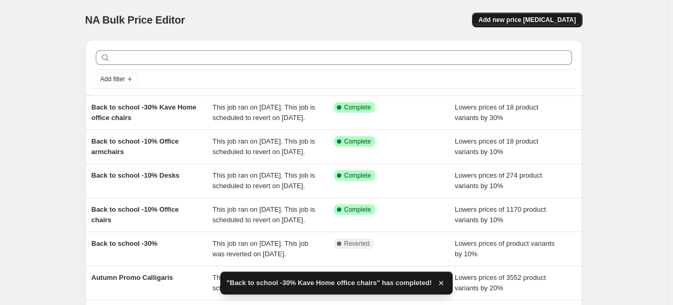
click at [534, 19] on span "Add new price [MEDICAL_DATA]" at bounding box center [526, 20] width 97 height 8
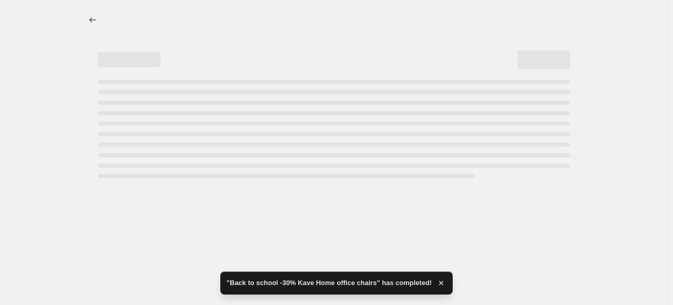
select select "percentage"
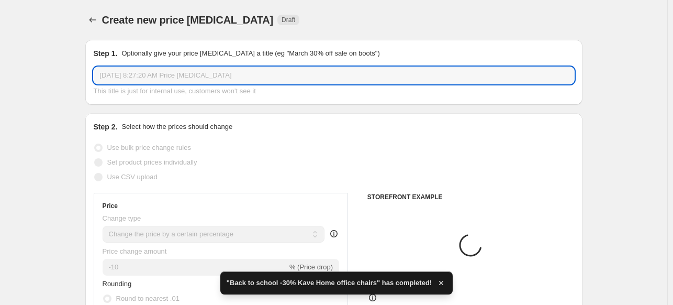
click at [159, 75] on input "Sep 12, 2025, 8:27:20 AM Price change job" at bounding box center [334, 75] width 480 height 17
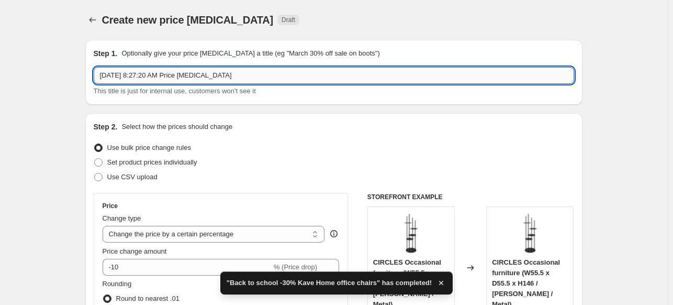
click at [159, 75] on input "Sep 12, 2025, 8:27:20 AM Price change job" at bounding box center [334, 75] width 480 height 17
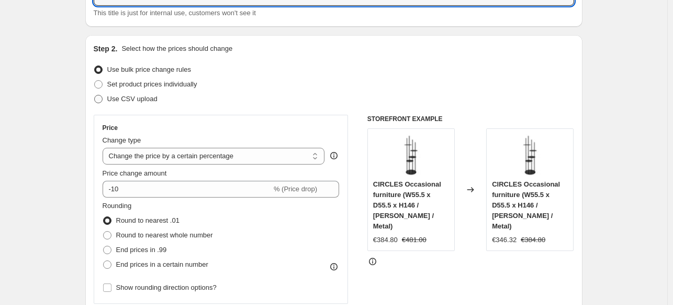
scroll to position [262, 0]
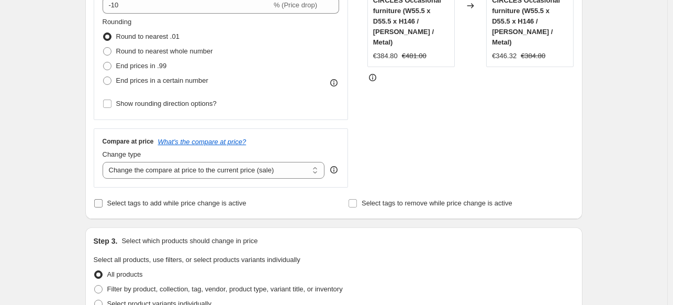
type input "Back to school -20% Kave Home Desks"
click at [208, 203] on span "Select tags to add while price change is active" at bounding box center [176, 203] width 139 height 8
click at [103, 203] on input "Select tags to add while price change is active" at bounding box center [98, 203] width 8 height 8
checkbox input "true"
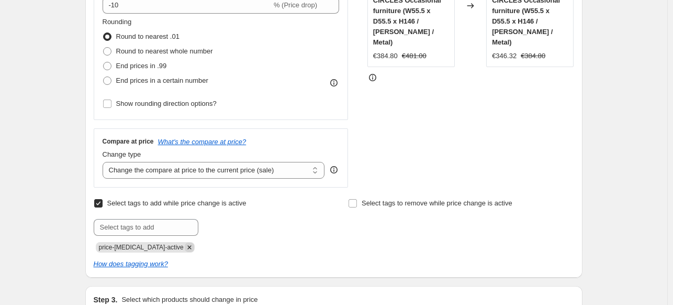
click at [185, 246] on icon "Remove price-change-job-active" at bounding box center [189, 246] width 9 height 9
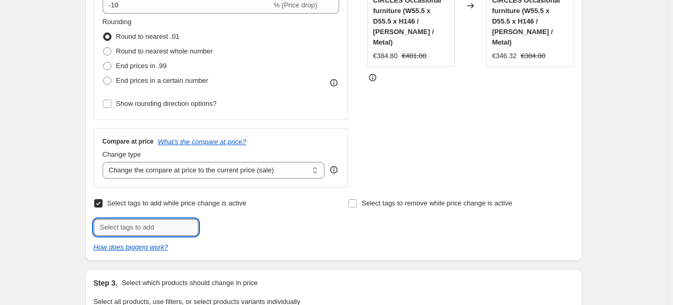
click at [171, 230] on input "text" at bounding box center [146, 227] width 105 height 17
type input "BackToSchool"
click at [233, 228] on span "BackToSchool" at bounding box center [242, 225] width 43 height 7
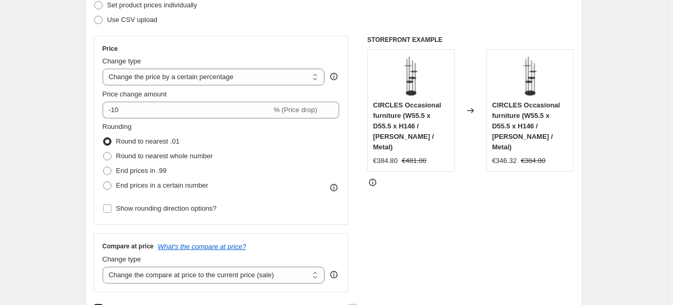
scroll to position [157, 0]
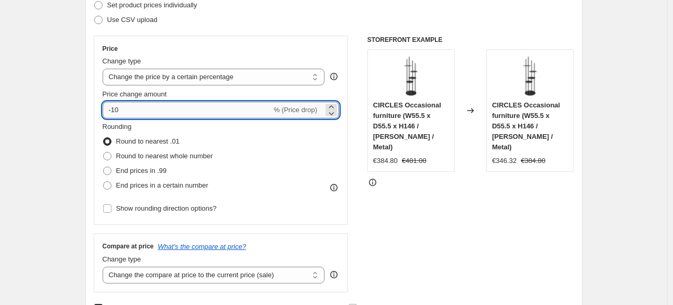
click at [115, 110] on input "-10" at bounding box center [187, 110] width 169 height 17
type input "-1"
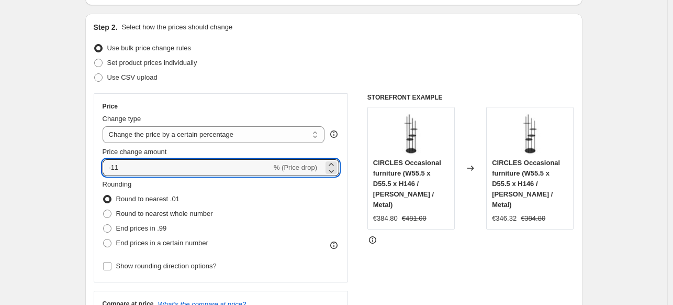
scroll to position [0, 0]
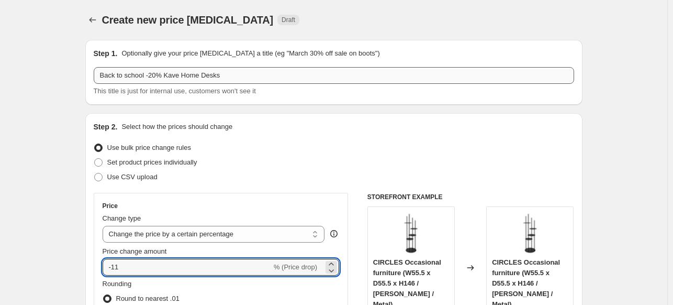
type input "-11"
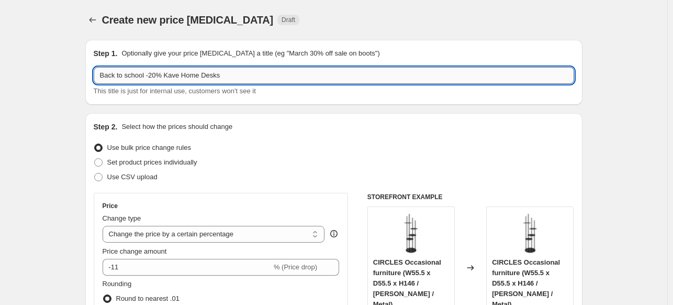
click at [153, 75] on input "Back to school -20% Kave Home Desks" at bounding box center [334, 75] width 480 height 17
type input "Back to school -15% Kave Home Desks"
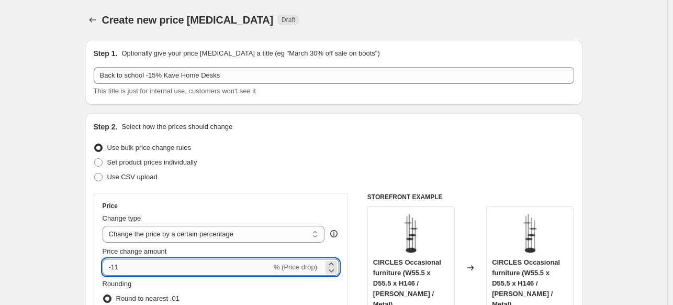
click at [114, 266] on input "-11" at bounding box center [187, 267] width 169 height 17
type input "-15"
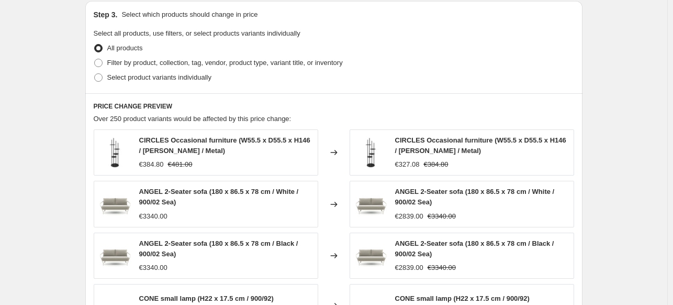
scroll to position [495, 0]
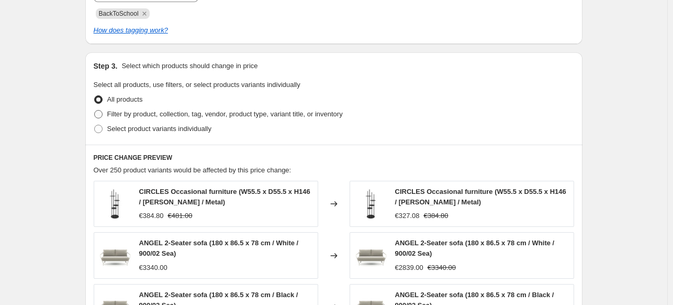
click at [151, 116] on span "Filter by product, collection, tag, vendor, product type, variant title, or inv…" at bounding box center [224, 114] width 235 height 8
click at [95, 110] on input "Filter by product, collection, tag, vendor, product type, variant title, or inv…" at bounding box center [94, 110] width 1 height 1
radio input "true"
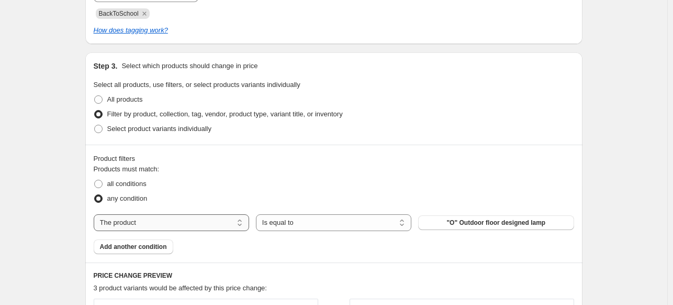
click at [170, 226] on select "The product The product's collection The product's tag The product's vendor The…" at bounding box center [171, 222] width 155 height 17
select select "product_type"
click at [502, 223] on span "2-seater sofas" at bounding box center [496, 222] width 42 height 8
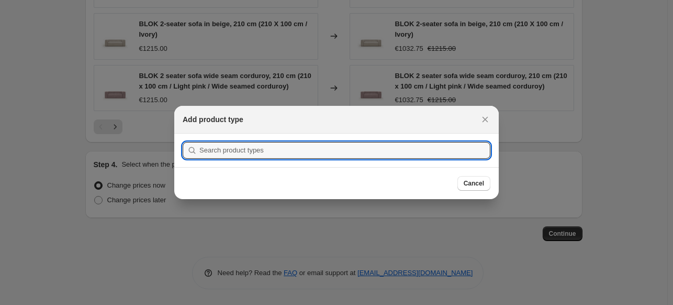
scroll to position [0, 0]
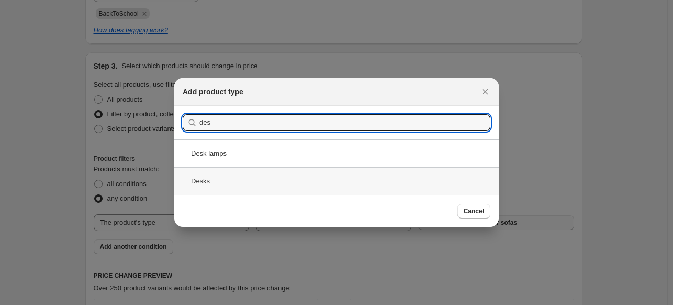
type input "des"
click at [230, 176] on div "Desks" at bounding box center [336, 181] width 324 height 28
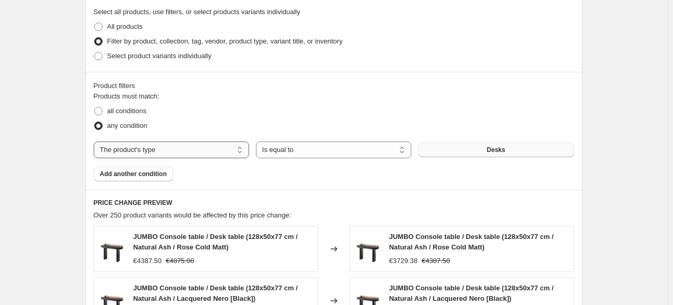
scroll to position [600, 0]
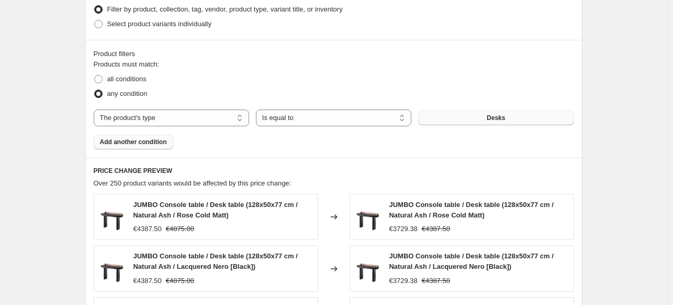
click at [145, 142] on span "Add another condition" at bounding box center [133, 142] width 67 height 8
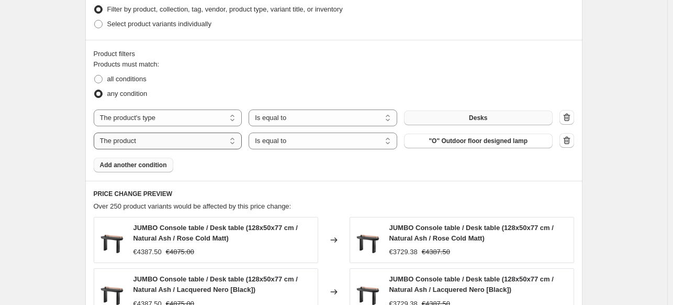
click at [180, 142] on select "The product The product's collection The product's tag The product's vendor The…" at bounding box center [168, 140] width 149 height 17
select select "vendor"
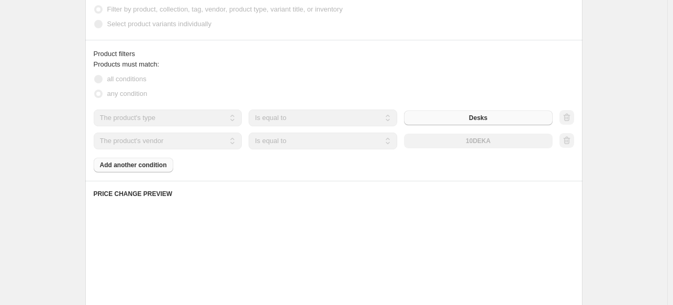
click at [510, 144] on div "10DEKA" at bounding box center [478, 140] width 149 height 15
click at [497, 142] on div "10DEKA" at bounding box center [478, 140] width 149 height 15
click at [395, 162] on div "Products must match: all conditions any condition The product The product's col…" at bounding box center [334, 115] width 480 height 113
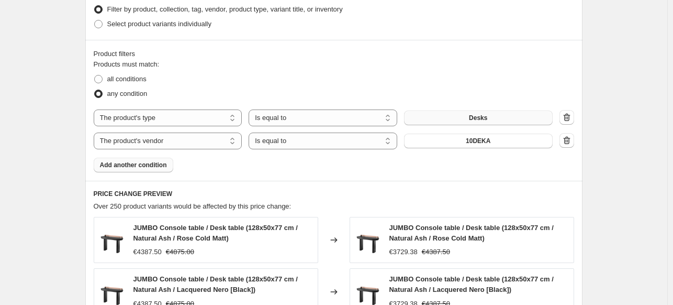
click at [396, 162] on div "Products must match: all conditions any condition The product The product's col…" at bounding box center [334, 115] width 480 height 113
click at [478, 141] on span "10DEKA" at bounding box center [478, 141] width 25 height 8
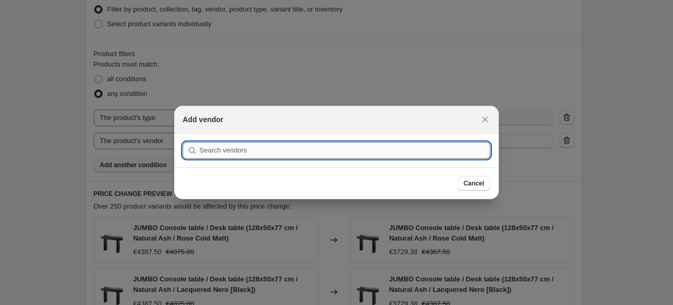
click at [301, 144] on input ":rmq:" at bounding box center [344, 150] width 291 height 17
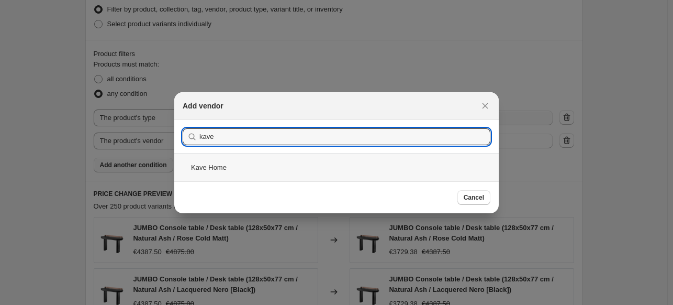
type input "kave"
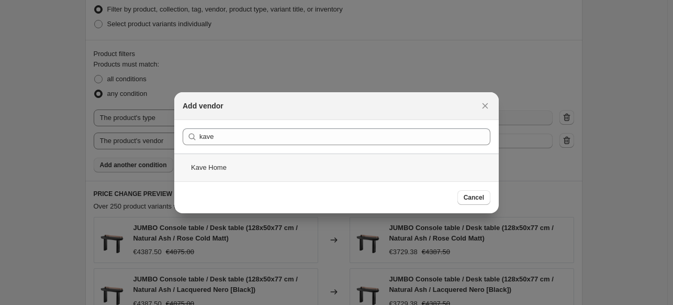
click at [280, 177] on div "Kave Home" at bounding box center [336, 167] width 324 height 28
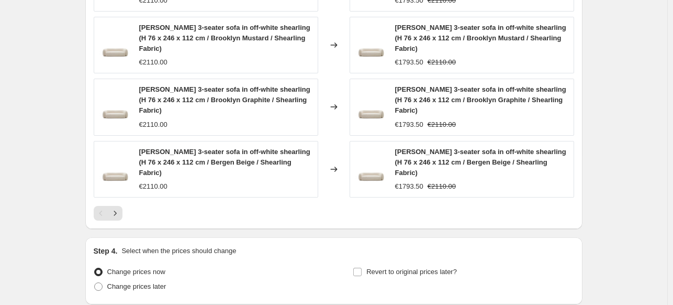
scroll to position [957, 0]
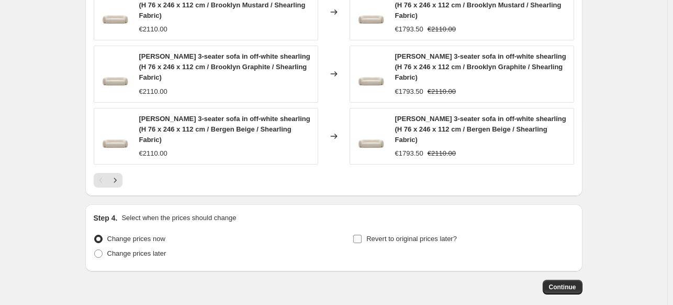
click at [375, 233] on span "Revert to original prices later?" at bounding box center [411, 238] width 91 height 10
click at [362, 234] on input "Revert to original prices later?" at bounding box center [357, 238] width 8 height 8
checkbox input "true"
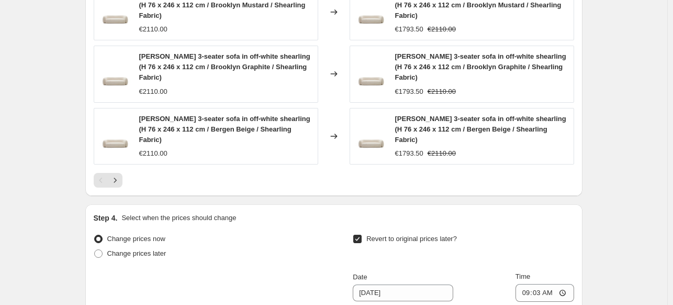
scroll to position [1135, 0]
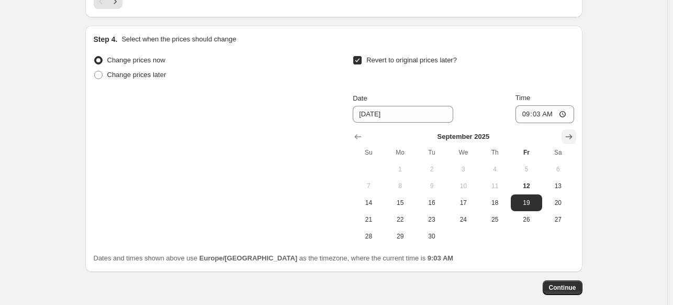
click at [567, 131] on icon "Show next month, October 2025" at bounding box center [569, 136] width 10 height 10
click at [567, 131] on icon "Show next month, November 2025" at bounding box center [569, 136] width 10 height 10
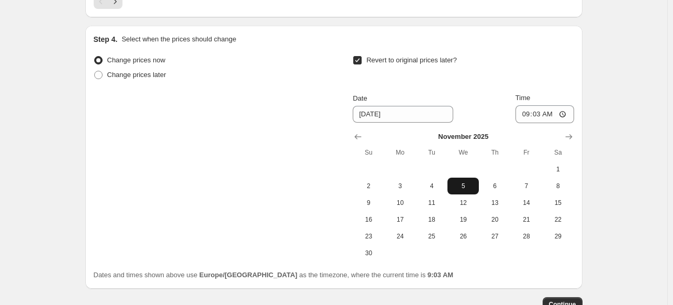
click at [475, 182] on span "5" at bounding box center [463, 186] width 23 height 8
type input "[DATE]"
click at [528, 105] on input "09:03" at bounding box center [544, 114] width 59 height 18
type input "23:50"
click at [249, 106] on div "Change prices now Change prices later Revert to original prices later? Date 11/…" at bounding box center [334, 157] width 480 height 208
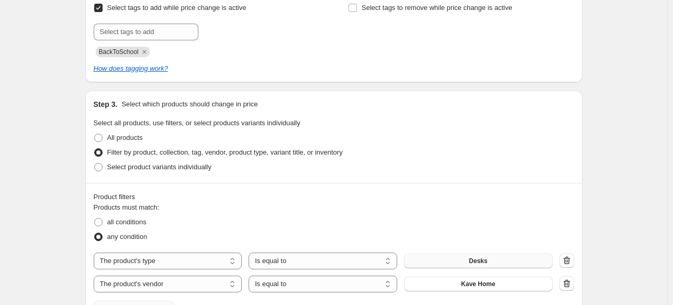
scroll to position [455, 0]
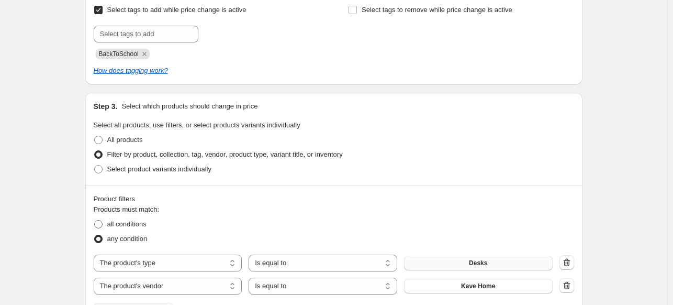
click at [124, 226] on span "all conditions" at bounding box center [126, 224] width 39 height 8
click at [95, 220] on input "all conditions" at bounding box center [94, 220] width 1 height 1
radio input "true"
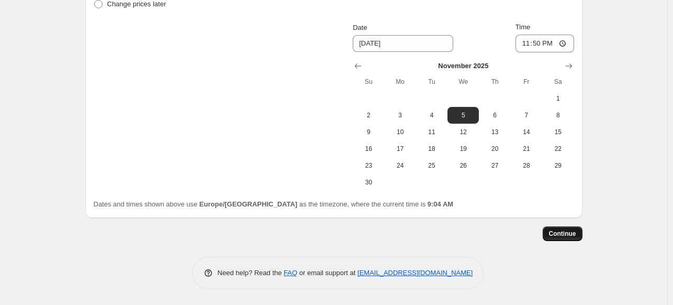
scroll to position [1120, 0]
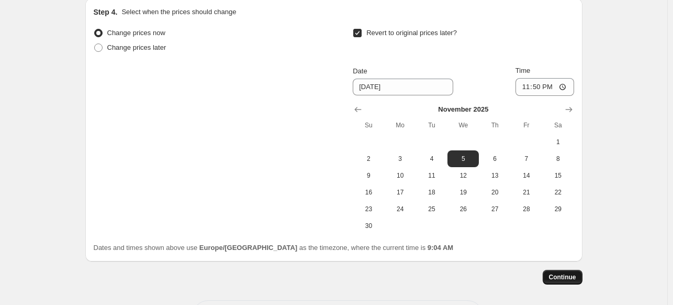
click at [559, 281] on span "Continue" at bounding box center [562, 277] width 27 height 8
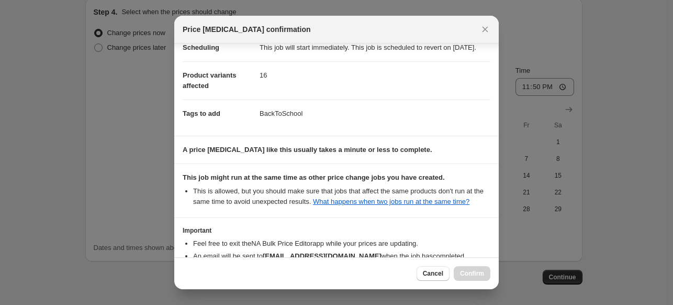
scroll to position [173, 0]
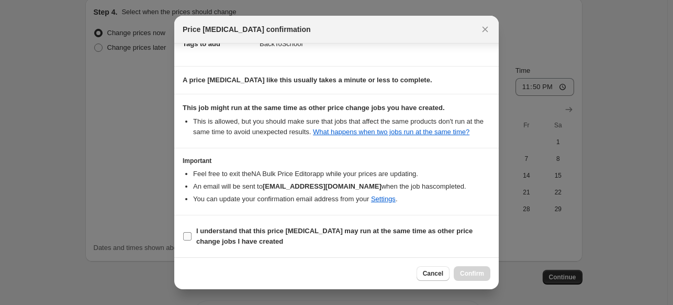
click at [368, 236] on span "I understand that this price [MEDICAL_DATA] may run at the same time as other p…" at bounding box center [343, 236] width 294 height 21
click at [192, 236] on input "I understand that this price [MEDICAL_DATA] may run at the same time as other p…" at bounding box center [187, 236] width 8 height 8
checkbox input "true"
click at [492, 268] on div "Cancel Confirm" at bounding box center [336, 273] width 324 height 32
click at [489, 270] on button "Confirm" at bounding box center [472, 273] width 37 height 15
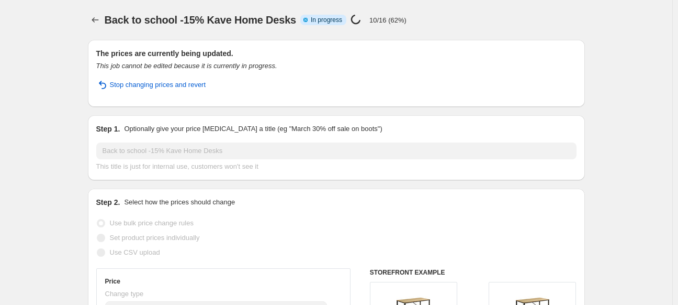
select select "percentage"
select select "product_type"
select select "vendor"
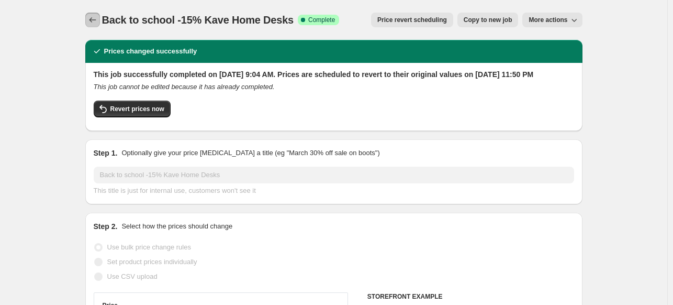
click at [97, 19] on icon "Price change jobs" at bounding box center [92, 20] width 10 height 10
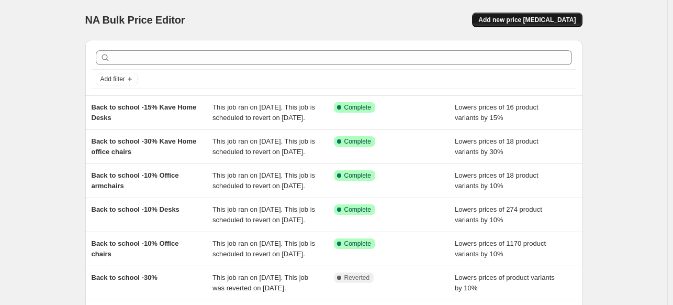
click at [515, 18] on span "Add new price [MEDICAL_DATA]" at bounding box center [526, 20] width 97 height 8
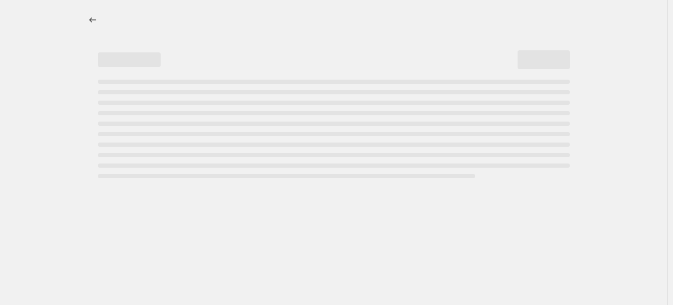
select select "percentage"
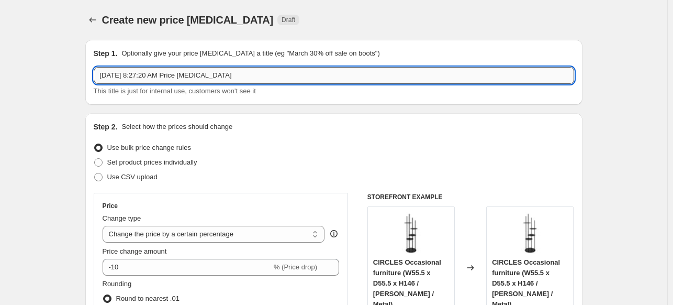
click at [167, 77] on input "Sep 12, 2025, 8:27:20 AM Price change job" at bounding box center [334, 75] width 480 height 17
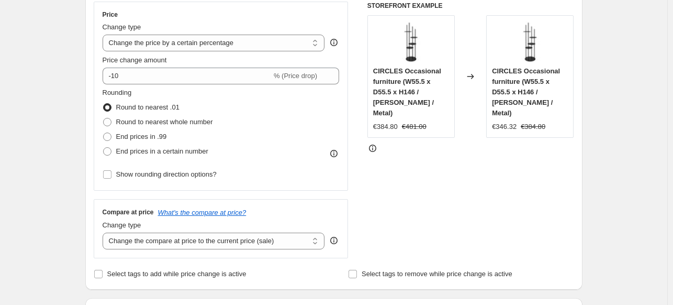
scroll to position [209, 0]
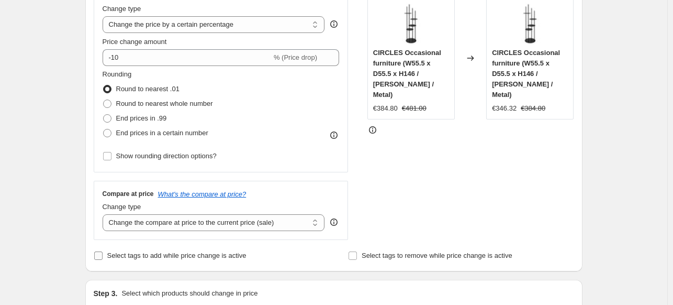
type input "Back to school -10% Table lamps"
click at [158, 252] on span "Select tags to add while price change is active" at bounding box center [176, 255] width 139 height 8
click at [103, 252] on input "Select tags to add while price change is active" at bounding box center [98, 255] width 8 height 8
checkbox input "true"
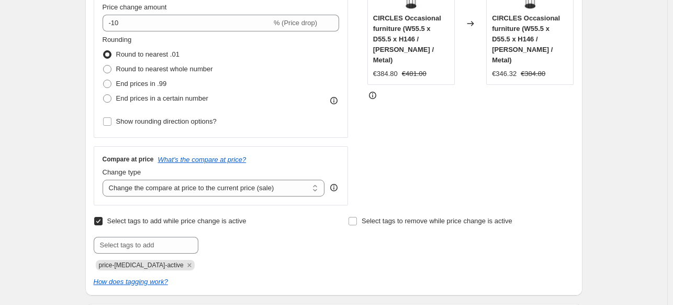
scroll to position [262, 0]
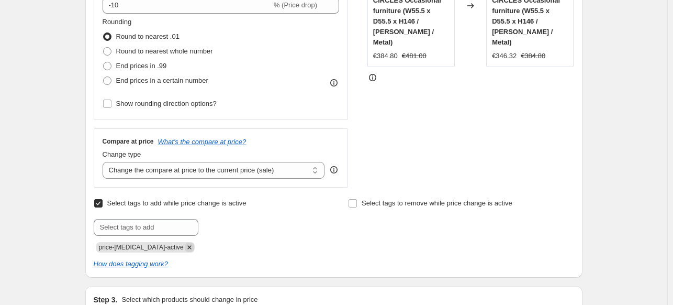
click at [187, 249] on icon "Remove price-change-job-active" at bounding box center [189, 247] width 4 height 4
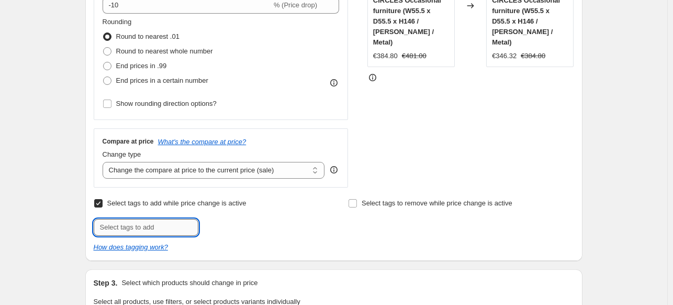
click at [172, 228] on input "text" at bounding box center [146, 227] width 105 height 17
type input "BackToSchool"
click at [252, 227] on span "BackToSchool" at bounding box center [242, 225] width 43 height 7
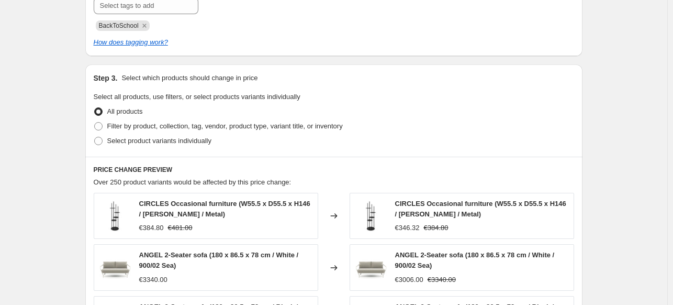
scroll to position [471, 0]
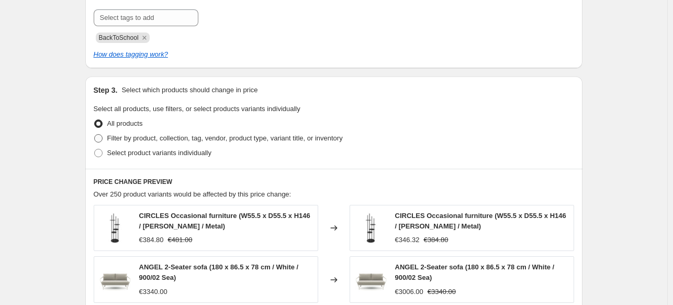
click at [153, 141] on span "Filter by product, collection, tag, vendor, product type, variant title, or inv…" at bounding box center [224, 138] width 235 height 8
click at [95, 134] on input "Filter by product, collection, tag, vendor, product type, variant title, or inv…" at bounding box center [94, 134] width 1 height 1
radio input "true"
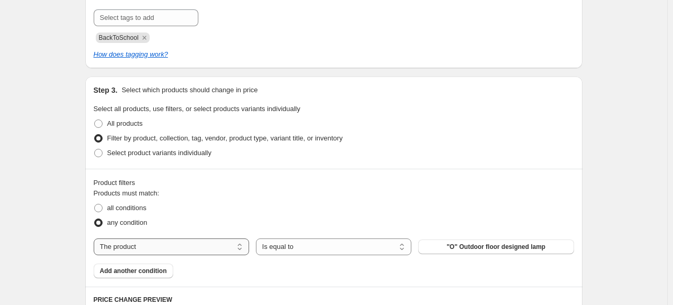
click at [182, 241] on select "The product The product's collection The product's tag The product's vendor The…" at bounding box center [171, 246] width 155 height 17
select select "product_type"
click at [451, 249] on button "2-seater sofas" at bounding box center [495, 246] width 155 height 15
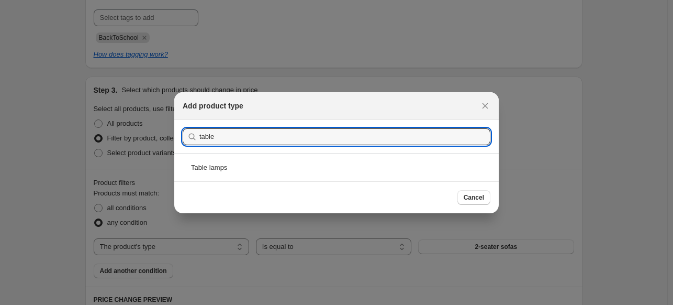
type input "table"
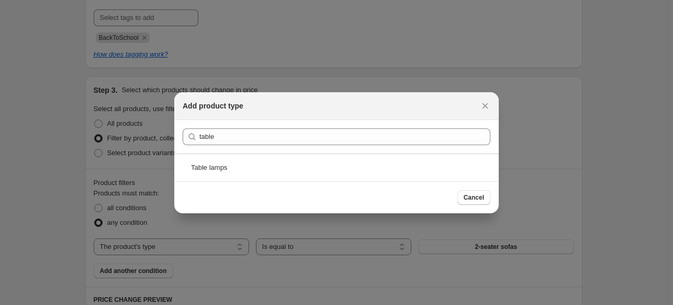
click at [255, 164] on div "Table lamps" at bounding box center [336, 167] width 324 height 28
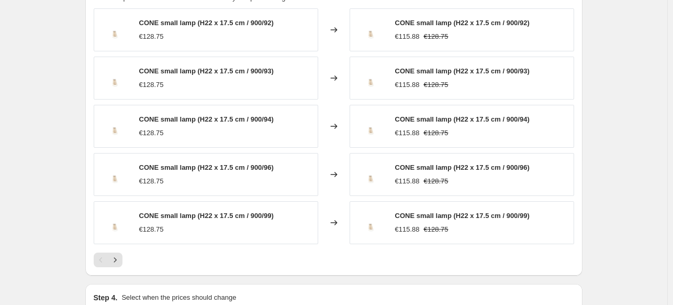
scroll to position [917, 0]
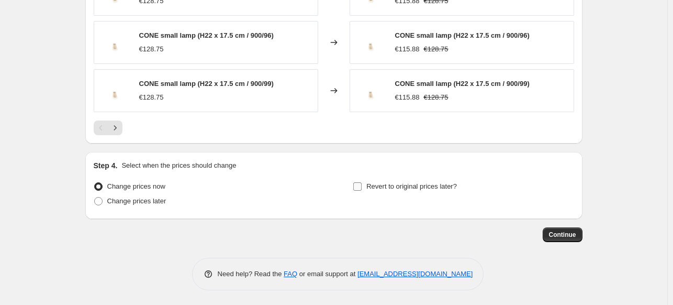
click at [383, 186] on span "Revert to original prices later?" at bounding box center [411, 186] width 91 height 8
click at [362, 186] on input "Revert to original prices later?" at bounding box center [357, 186] width 8 height 8
checkbox input "true"
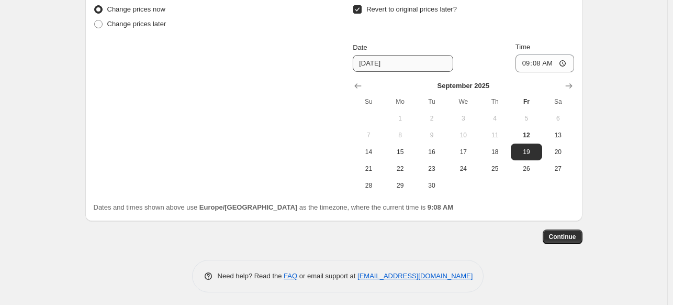
scroll to position [1095, 0]
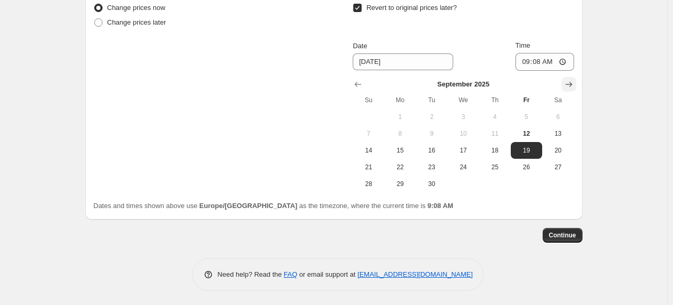
click at [570, 86] on icon "Show next month, October 2025" at bounding box center [569, 84] width 10 height 10
click at [570, 86] on icon "Show next month, November 2025" at bounding box center [569, 84] width 10 height 10
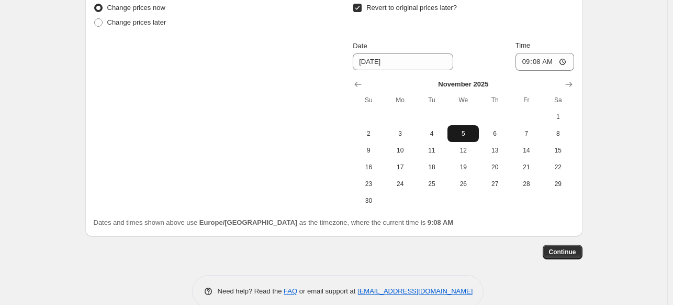
click at [475, 132] on span "5" at bounding box center [463, 133] width 23 height 8
type input "[DATE]"
click at [528, 58] on input "09:08" at bounding box center [544, 62] width 59 height 18
type input "23:50"
click at [563, 251] on span "Continue" at bounding box center [562, 252] width 27 height 8
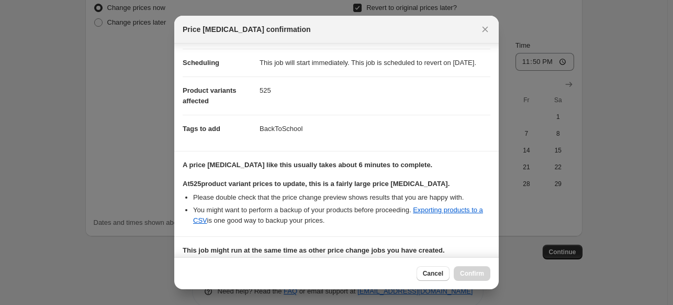
scroll to position [230, 0]
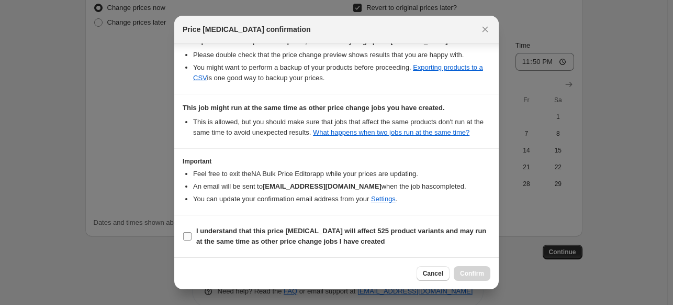
click at [276, 236] on b "I understand that this price change job will affect 525 product variants and ma…" at bounding box center [341, 236] width 290 height 18
click at [192, 236] on input "I understand that this price change job will affect 525 product variants and ma…" at bounding box center [187, 236] width 8 height 8
checkbox input "true"
click at [476, 275] on span "Confirm" at bounding box center [472, 273] width 24 height 8
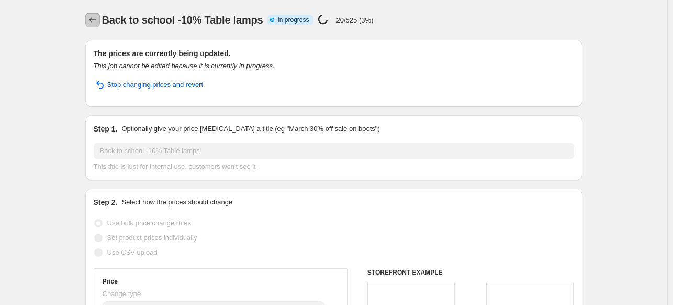
click at [98, 20] on icon "Price change jobs" at bounding box center [92, 20] width 10 height 10
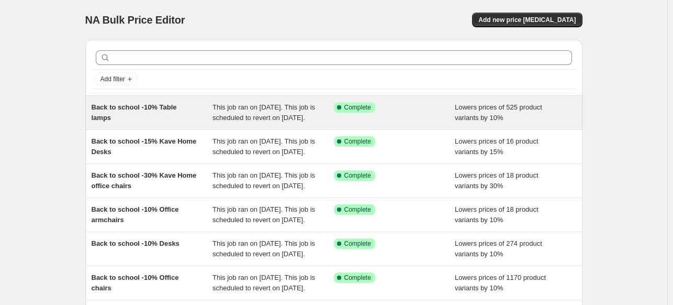
click at [247, 121] on span "This job ran on [DATE]. This job is scheduled to revert on [DATE]." at bounding box center [263, 112] width 103 height 18
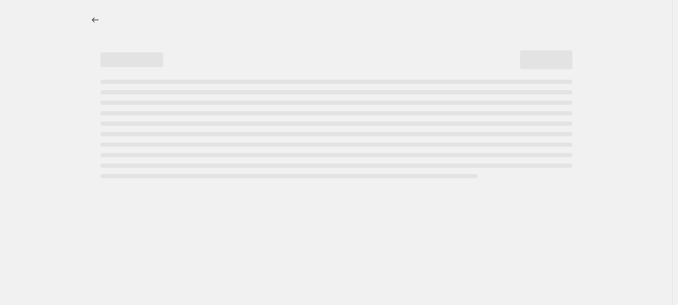
select select "percentage"
select select "product_type"
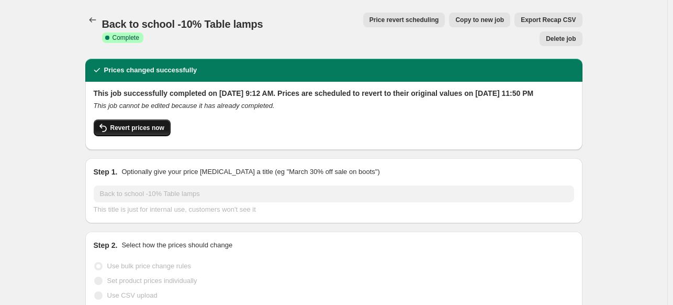
click at [151, 124] on button "Revert prices now" at bounding box center [132, 127] width 77 height 17
checkbox input "false"
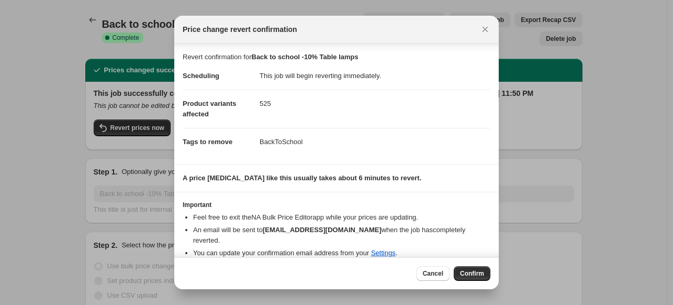
scroll to position [23, 0]
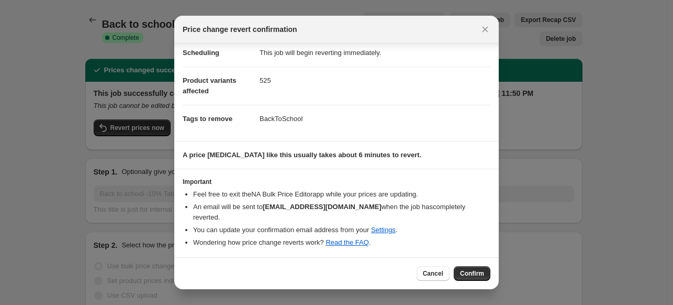
click at [472, 266] on div "Cancel Confirm" at bounding box center [454, 273] width 74 height 15
click at [469, 269] on button "Confirm" at bounding box center [472, 273] width 37 height 15
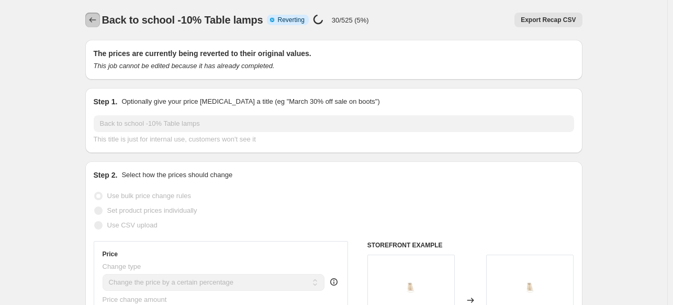
click at [98, 24] on icon "Price change jobs" at bounding box center [92, 20] width 10 height 10
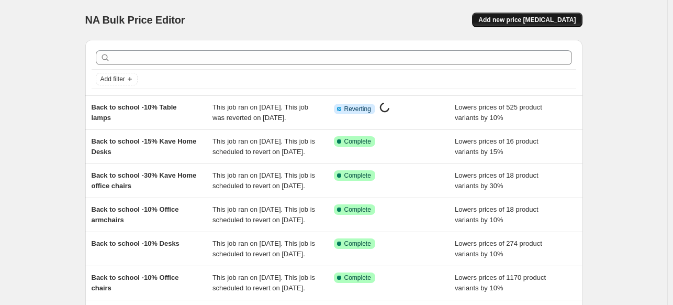
click at [535, 13] on button "Add new price [MEDICAL_DATA]" at bounding box center [527, 20] width 110 height 15
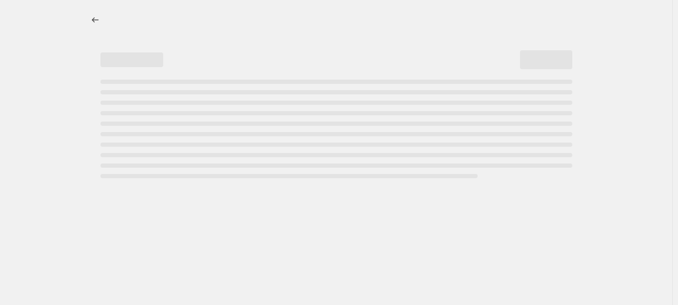
select select "percentage"
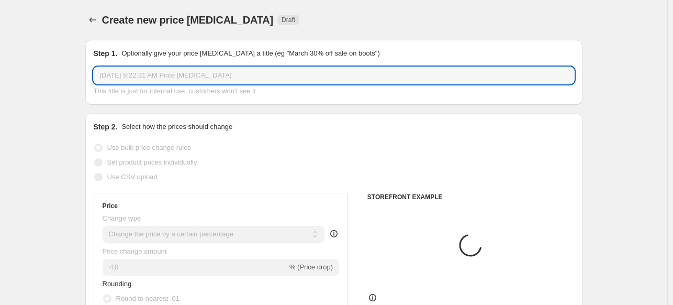
click at [146, 71] on input "[DATE] 9:22:31 AM Price [MEDICAL_DATA]" at bounding box center [334, 75] width 480 height 17
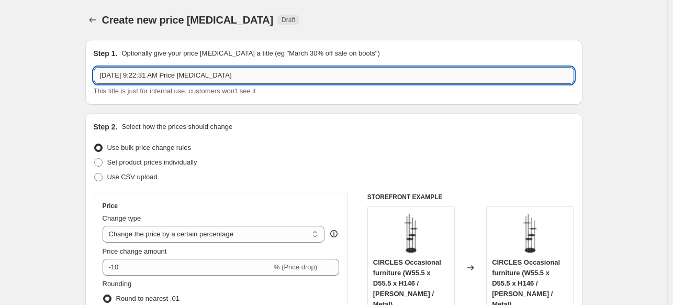
click at [146, 71] on input "[DATE] 9:22:31 AM Price [MEDICAL_DATA]" at bounding box center [334, 75] width 480 height 17
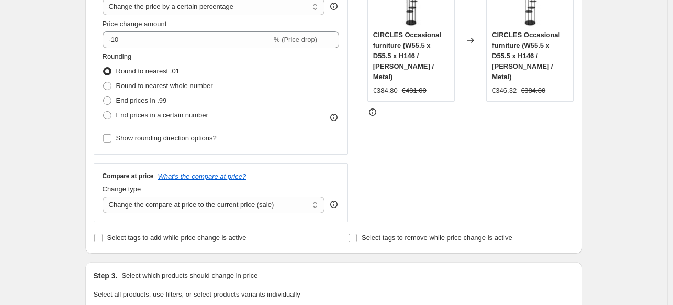
scroll to position [314, 0]
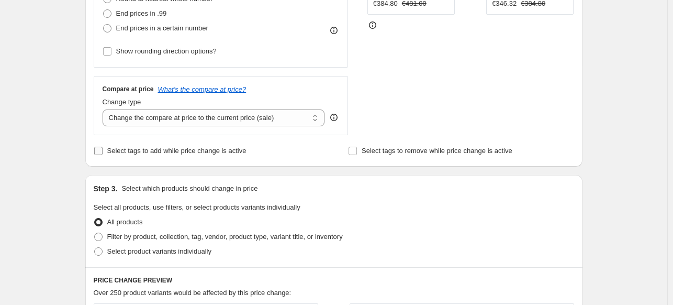
type input "Back to school -10% Bookcases"
click at [159, 156] on label "Select tags to add while price change is active" at bounding box center [170, 150] width 153 height 15
click at [103, 155] on input "Select tags to add while price change is active" at bounding box center [98, 151] width 8 height 8
checkbox input "true"
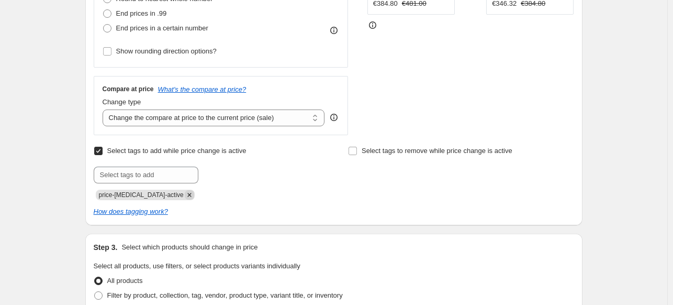
click at [187, 196] on icon "Remove price-change-job-active" at bounding box center [189, 195] width 4 height 4
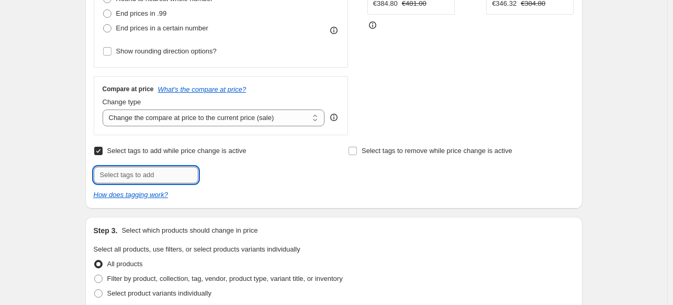
click at [173, 174] on input "text" at bounding box center [146, 174] width 105 height 17
type input "BackToSchool"
click at [216, 180] on button "Add BackToSchool" at bounding box center [236, 173] width 70 height 15
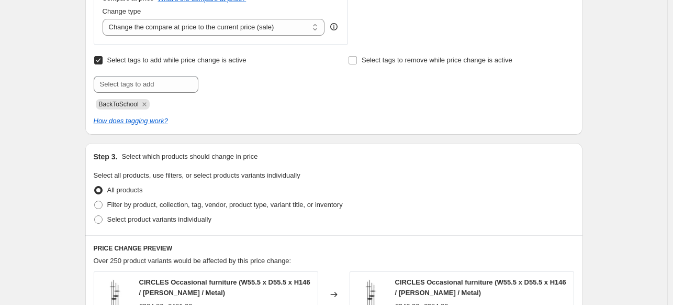
scroll to position [471, 0]
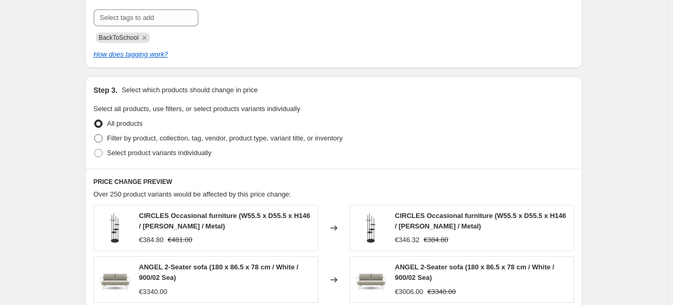
click at [136, 140] on span "Filter by product, collection, tag, vendor, product type, variant title, or inv…" at bounding box center [224, 138] width 235 height 8
click at [95, 134] on input "Filter by product, collection, tag, vendor, product type, variant title, or inv…" at bounding box center [94, 134] width 1 height 1
radio input "true"
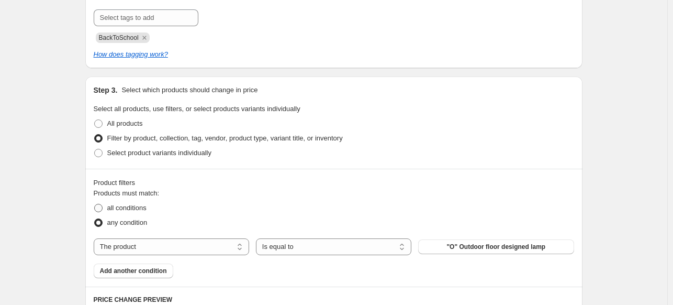
click at [138, 209] on span "all conditions" at bounding box center [126, 208] width 39 height 8
click at [95, 204] on input "all conditions" at bounding box center [94, 204] width 1 height 1
radio input "true"
click at [162, 245] on select "The product The product's collection The product's tag The product's vendor The…" at bounding box center [171, 246] width 155 height 17
select select "product_type"
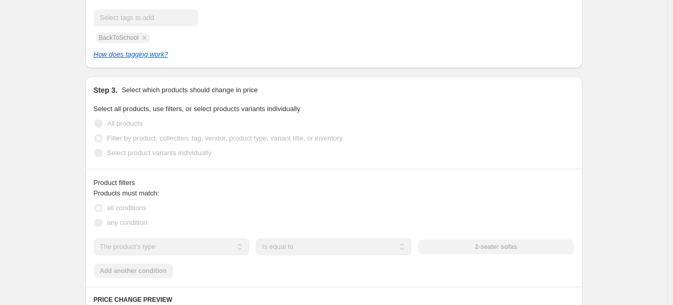
click at [486, 246] on div "2-seater sofas" at bounding box center [495, 246] width 155 height 15
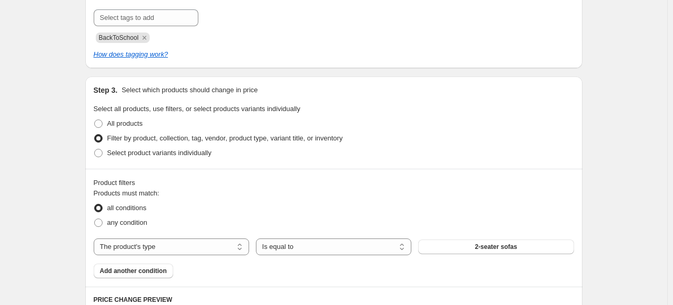
click at [486, 249] on span "2-seater sofas" at bounding box center [496, 246] width 42 height 8
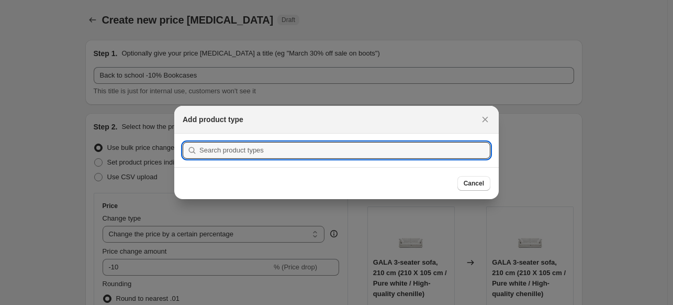
scroll to position [0, 0]
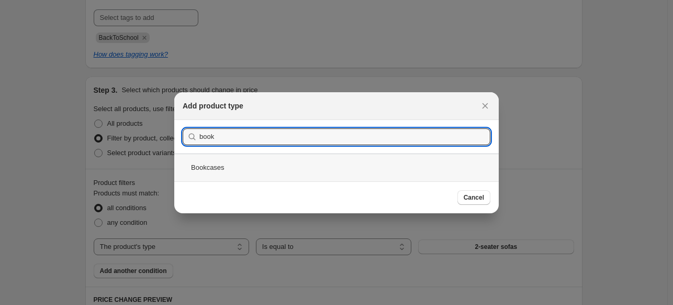
type input "book"
click at [264, 165] on div "Bookcases" at bounding box center [336, 167] width 324 height 28
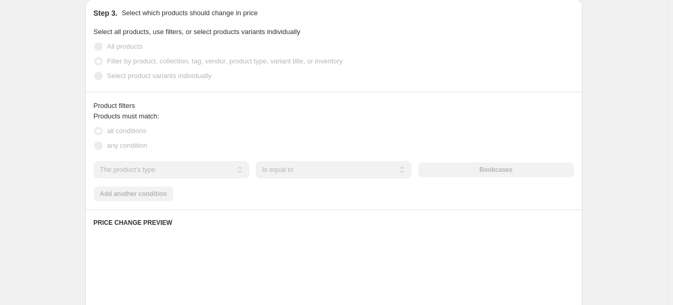
scroll to position [576, 0]
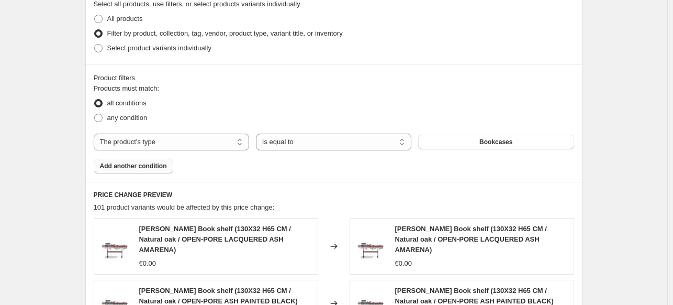
click at [159, 170] on button "Add another condition" at bounding box center [134, 166] width 80 height 15
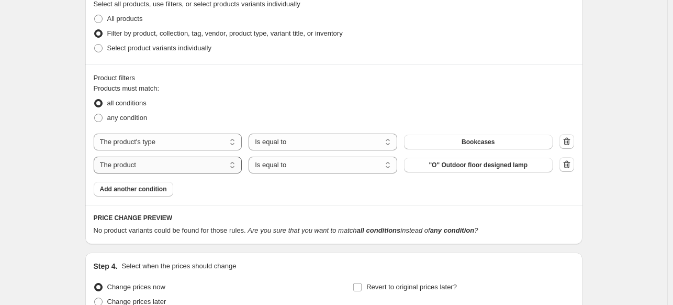
click at [173, 165] on select "The product The product's collection The product's tag The product's vendor The…" at bounding box center [168, 164] width 149 height 17
select select "vendor"
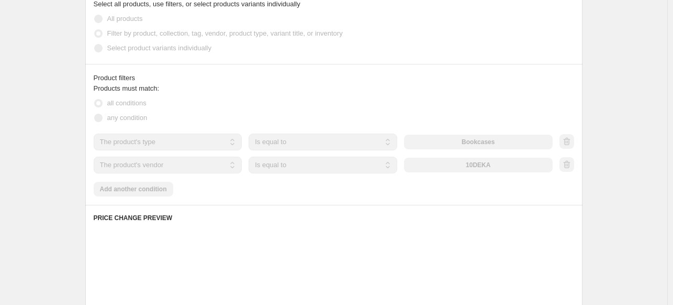
click at [281, 165] on select "Is equal to Is not equal to" at bounding box center [323, 164] width 149 height 17
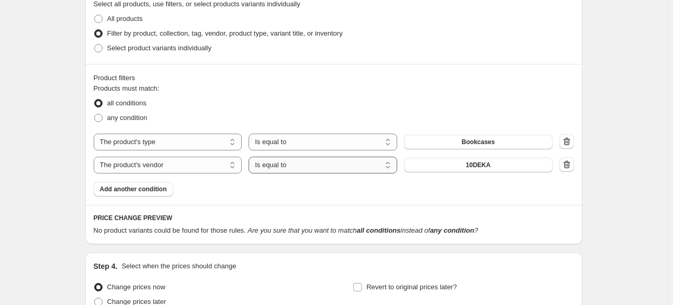
select select "not_equal"
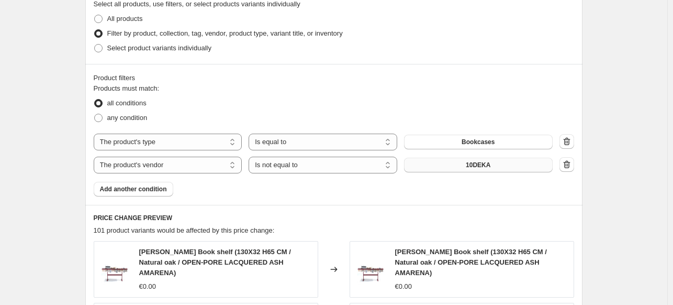
click at [430, 167] on button "10DEKA" at bounding box center [478, 165] width 149 height 15
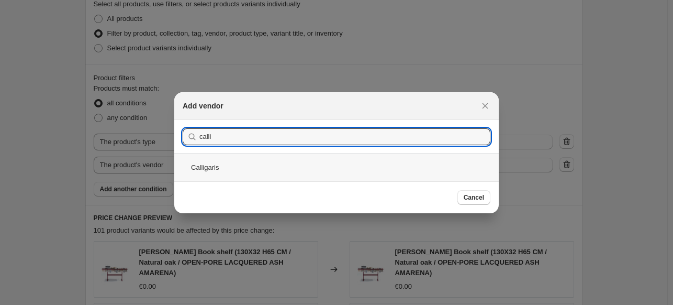
type input "calli"
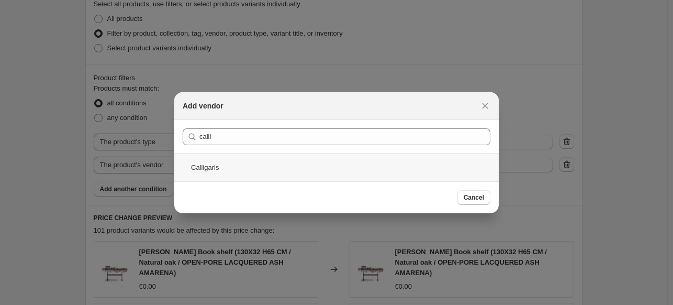
click at [264, 162] on div "Calligaris" at bounding box center [336, 167] width 324 height 28
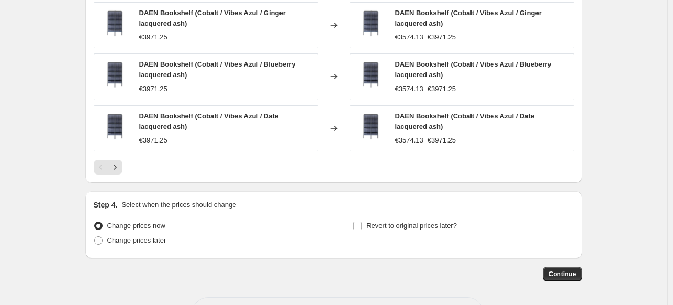
scroll to position [942, 0]
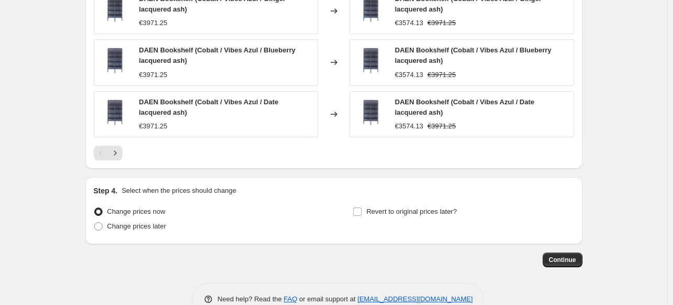
click at [411, 210] on div "Revert to original prices later?" at bounding box center [463, 219] width 221 height 31
click at [410, 205] on label "Revert to original prices later?" at bounding box center [405, 211] width 104 height 15
click at [362, 207] on input "Revert to original prices later?" at bounding box center [357, 211] width 8 height 8
checkbox input "true"
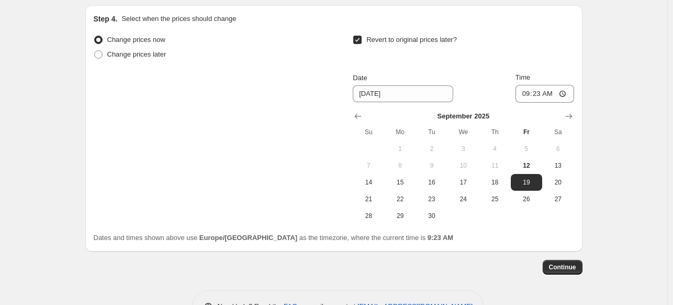
scroll to position [1135, 0]
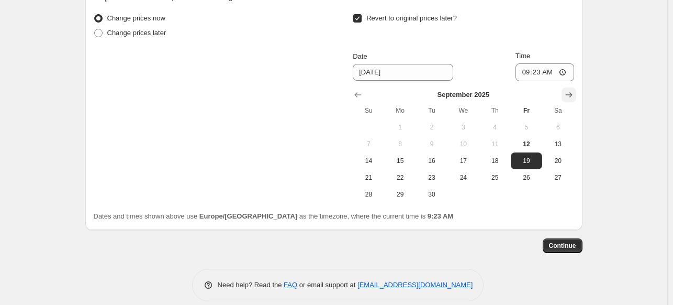
click at [574, 89] on icon "Show next month, October 2025" at bounding box center [569, 94] width 10 height 10
click at [574, 89] on icon "Show next month, November 2025" at bounding box center [569, 94] width 10 height 10
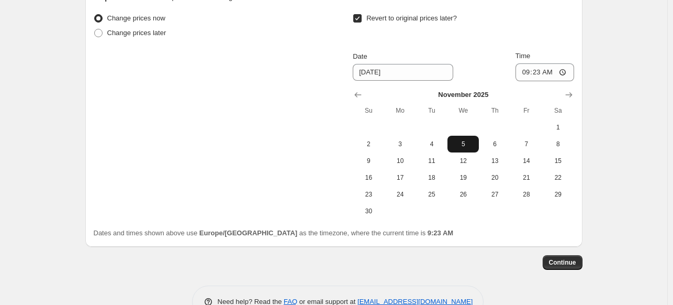
click at [465, 136] on button "5" at bounding box center [462, 144] width 31 height 17
type input "[DATE]"
click at [533, 63] on input "09:23" at bounding box center [544, 72] width 59 height 18
type input "23:50"
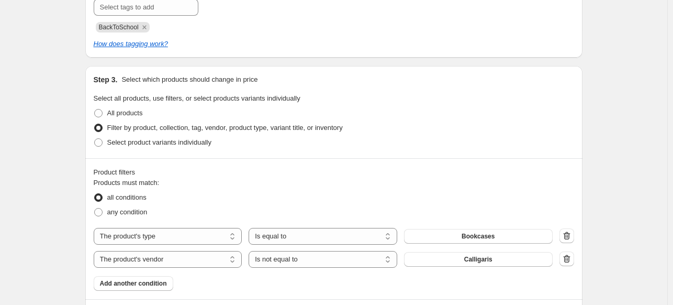
scroll to position [1152, 0]
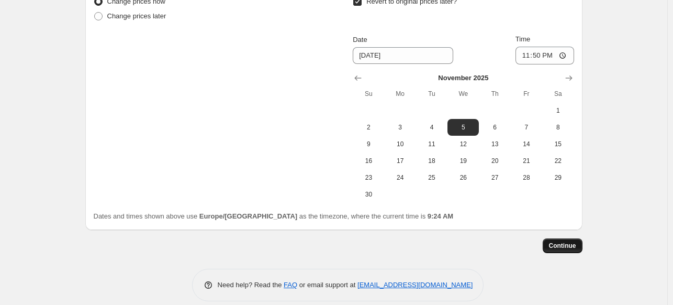
click at [561, 241] on span "Continue" at bounding box center [562, 245] width 27 height 8
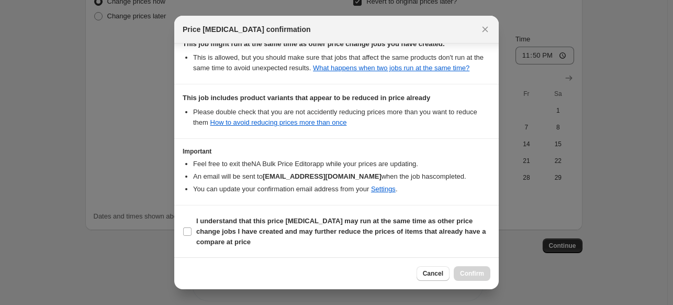
scroll to position [237, 0]
click at [253, 217] on b "I understand that this price [MEDICAL_DATA] may run at the same time as other p…" at bounding box center [340, 230] width 289 height 29
click at [192, 227] on input "I understand that this price [MEDICAL_DATA] may run at the same time as other p…" at bounding box center [187, 231] width 8 height 8
checkbox input "true"
click at [466, 269] on button "Confirm" at bounding box center [472, 273] width 37 height 15
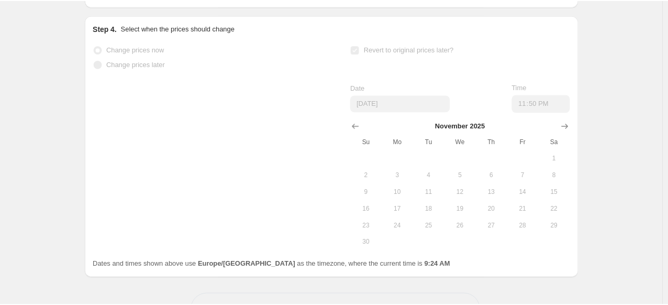
scroll to position [1179, 0]
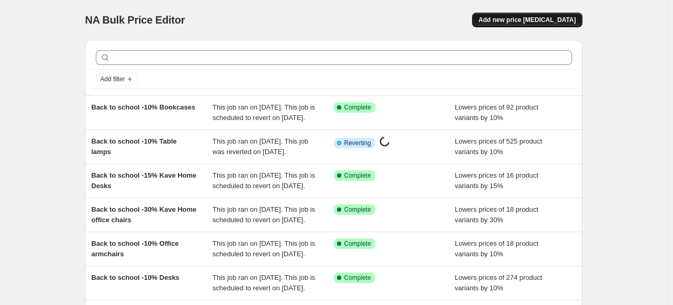
click at [544, 21] on span "Add new price [MEDICAL_DATA]" at bounding box center [526, 20] width 97 height 8
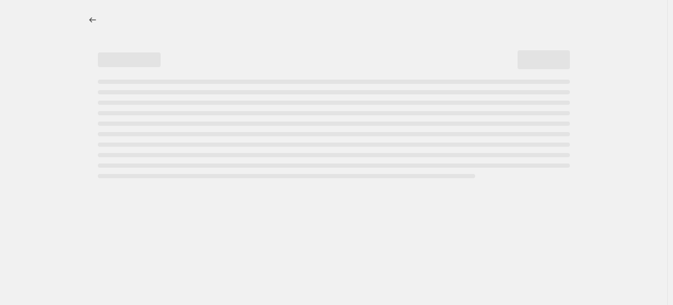
select select "percentage"
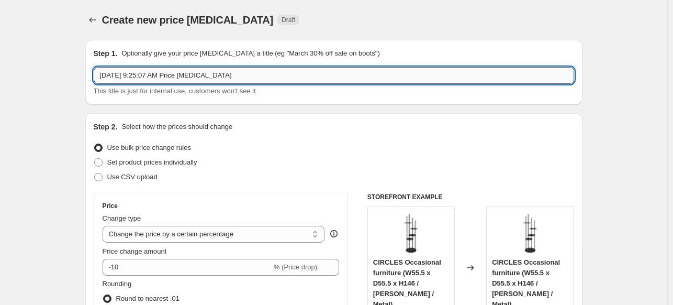
click at [159, 78] on input "[DATE] 9:25:07 AM Price [MEDICAL_DATA]" at bounding box center [334, 75] width 480 height 17
type input "K"
type input "Back to School -"
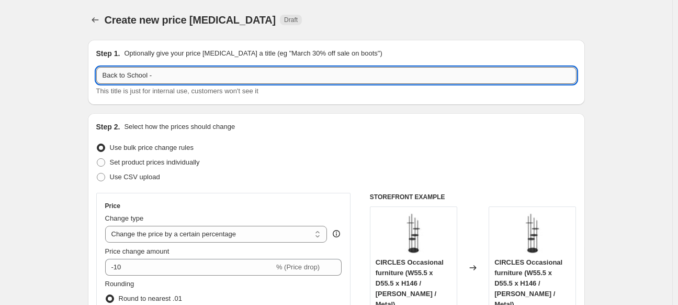
select select "percentage"
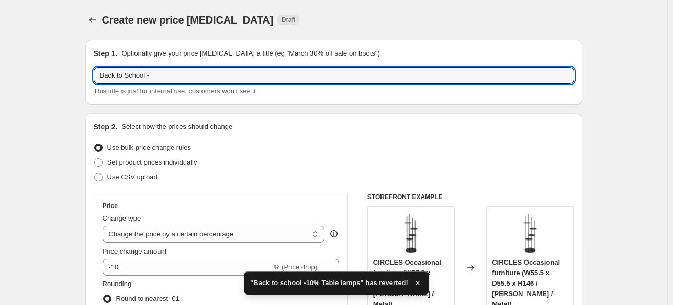
click at [162, 73] on input "Back to School -" at bounding box center [334, 75] width 480 height 17
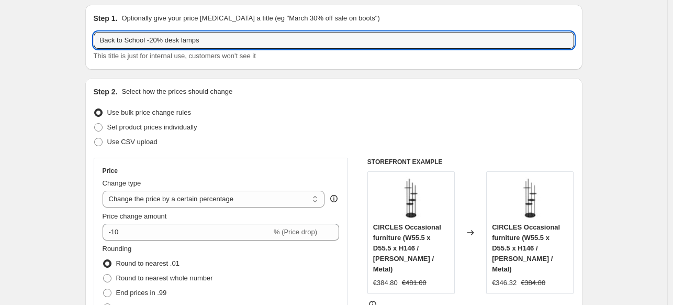
scroll to position [105, 0]
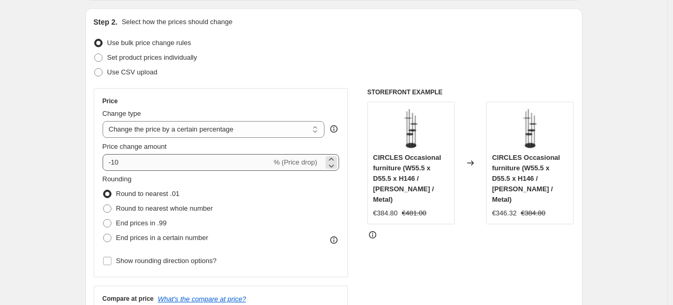
type input "Back to School -20% desk lamps"
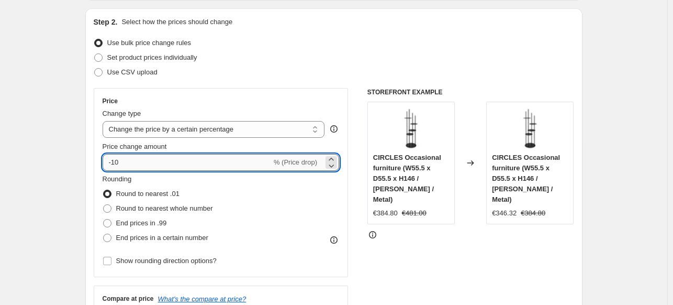
click at [117, 163] on input "-10" at bounding box center [187, 162] width 169 height 17
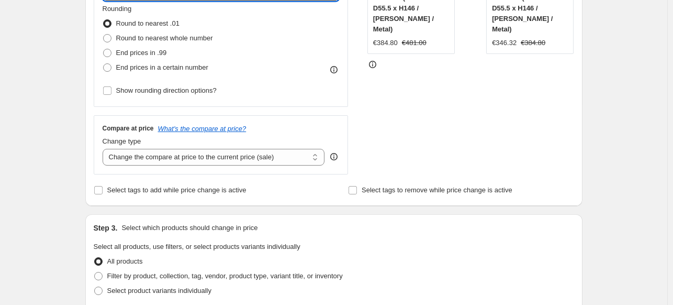
scroll to position [366, 0]
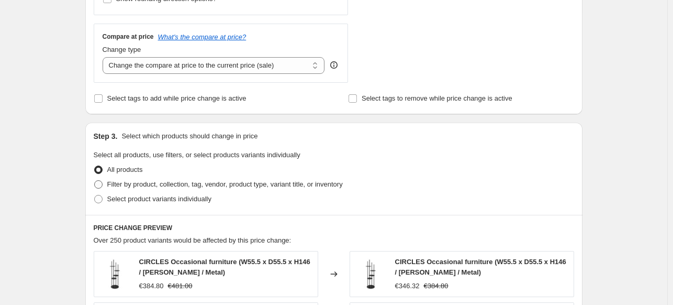
type input "-29"
click at [130, 183] on span "Filter by product, collection, tag, vendor, product type, variant title, or inv…" at bounding box center [224, 184] width 235 height 8
click at [95, 181] on input "Filter by product, collection, tag, vendor, product type, variant title, or inv…" at bounding box center [94, 180] width 1 height 1
radio input "true"
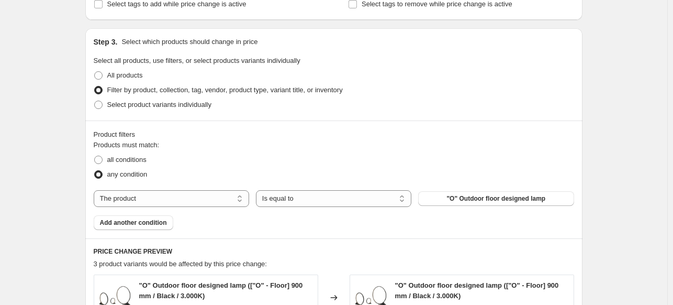
scroll to position [523, 0]
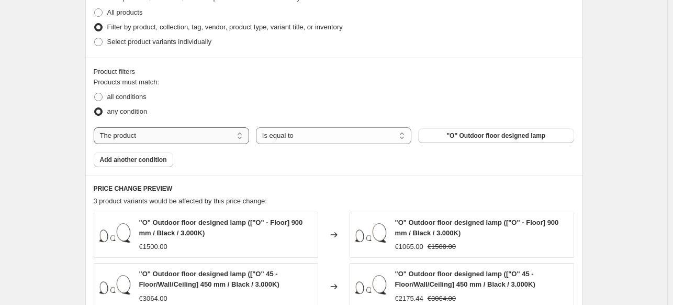
click at [178, 138] on select "The product The product's collection The product's tag The product's vendor The…" at bounding box center [171, 135] width 155 height 17
select select "product_type"
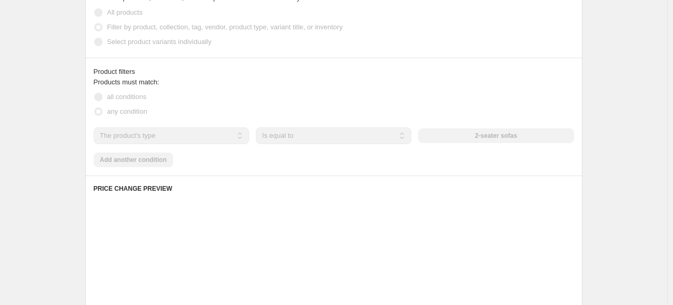
click at [469, 136] on div "2-seater sofas" at bounding box center [495, 135] width 155 height 15
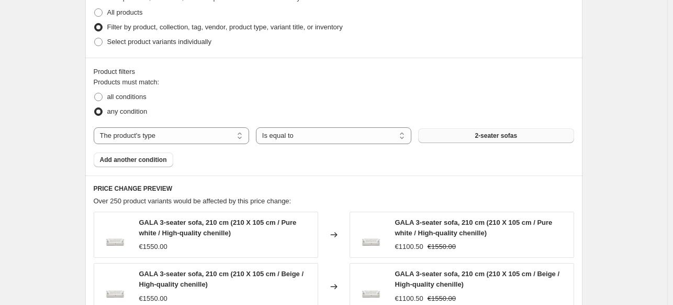
click at [465, 136] on button "2-seater sofas" at bounding box center [495, 135] width 155 height 15
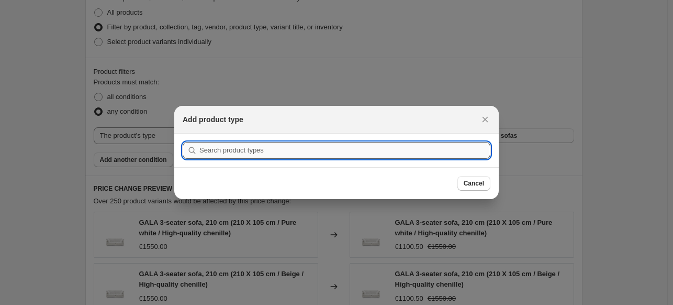
click at [341, 147] on input ":r3g:" at bounding box center [344, 150] width 291 height 17
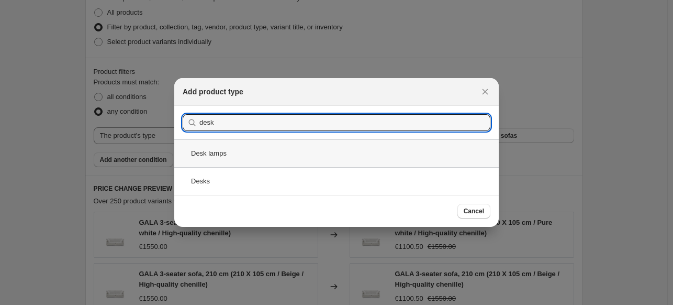
type input "desk"
click at [257, 153] on div "Desk lamps" at bounding box center [336, 153] width 324 height 28
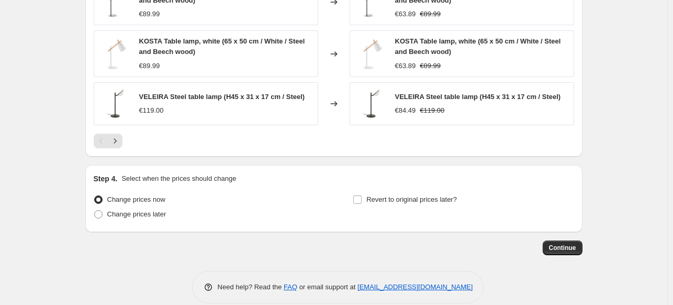
scroll to position [865, 0]
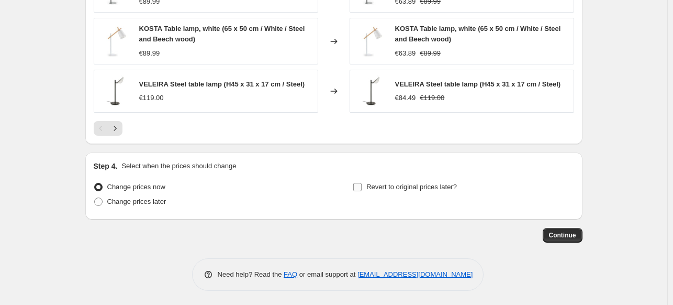
click at [416, 184] on span "Revert to original prices later?" at bounding box center [411, 187] width 91 height 8
click at [362, 184] on input "Revert to original prices later?" at bounding box center [357, 187] width 8 height 8
checkbox input "true"
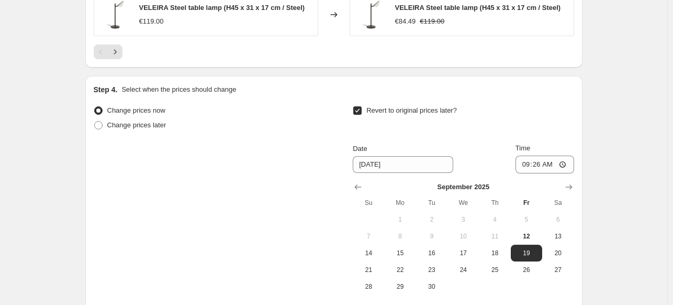
scroll to position [1044, 0]
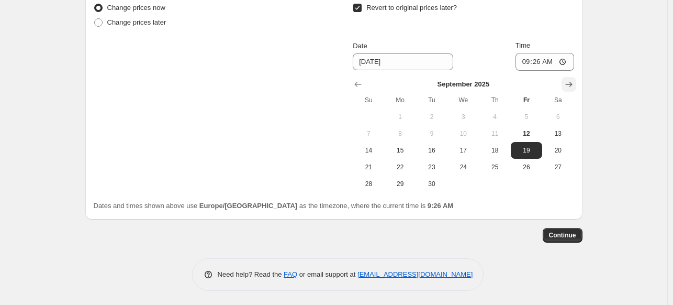
click at [572, 82] on icon "Show next month, October 2025" at bounding box center [568, 84] width 7 height 5
click at [572, 82] on icon "Show next month, November 2025" at bounding box center [568, 84] width 7 height 5
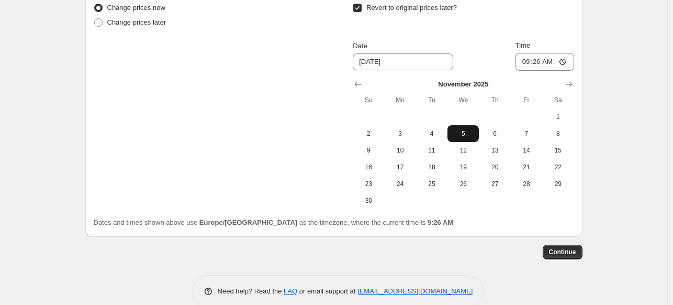
click at [454, 130] on span "5" at bounding box center [463, 133] width 23 height 8
type input "[DATE]"
click at [528, 60] on input "09:26" at bounding box center [544, 62] width 59 height 18
type input "23:50"
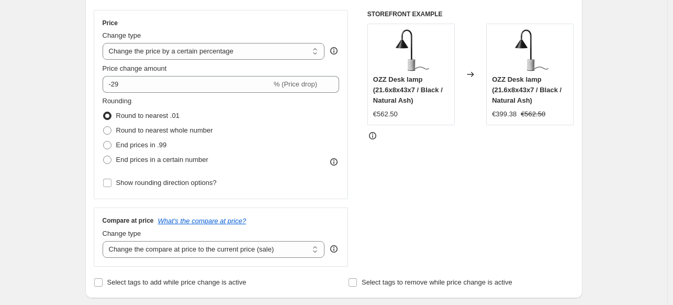
scroll to position [259, 0]
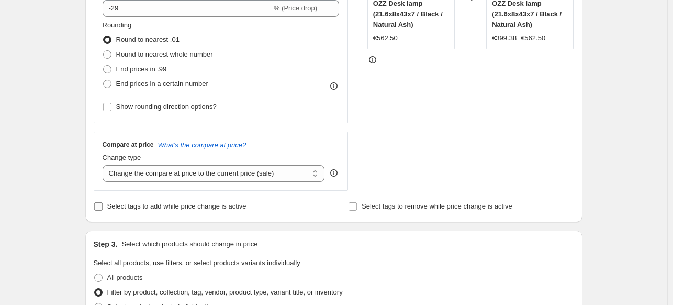
click at [166, 203] on span "Select tags to add while price change is active" at bounding box center [176, 206] width 139 height 8
click at [103, 203] on input "Select tags to add while price change is active" at bounding box center [98, 206] width 8 height 8
checkbox input "true"
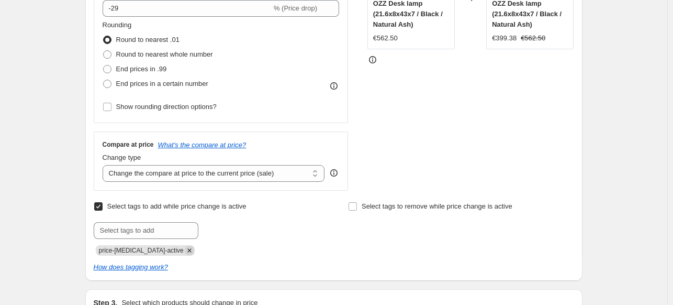
click at [187, 249] on icon "Remove price-change-job-active" at bounding box center [189, 250] width 4 height 4
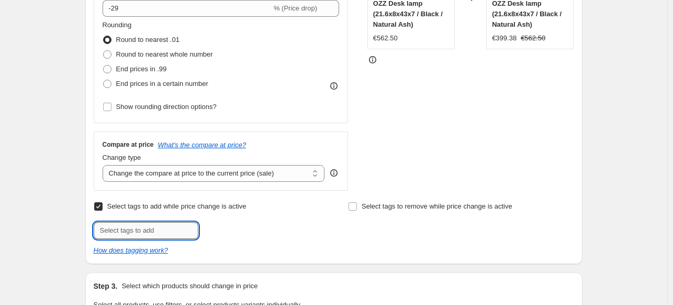
click at [172, 226] on input "text" at bounding box center [146, 230] width 105 height 17
type input "BackToSchool"
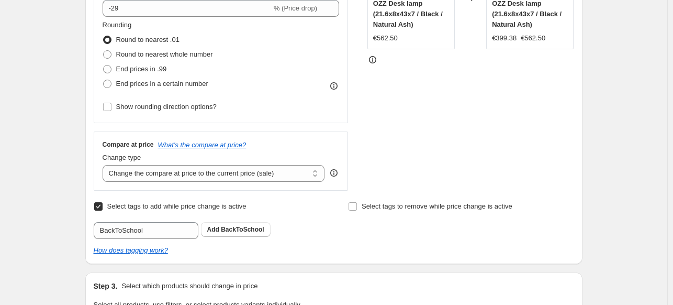
click at [228, 238] on div "BackToSchool Add BackToSchool" at bounding box center [207, 230] width 226 height 17
click at [228, 231] on span "BackToSchool" at bounding box center [242, 229] width 43 height 7
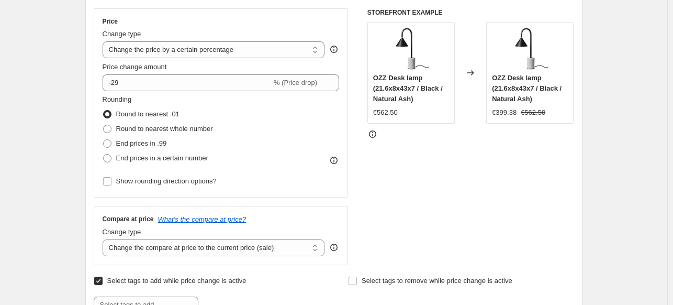
scroll to position [102, 0]
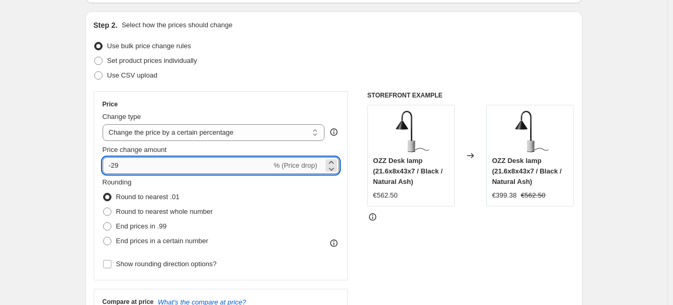
click at [125, 164] on input "-29" at bounding box center [187, 165] width 169 height 17
type input "-20"
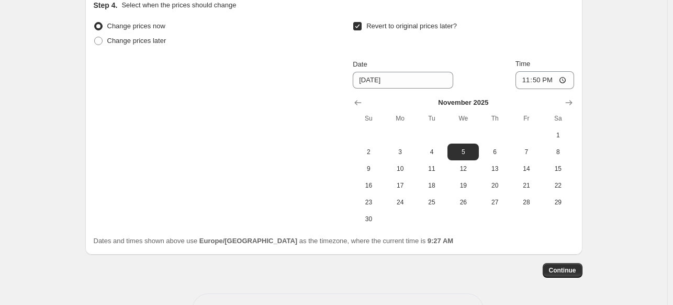
scroll to position [1119, 0]
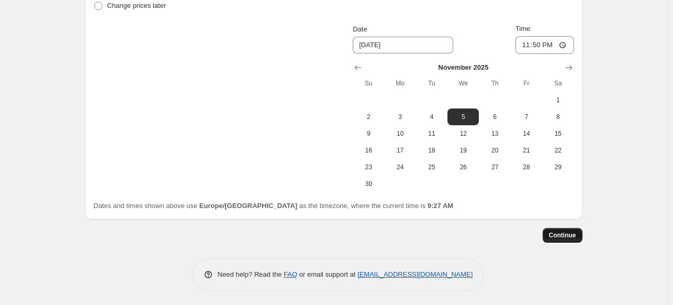
click at [564, 231] on span "Continue" at bounding box center [562, 235] width 27 height 8
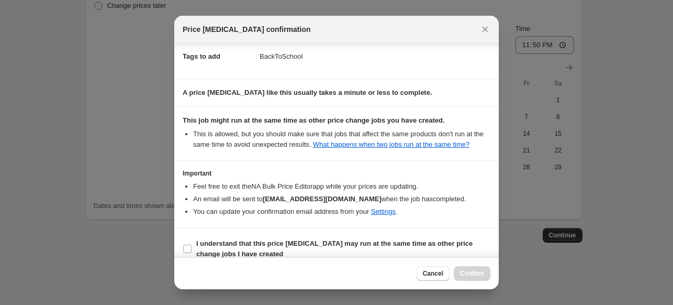
scroll to position [173, 0]
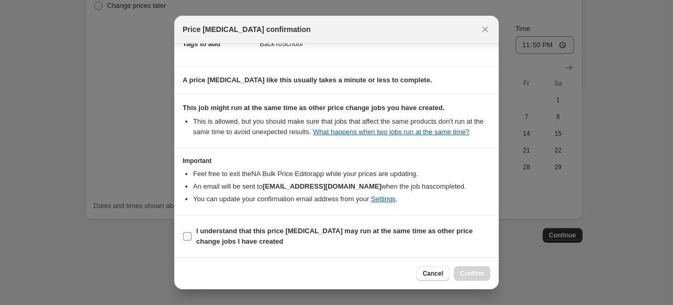
click at [333, 229] on b "I understand that this price [MEDICAL_DATA] may run at the same time as other p…" at bounding box center [334, 236] width 276 height 18
click at [192, 232] on input "I understand that this price [MEDICAL_DATA] may run at the same time as other p…" at bounding box center [187, 236] width 8 height 8
checkbox input "true"
click at [486, 276] on button "Confirm" at bounding box center [472, 273] width 37 height 15
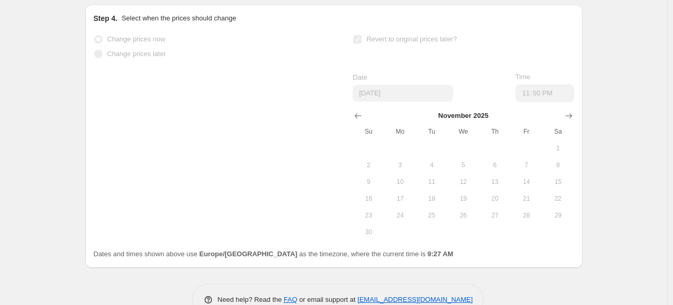
scroll to position [1146, 0]
select select "percentage"
select select "product_type"
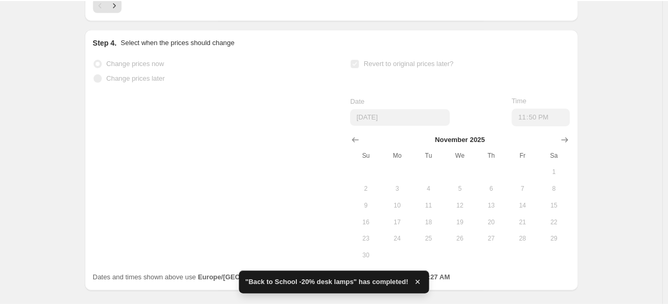
scroll to position [0, 0]
